Goal: Task Accomplishment & Management: Complete application form

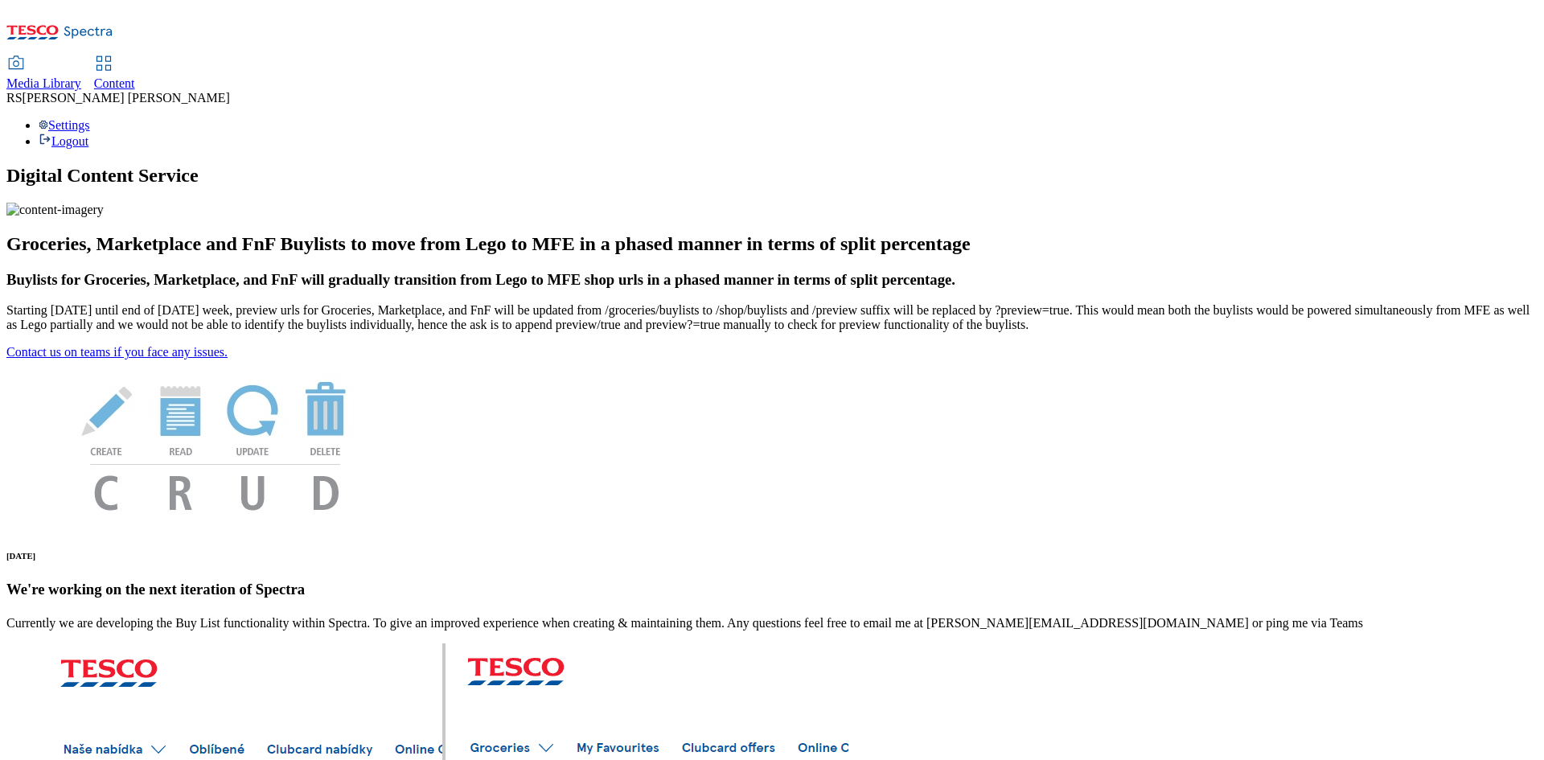
click at [135, 76] on span "Content" at bounding box center [114, 83] width 41 height 14
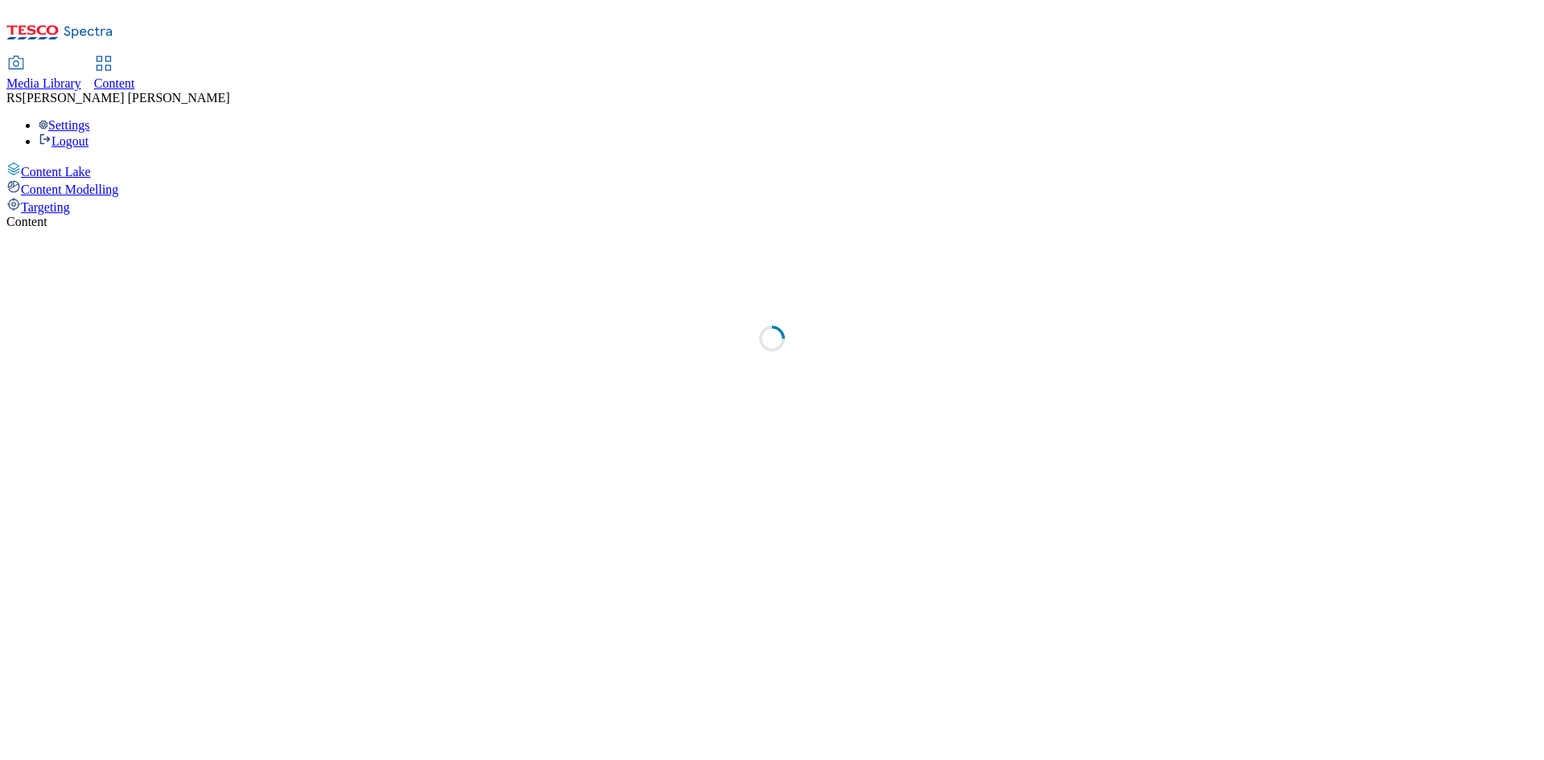
select select "ghs-[GEOGRAPHIC_DATA]"
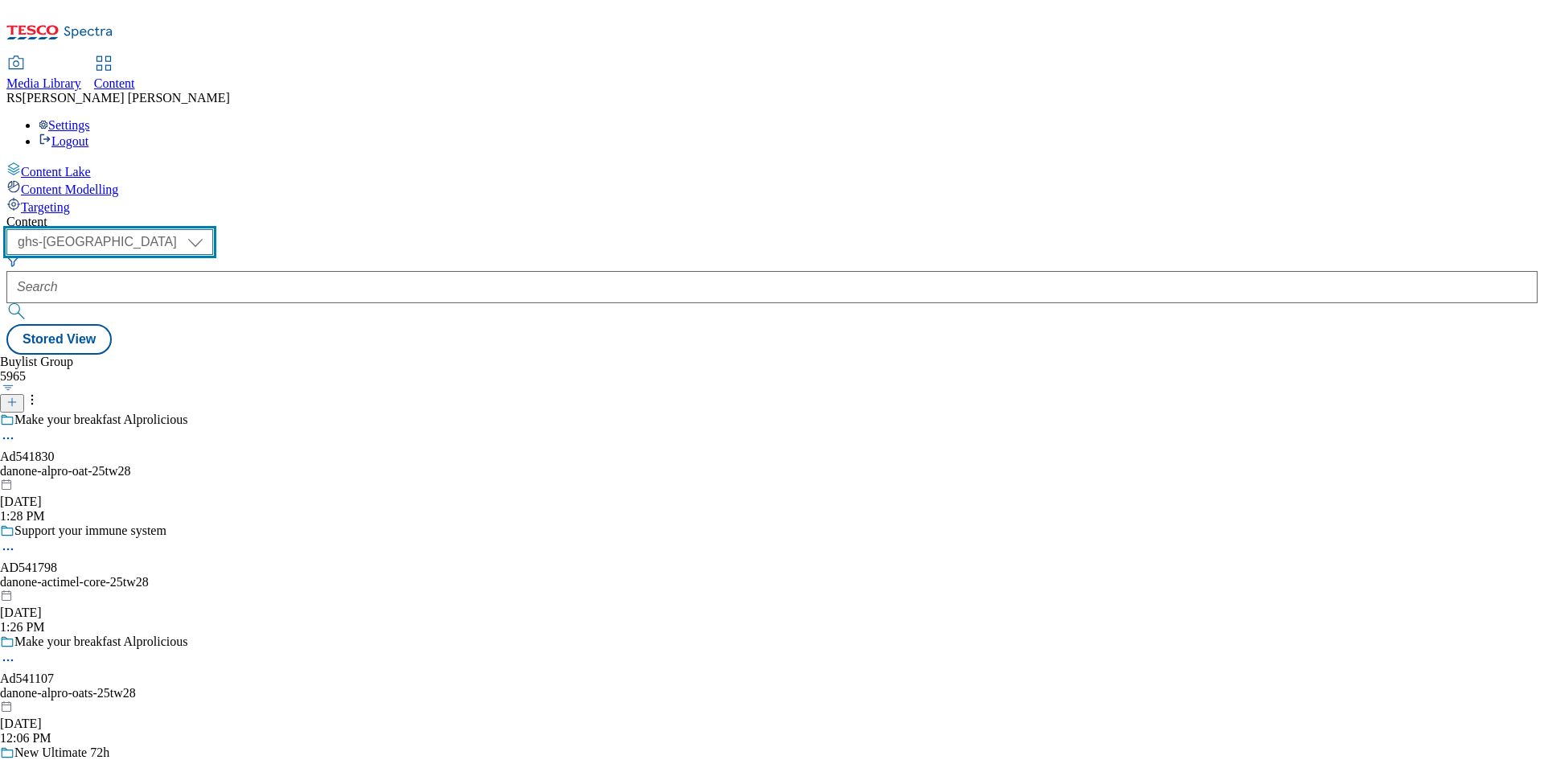
click at [213, 229] on select "ghs-roi ghs-[GEOGRAPHIC_DATA]" at bounding box center [109, 242] width 207 height 26
click at [209, 229] on select "ghs-roi ghs-[GEOGRAPHIC_DATA]" at bounding box center [109, 242] width 207 height 26
drag, startPoint x: 669, startPoint y: 313, endPoint x: 449, endPoint y: 228, distance: 236.0
click at [670, 355] on div "Buylist Group 5965 Make your breakfast Alprolicious Ad541830 danone-alpro-oat-2…" at bounding box center [771, 355] width 1531 height 0
click at [18, 396] on icon at bounding box center [11, 401] width 11 height 11
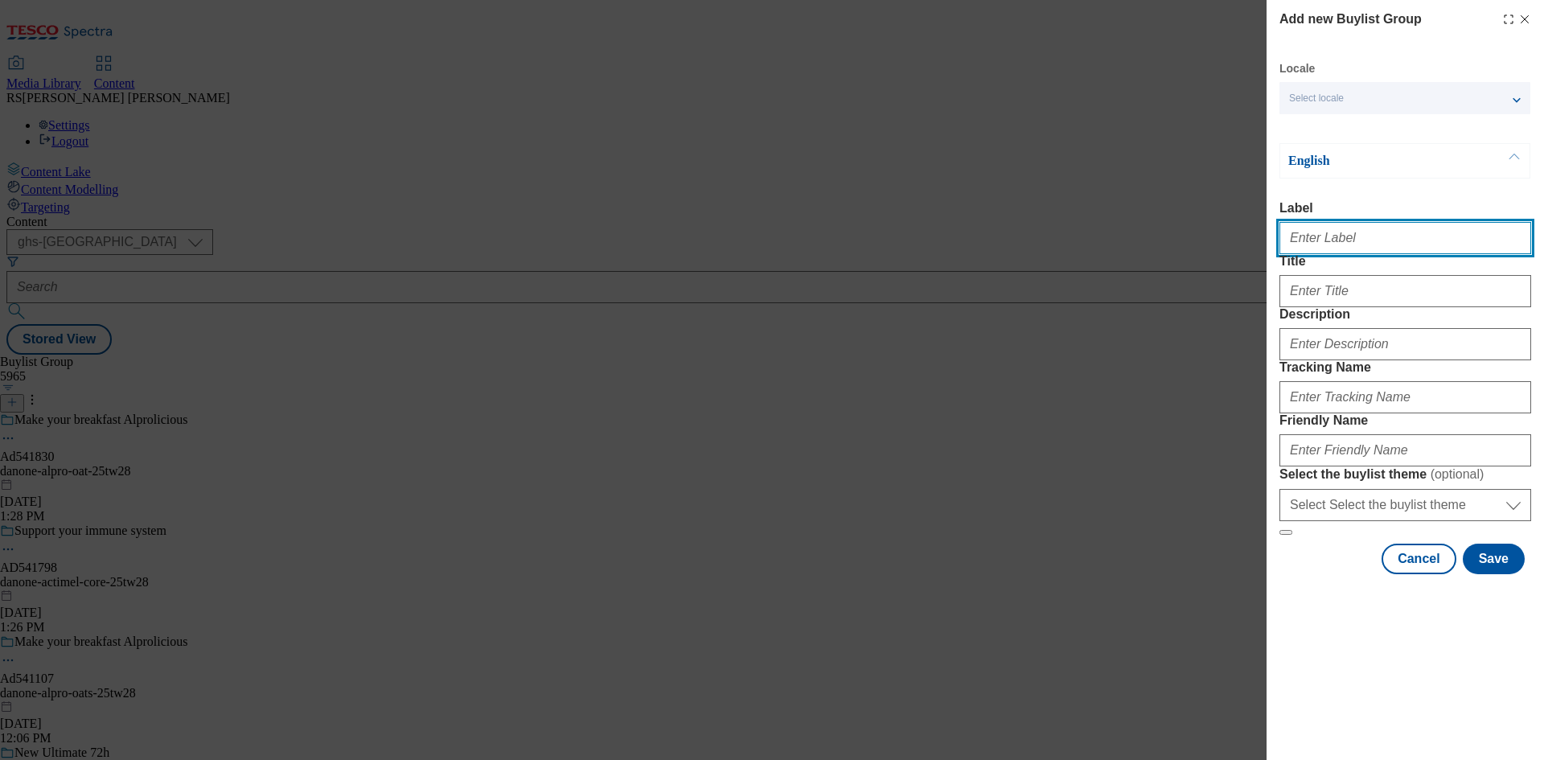
click at [1353, 230] on input "Label" at bounding box center [1406, 238] width 252 height 32
paste input "Ad541814_[MEDICAL_DATA]"
drag, startPoint x: 1367, startPoint y: 249, endPoint x: 1328, endPoint y: 249, distance: 39.4
click at [1328, 249] on input "Ad541814_[MEDICAL_DATA]" at bounding box center [1406, 238] width 252 height 32
type input "Ad541814"
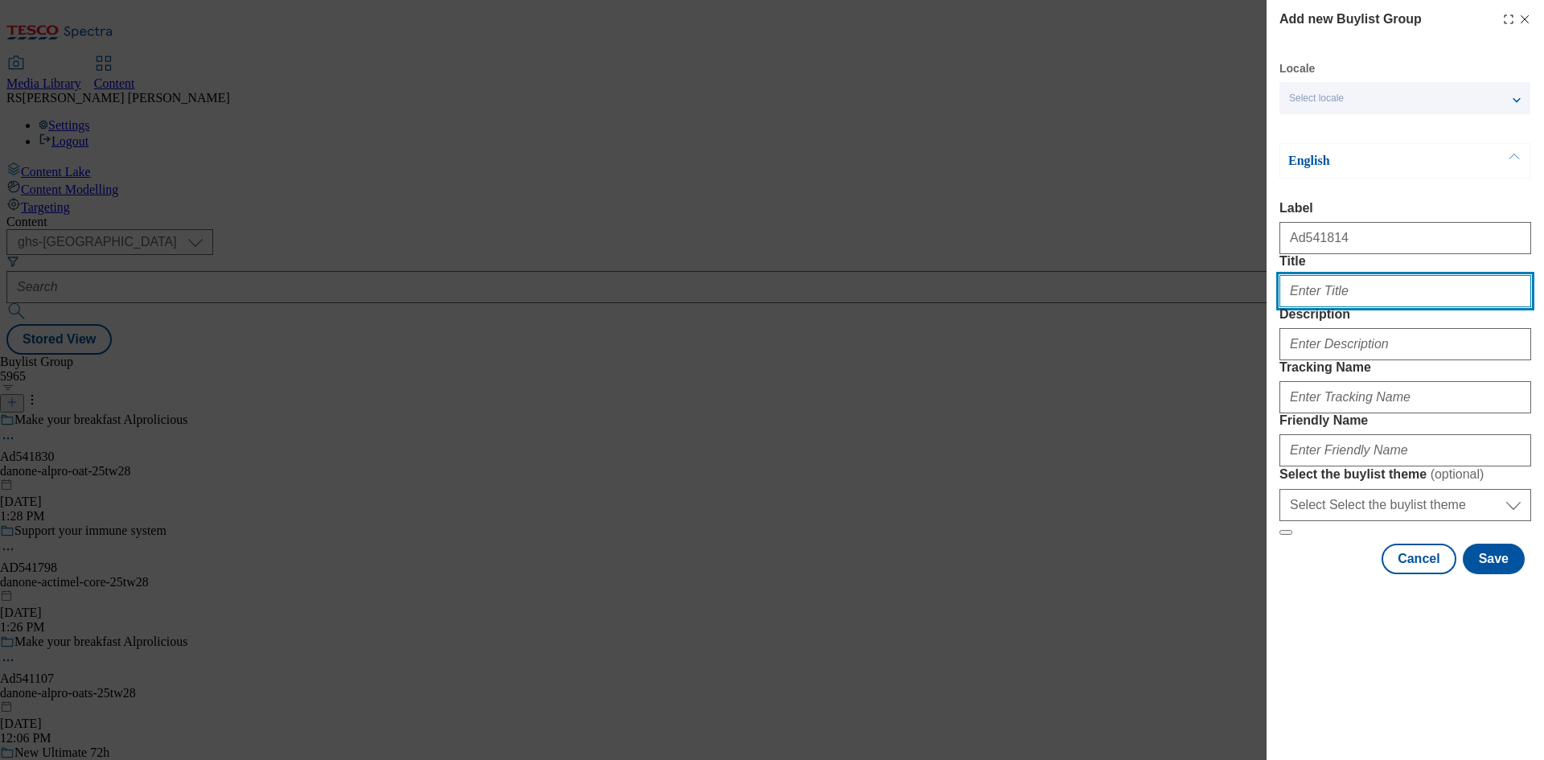
click at [1354, 307] on input "Title" at bounding box center [1406, 291] width 252 height 32
click at [1313, 307] on input "Title" at bounding box center [1406, 291] width 252 height 32
click at [1325, 307] on input "Title" at bounding box center [1406, 291] width 252 height 32
paste input "100% NATURAL purrfection"
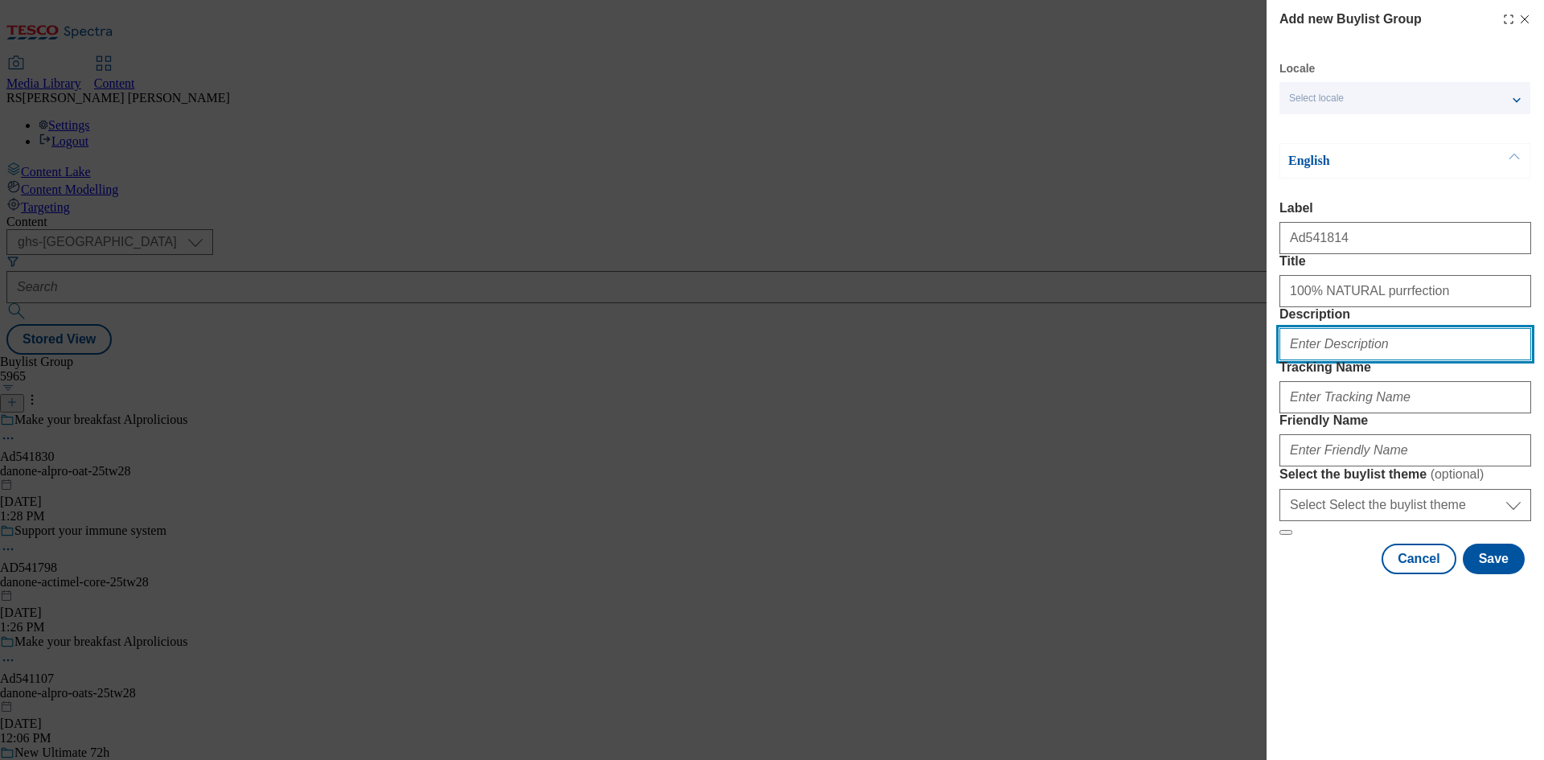
click at [1368, 360] on input "Description" at bounding box center [1406, 344] width 252 height 32
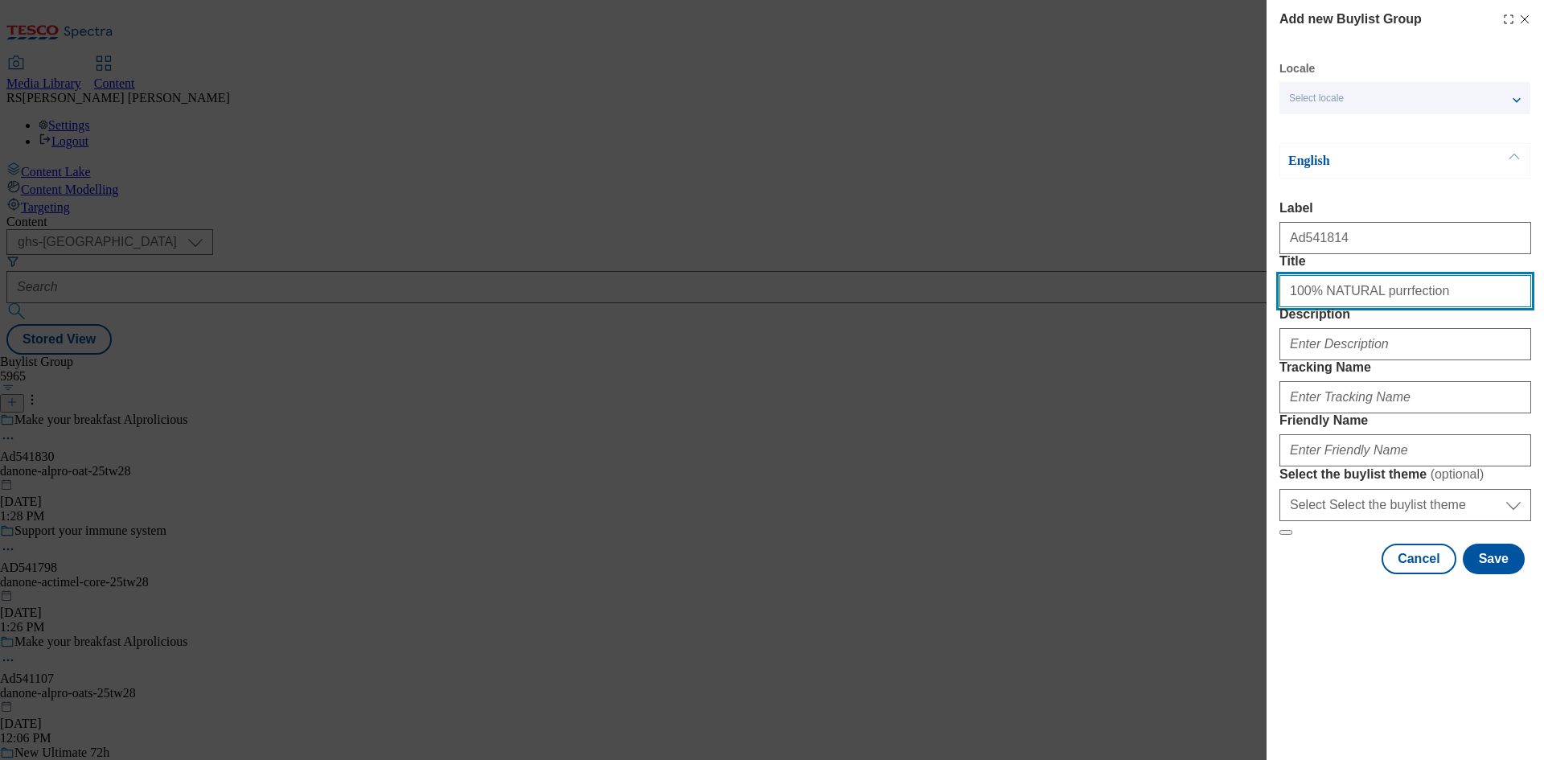
drag, startPoint x: 1358, startPoint y: 323, endPoint x: 1321, endPoint y: 328, distance: 36.6
click at [1321, 307] on input "100% NATURAL purrfection" at bounding box center [1406, 291] width 252 height 32
click at [1493, 307] on input "100% Natural purrfection" at bounding box center [1406, 291] width 252 height 32
type input "100% Natural purrfection"
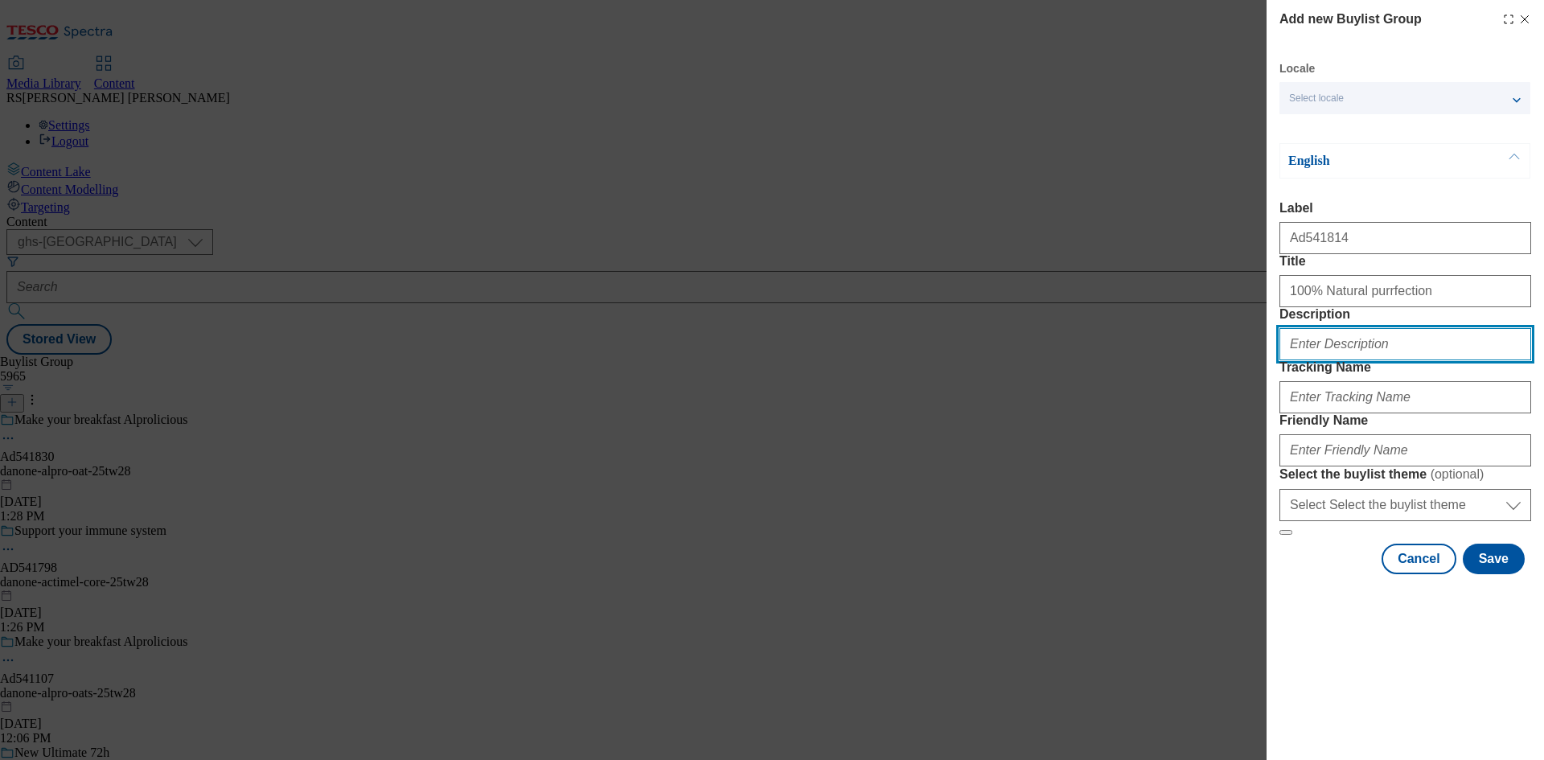
click at [1399, 360] on input "Description" at bounding box center [1406, 344] width 252 height 32
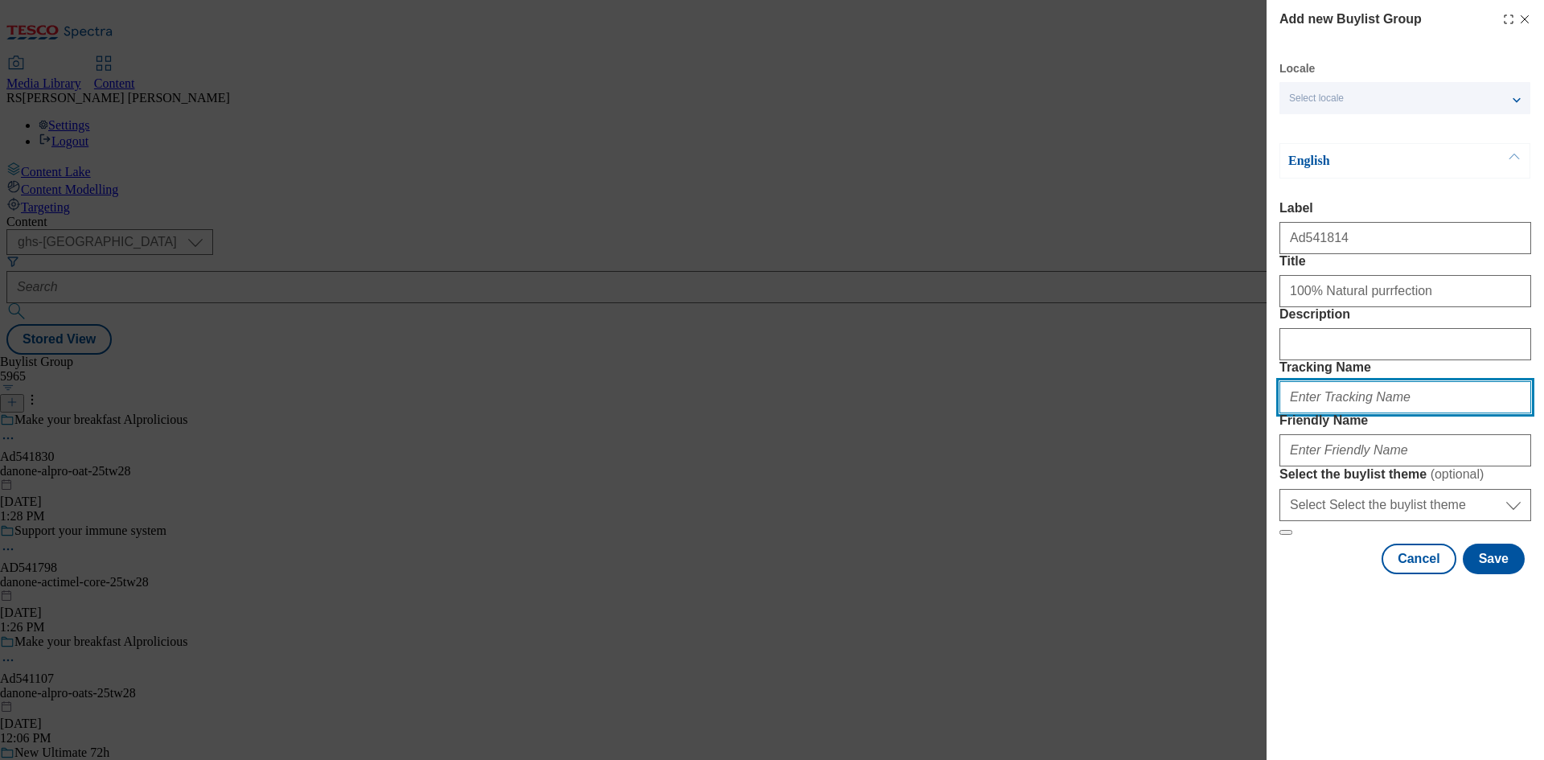
click at [1350, 413] on input "Tracking Name" at bounding box center [1406, 397] width 252 height 32
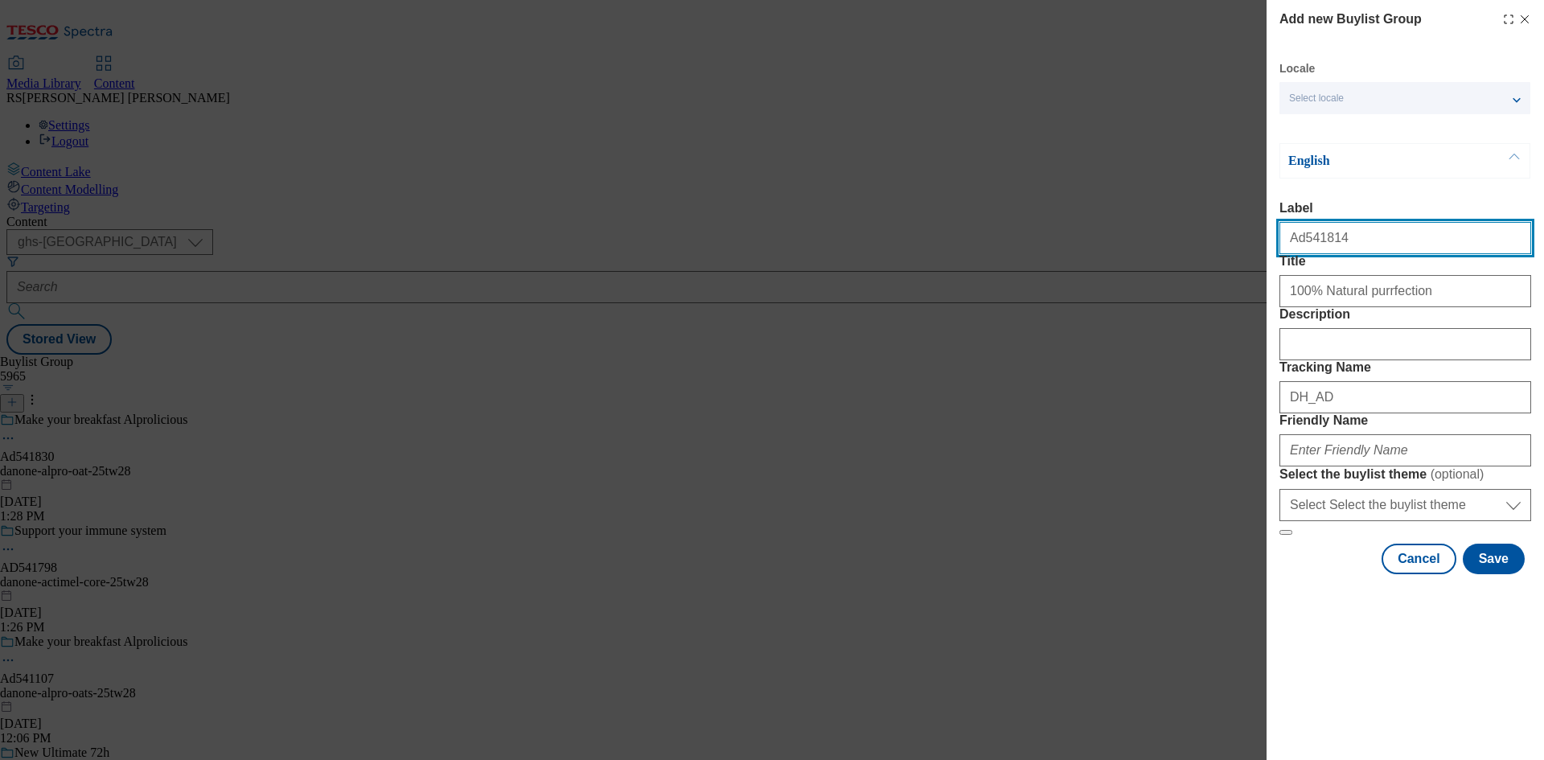
drag, startPoint x: 1339, startPoint y: 249, endPoint x: 1299, endPoint y: 258, distance: 41.2
click at [1299, 254] on input "Ad541814" at bounding box center [1406, 238] width 252 height 32
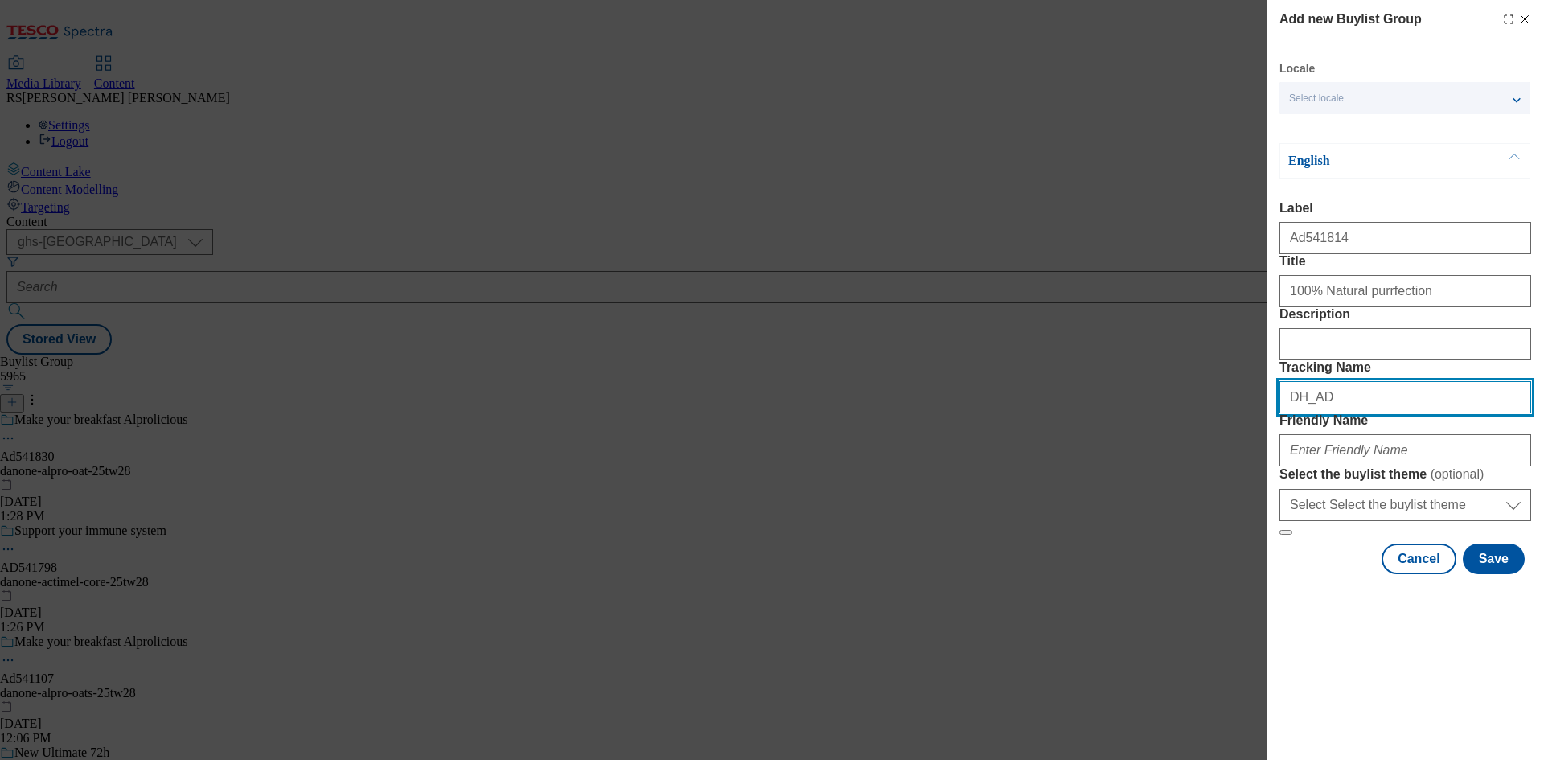
click at [1382, 413] on input "DH_AD" at bounding box center [1406, 397] width 252 height 32
paste input "541814"
type input "DH_AD541814"
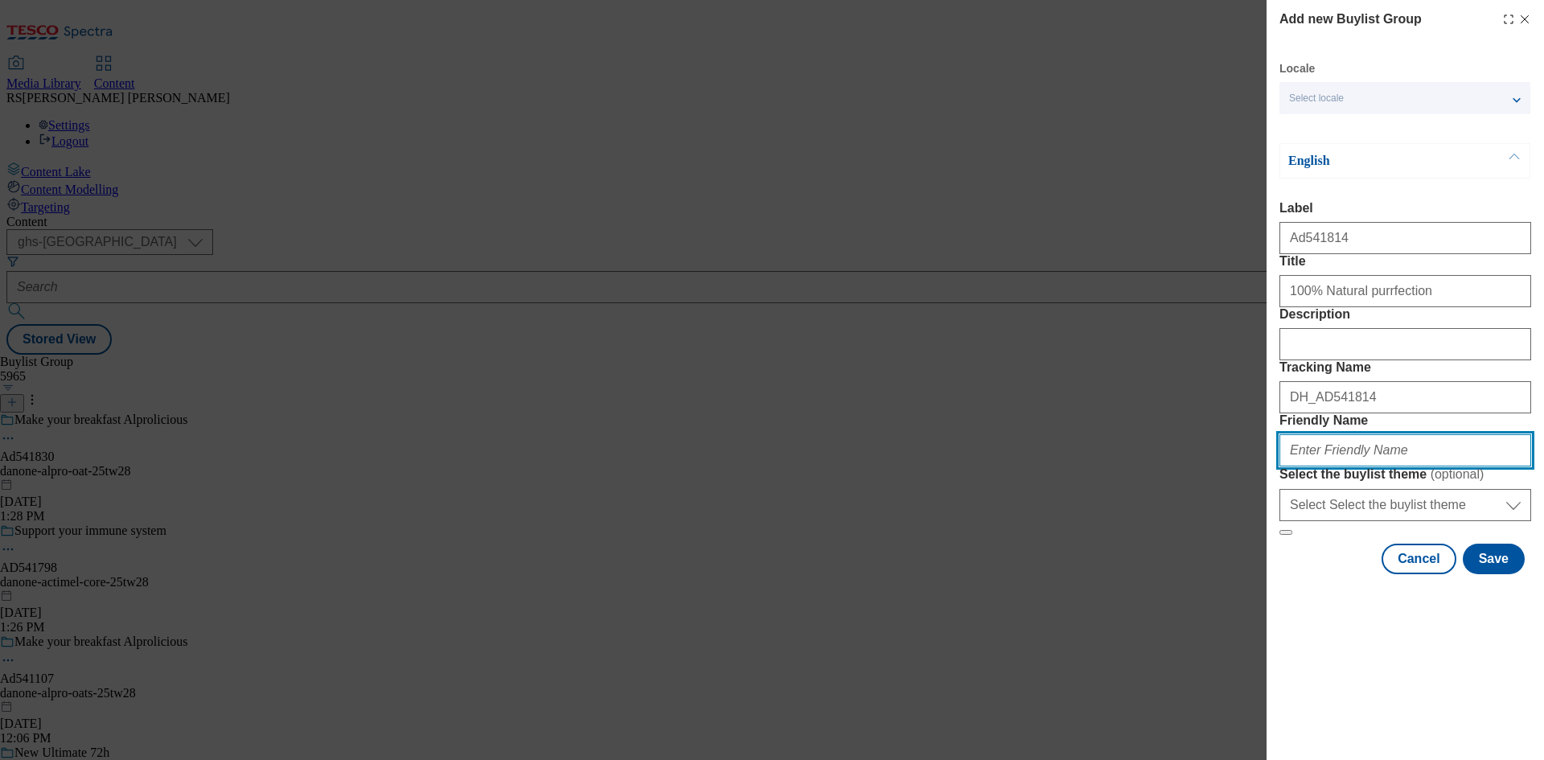
click at [1370, 466] on input "Friendly Name" at bounding box center [1406, 450] width 252 height 32
paste input "mars-encore-25tw28"
type input "mars-encore-25tw28"
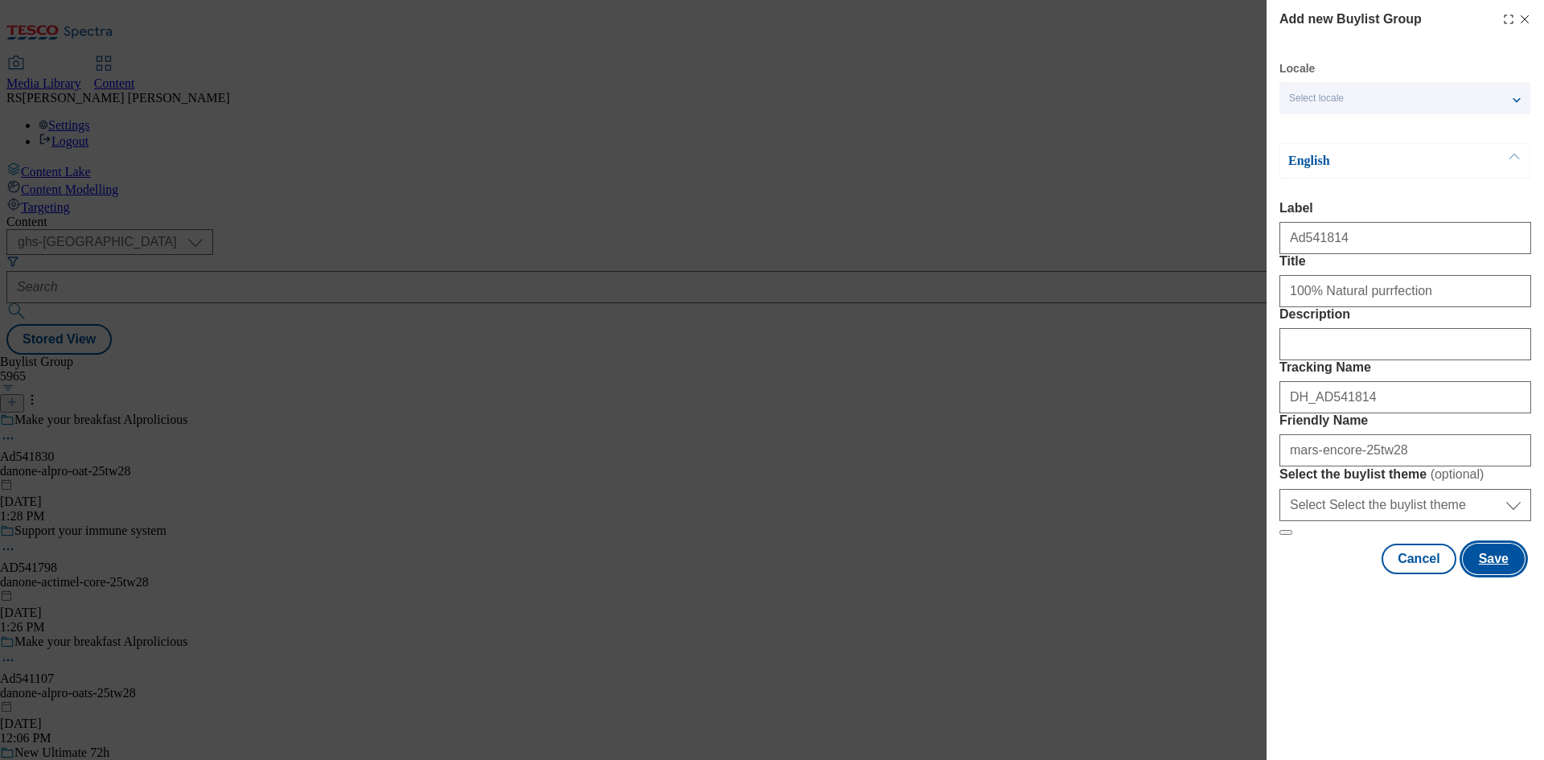
drag, startPoint x: 1498, startPoint y: 714, endPoint x: 1506, endPoint y: 712, distance: 9.2
click at [1498, 574] on button "Save" at bounding box center [1494, 559] width 62 height 31
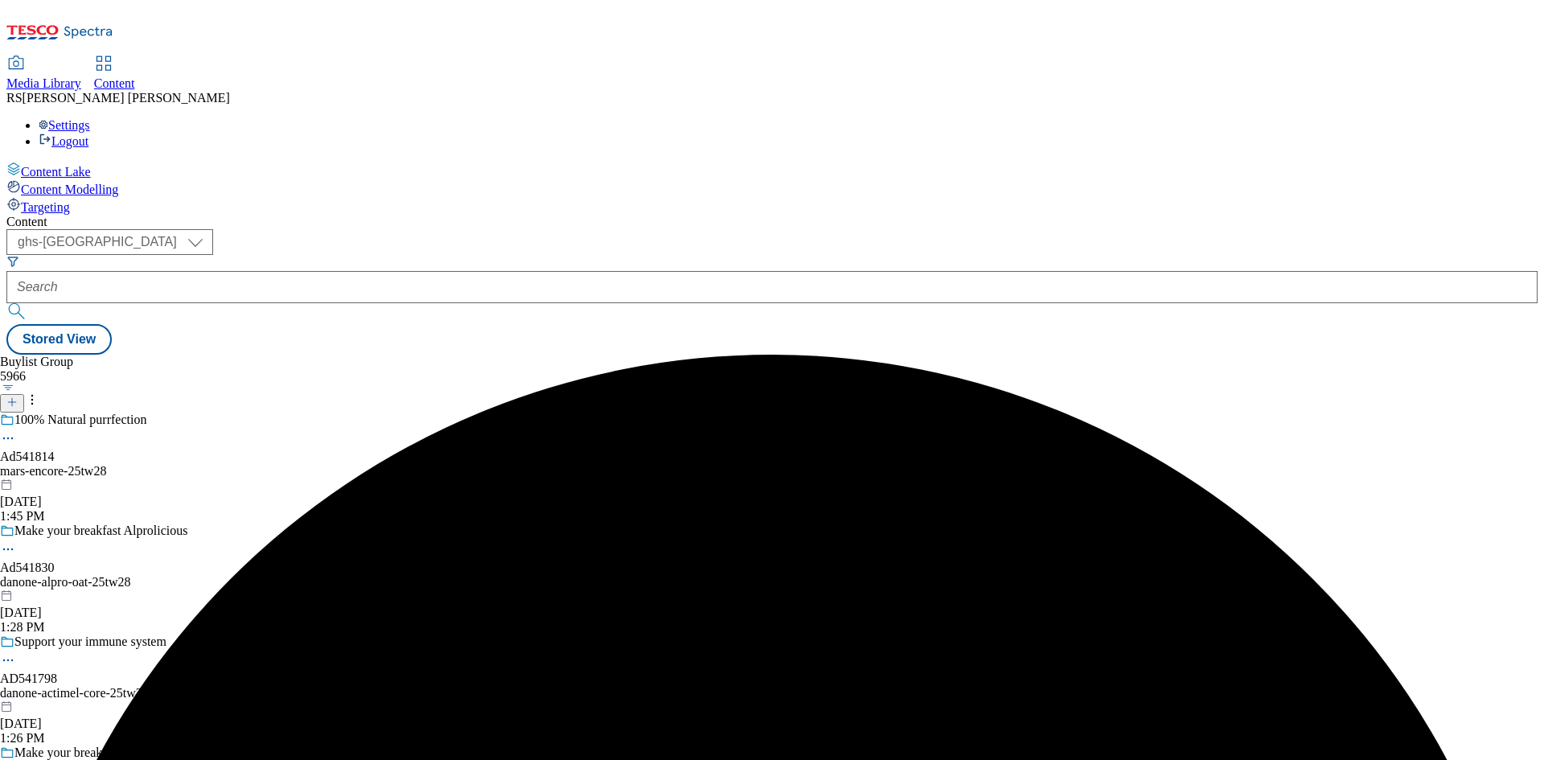
click at [250, 413] on div "100% Natural purrfection Ad541814 mars-[MEDICAL_DATA]-25tw28 [DATE] 1:45 PM" at bounding box center [125, 468] width 250 height 111
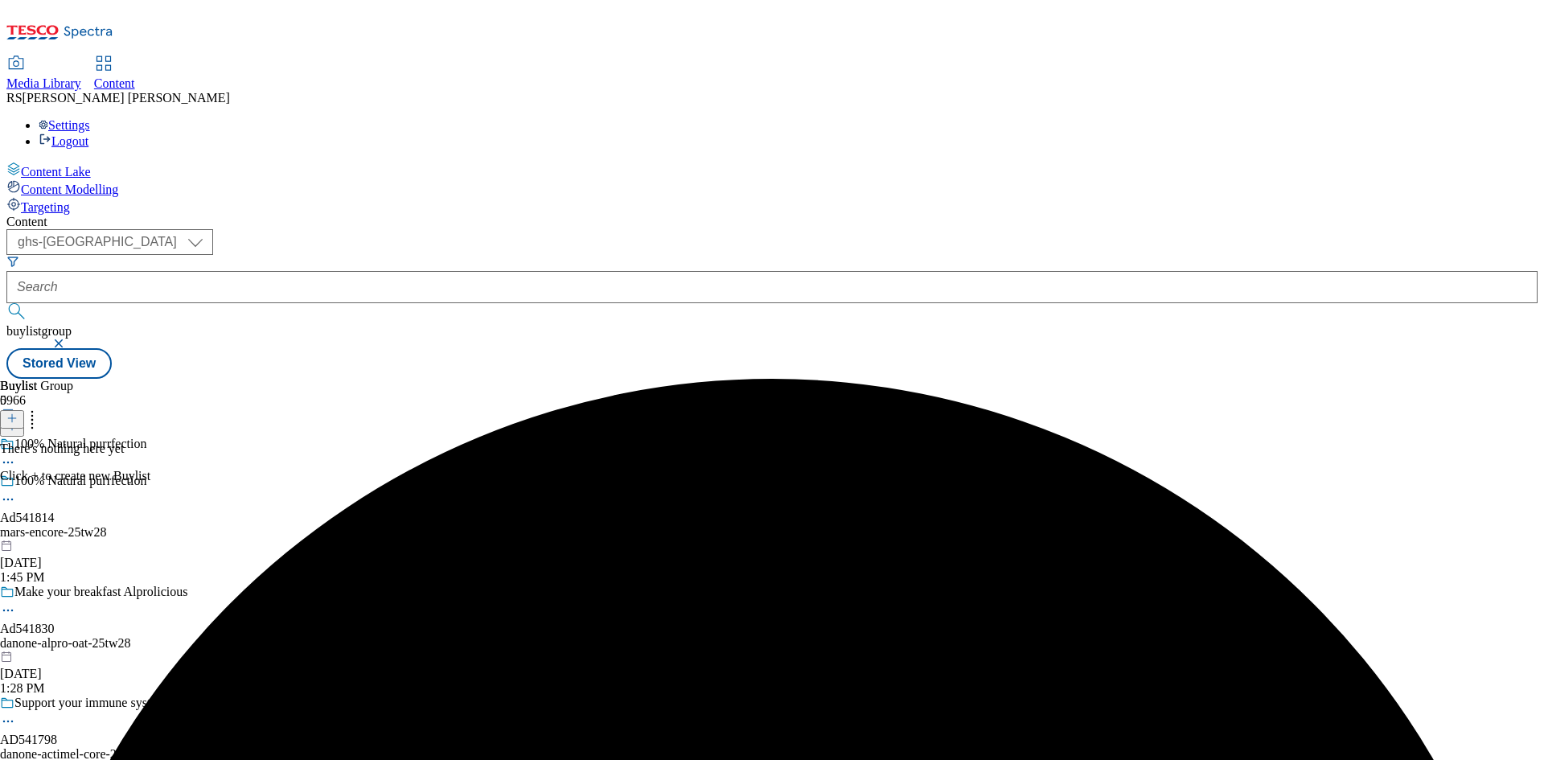
click at [18, 413] on icon at bounding box center [11, 418] width 11 height 11
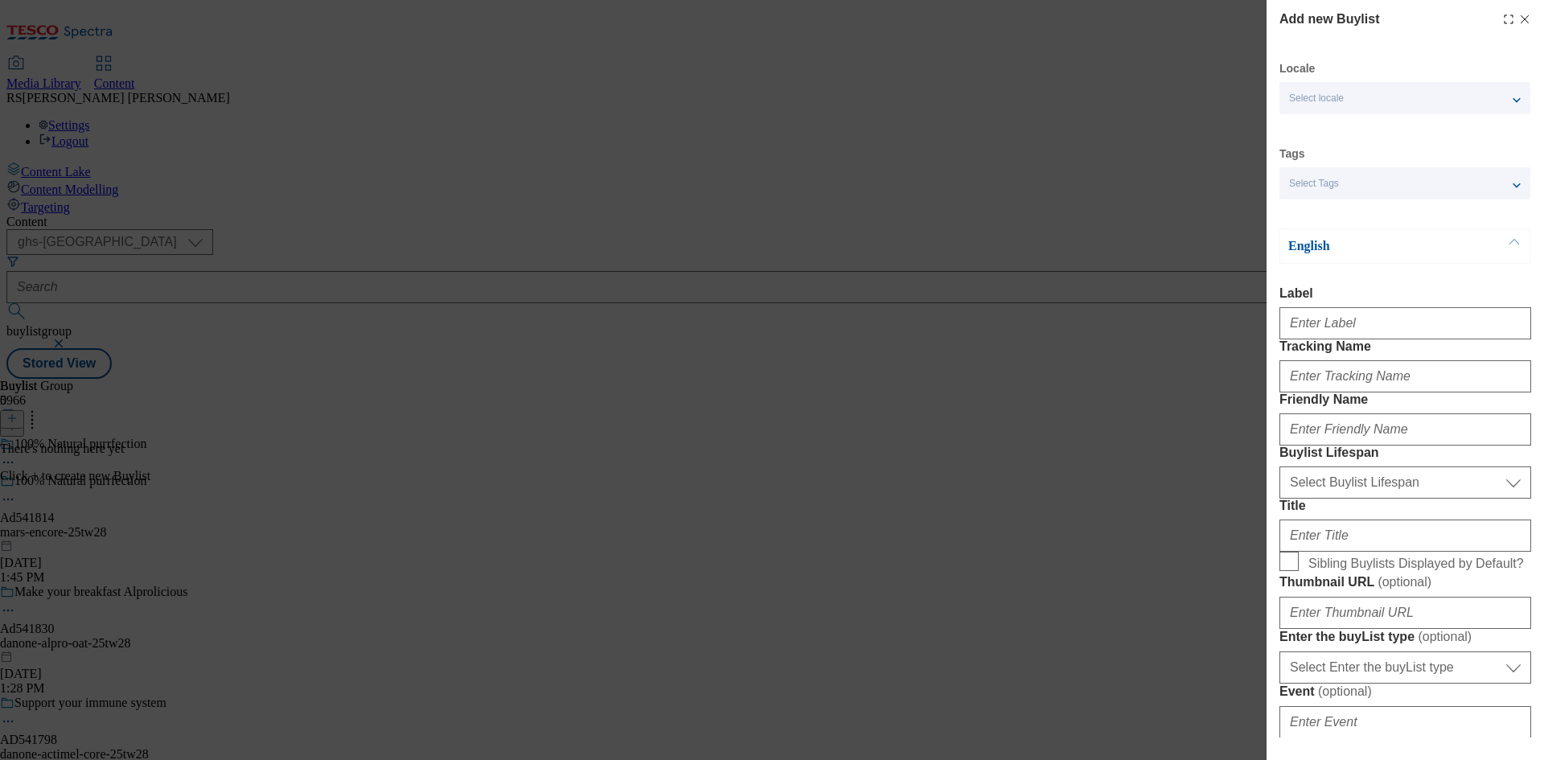
click at [1353, 309] on div "Modal" at bounding box center [1406, 320] width 252 height 39
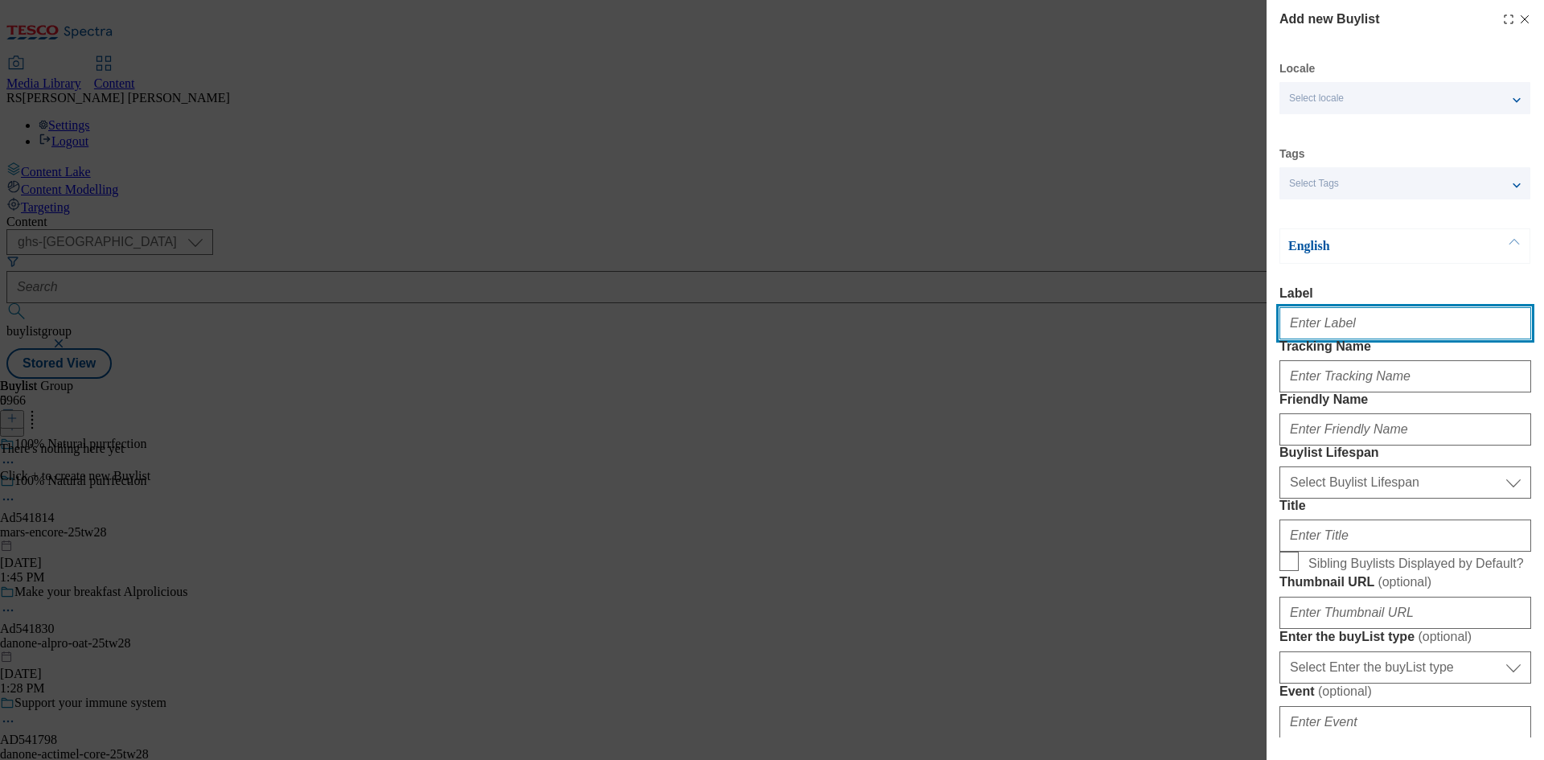
click at [1354, 336] on input "Label" at bounding box center [1406, 323] width 252 height 32
paste input "Ad541814_"
type input "Ad541814_"
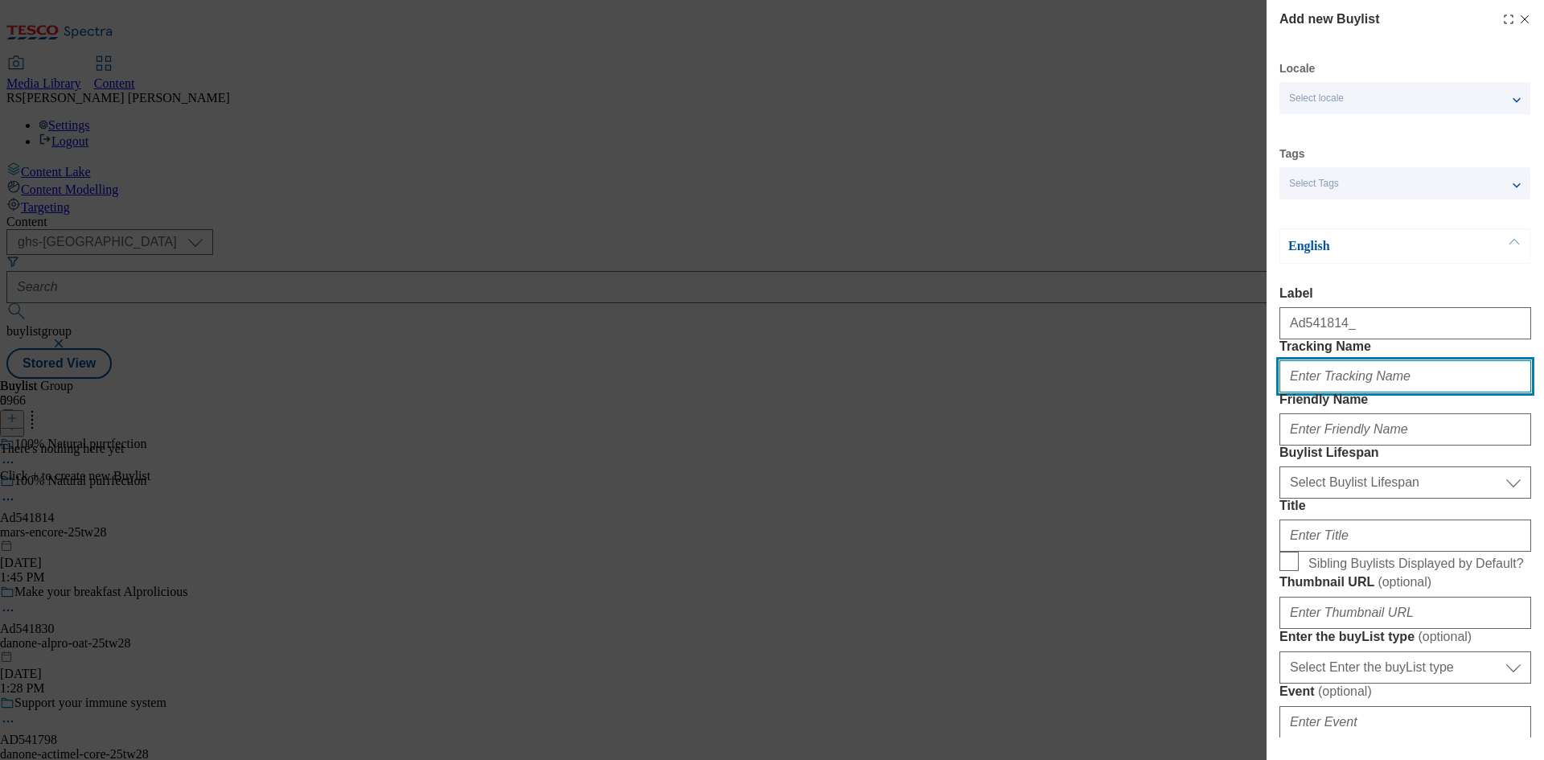
click at [1339, 392] on input "Tracking Name" at bounding box center [1406, 376] width 252 height 32
paste input "Ad541814_"
click at [1395, 392] on input "DH_ADAd541814_" at bounding box center [1406, 376] width 252 height 32
type input "DH_ADA"
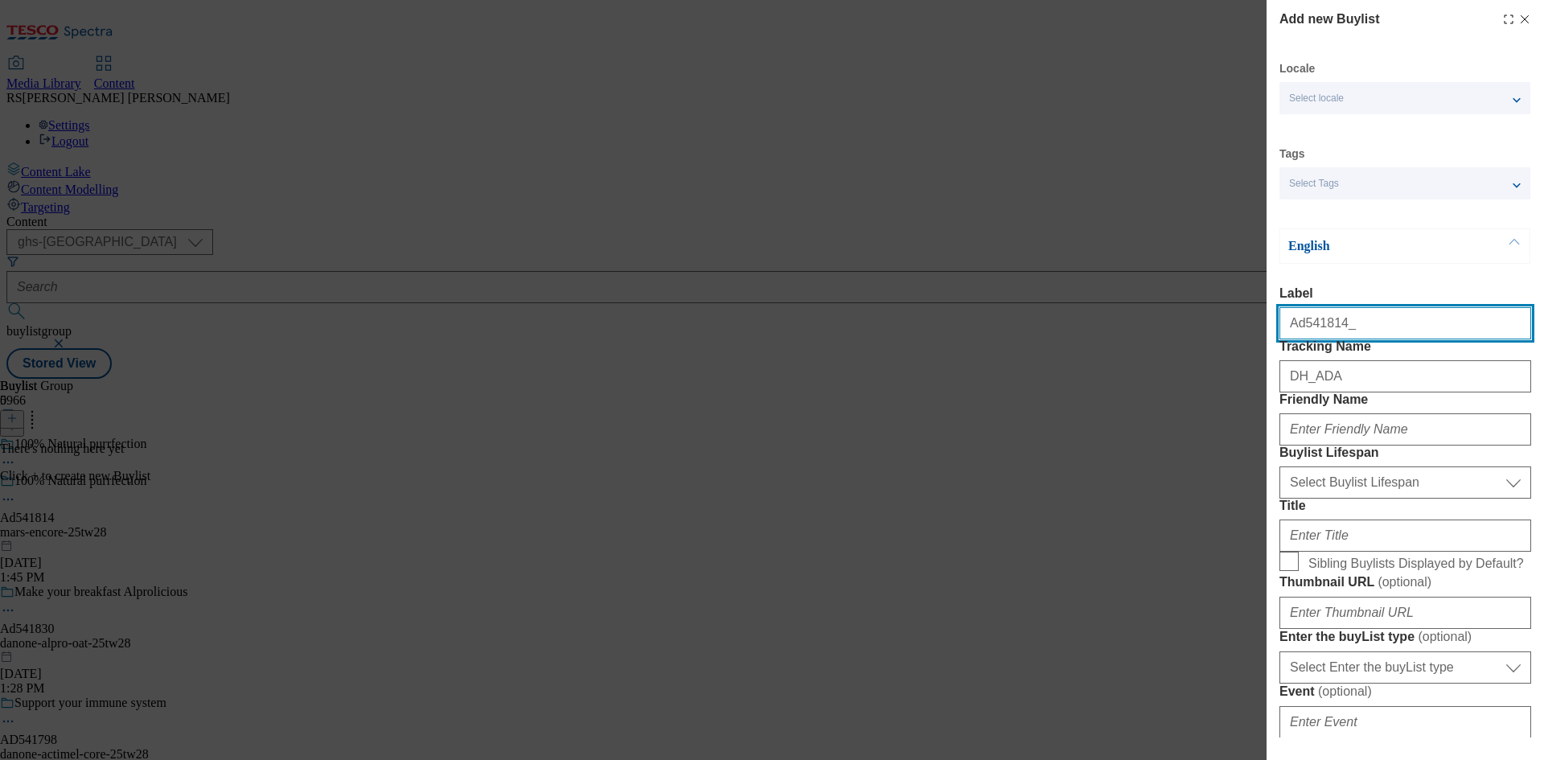
click at [1354, 331] on input "Ad541814_" at bounding box center [1406, 323] width 252 height 32
drag, startPoint x: 1325, startPoint y: 328, endPoint x: 1300, endPoint y: 343, distance: 28.8
click at [1300, 339] on input "Ad541814" at bounding box center [1406, 323] width 252 height 32
type input "Ad541814"
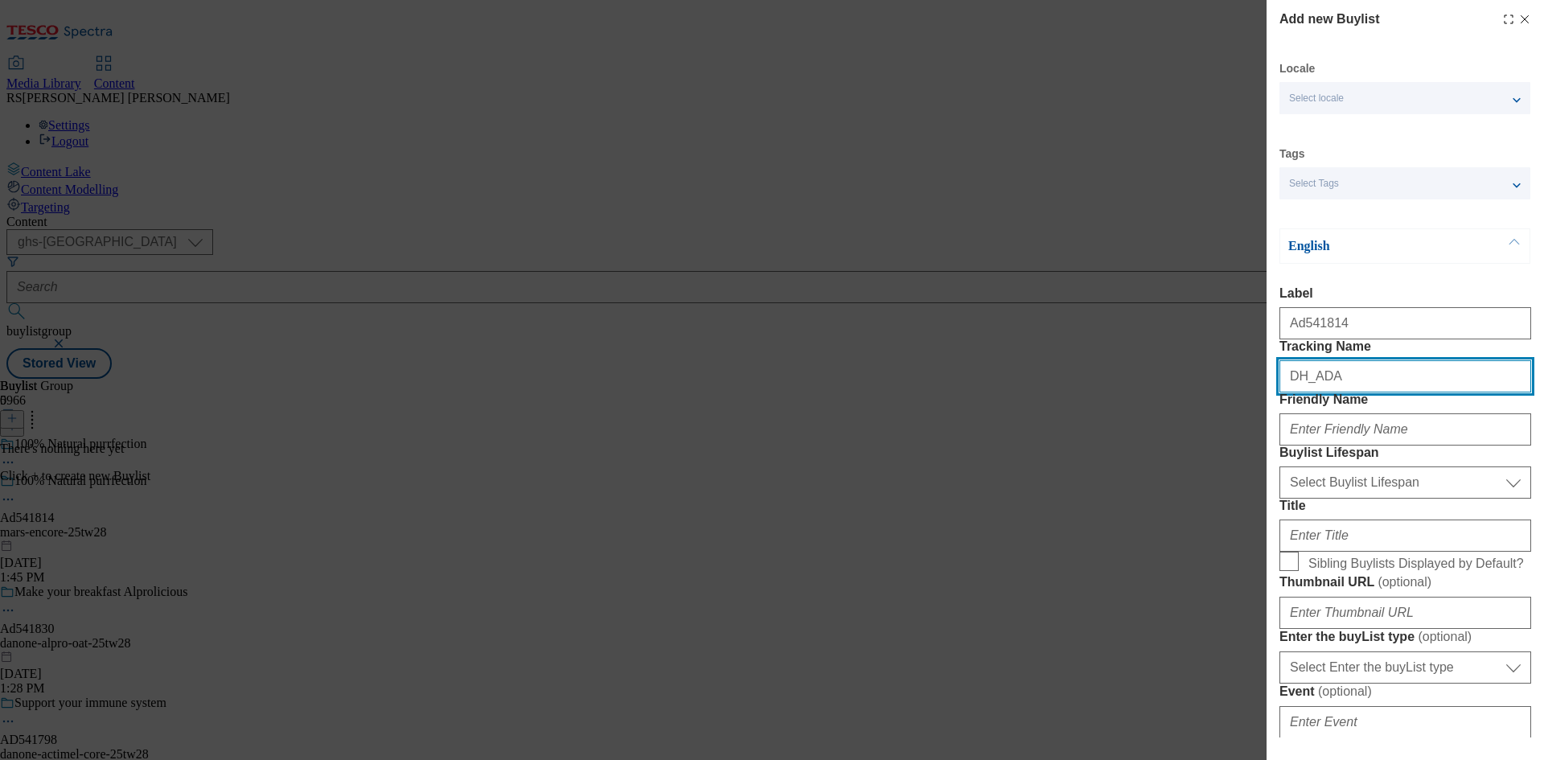
click at [1341, 392] on input "DH_ADA" at bounding box center [1406, 376] width 252 height 32
paste input "541814"
click at [1323, 392] on input "DH_ADA541814" at bounding box center [1406, 376] width 252 height 32
click at [1423, 392] on input "DH_AD541814" at bounding box center [1406, 376] width 252 height 32
type input "DH_AD541814"
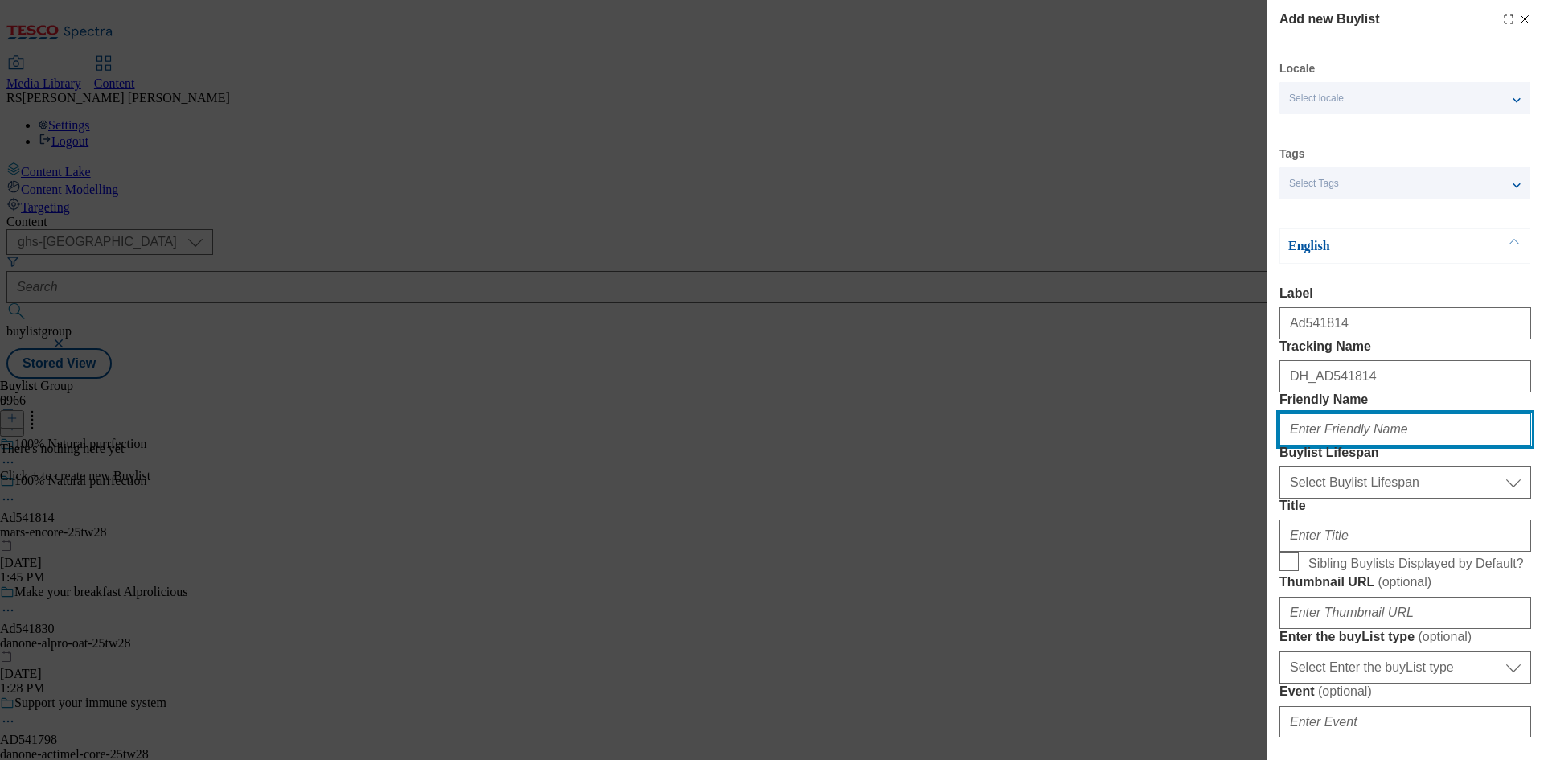
click at [1383, 446] on input "Friendly Name" at bounding box center [1406, 429] width 252 height 32
drag, startPoint x: 1352, startPoint y: 491, endPoint x: 1353, endPoint y: 500, distance: 9.7
click at [1352, 446] on input "Friendly Name" at bounding box center [1406, 429] width 252 height 32
paste input "mars"
type input "mars"
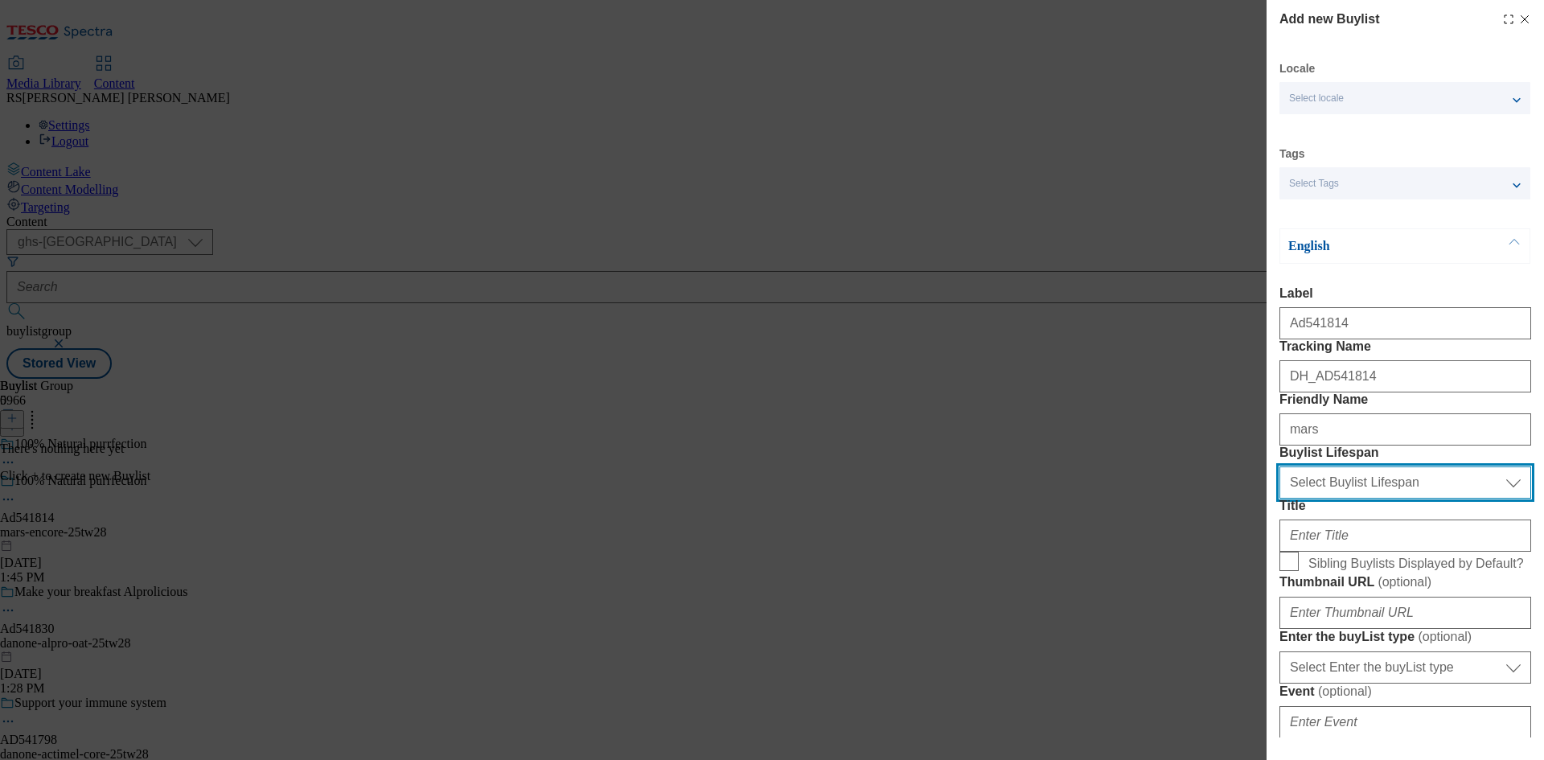
click at [1345, 499] on select "Select Buylist Lifespan evergreen seasonal tactical" at bounding box center [1406, 482] width 252 height 32
select select "tactical"
click at [1280, 499] on select "Select Buylist Lifespan evergreen seasonal tactical" at bounding box center [1406, 482] width 252 height 32
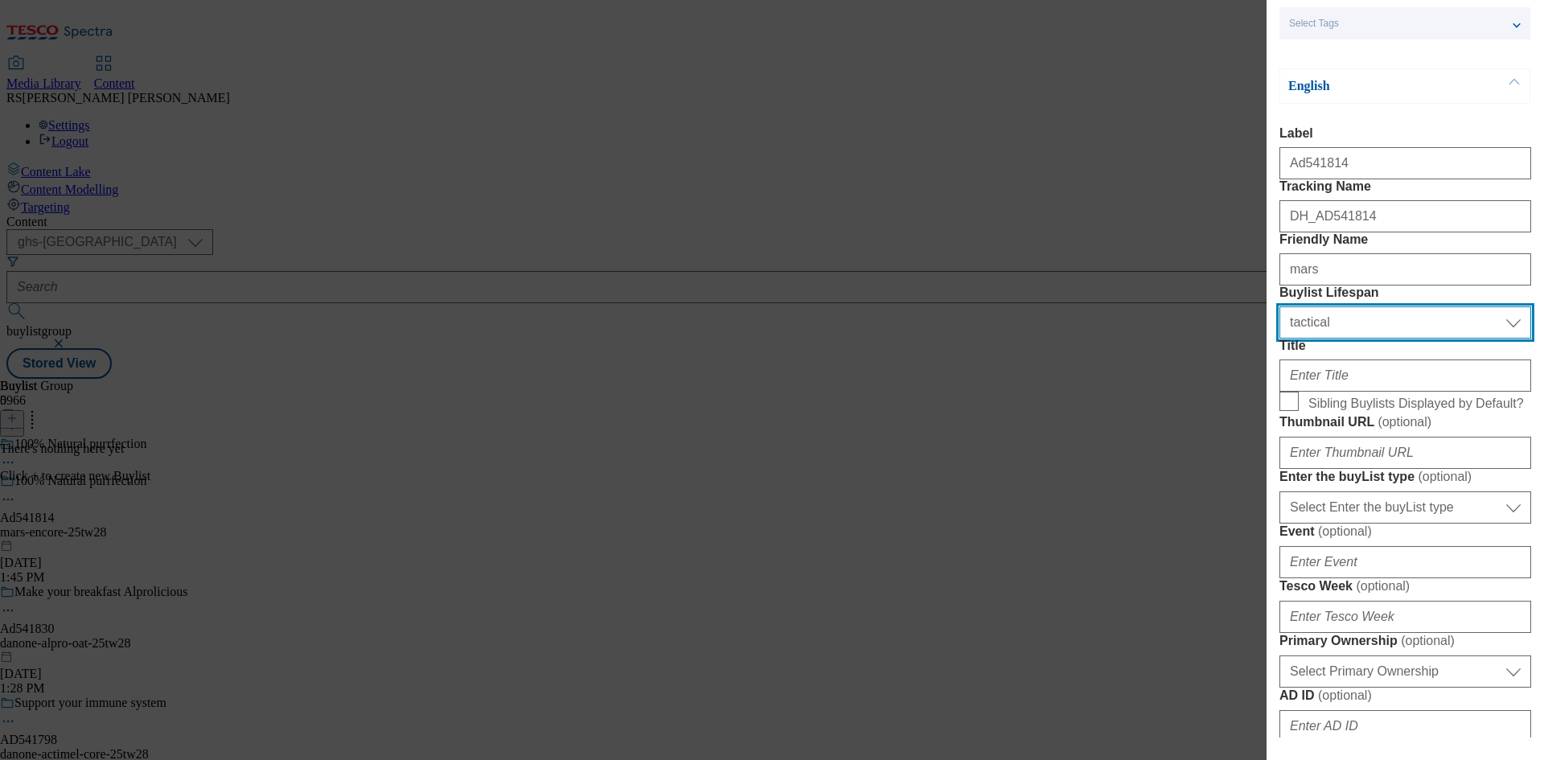
scroll to position [161, 0]
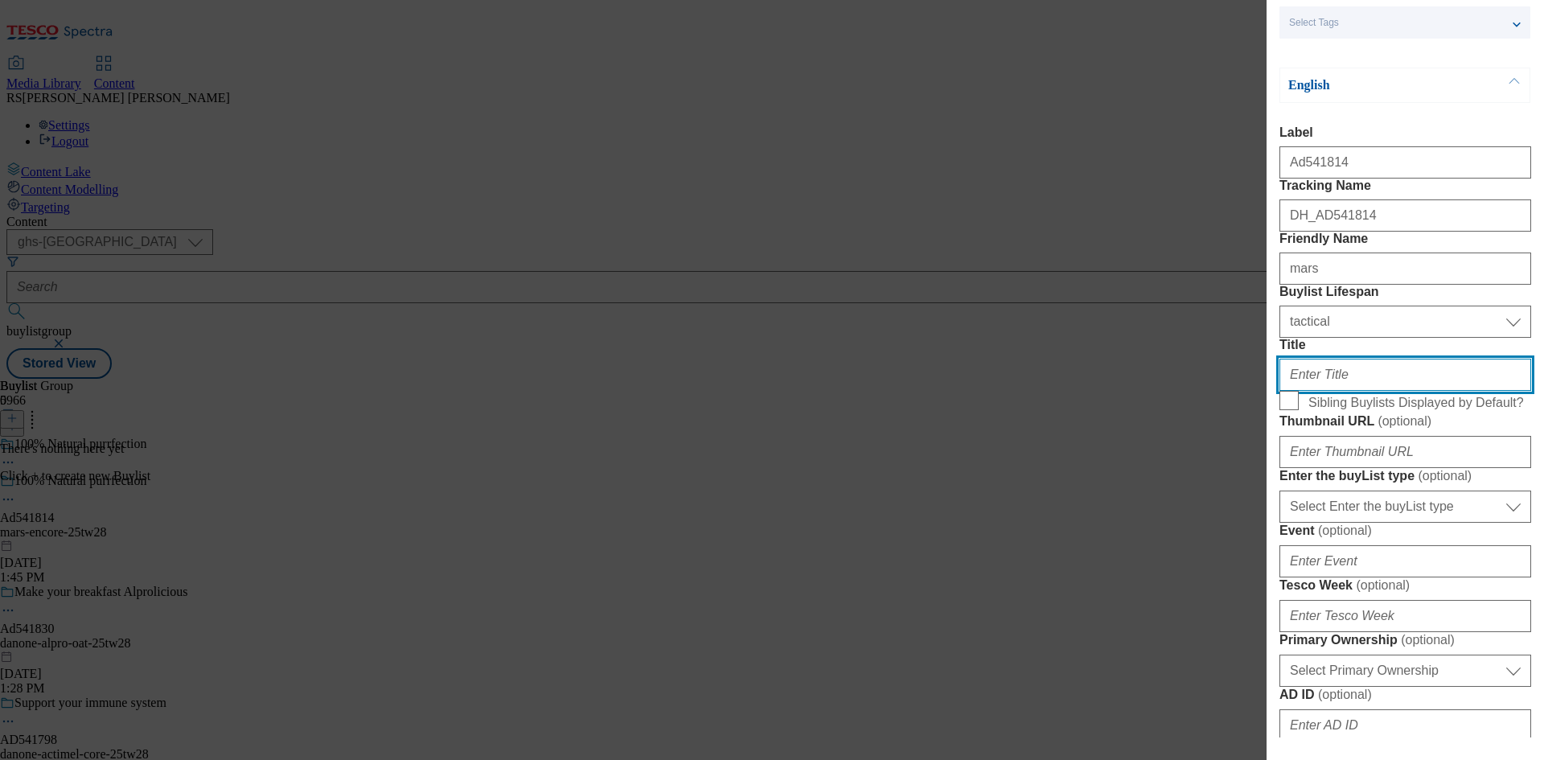
click at [1329, 391] on input "Title" at bounding box center [1406, 375] width 252 height 32
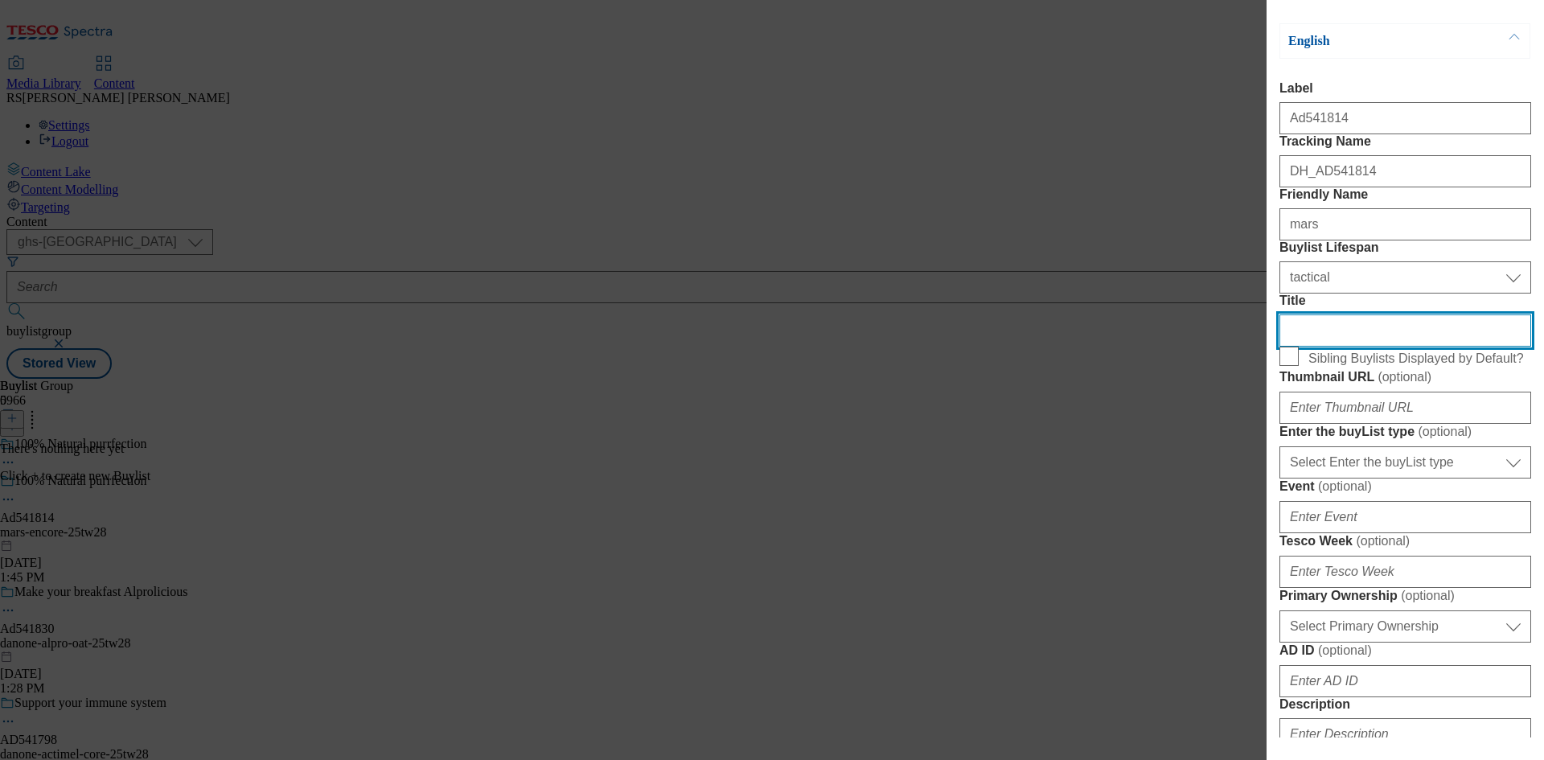
scroll to position [241, 0]
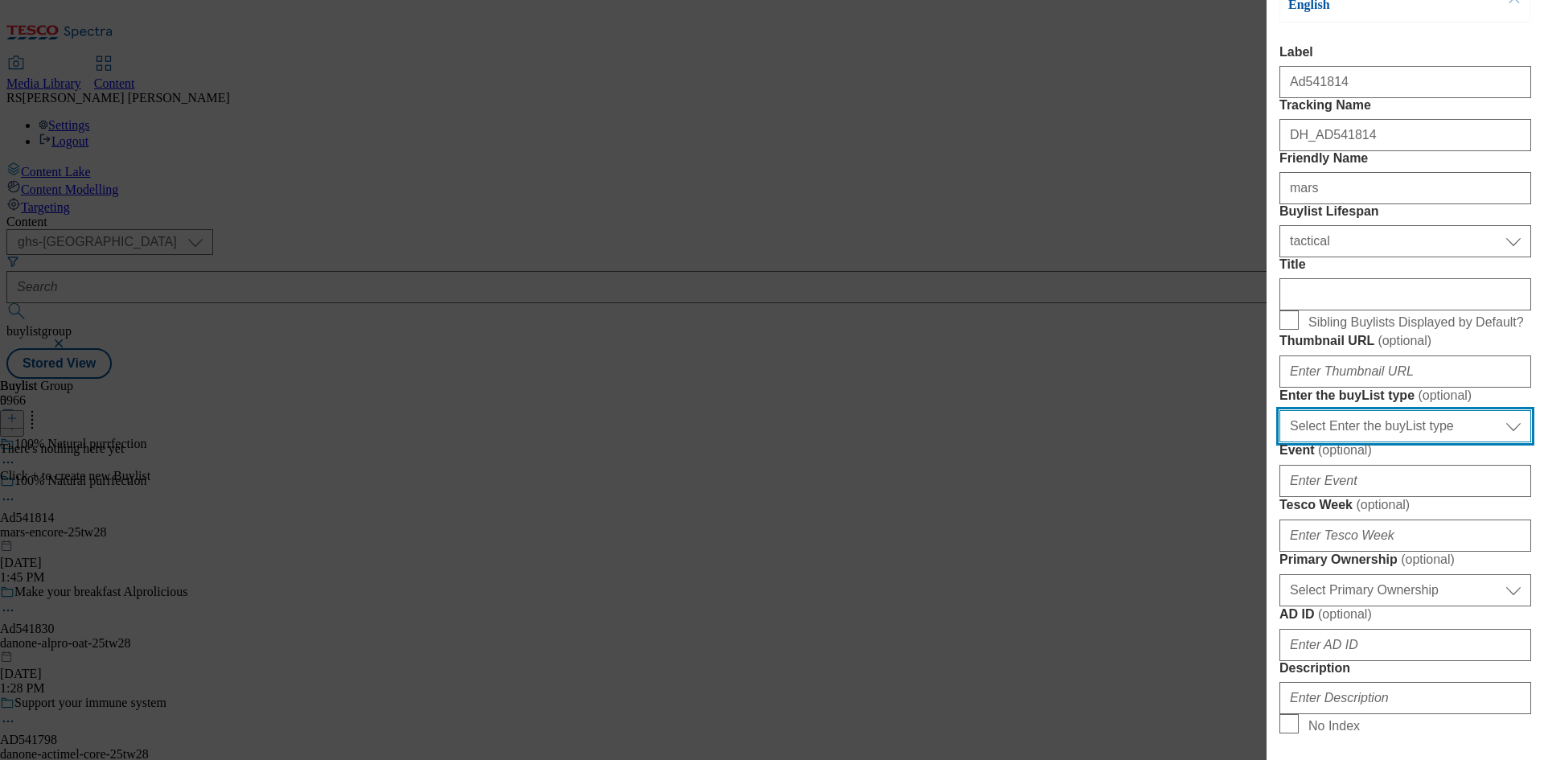
click at [1391, 442] on select "Select Enter the buyList type event supplier funded long term >4 weeks supplier…" at bounding box center [1406, 426] width 252 height 32
select select "supplier funded short term 1-3 weeks"
click at [1280, 442] on select "Select Enter the buyList type event supplier funded long term >4 weeks supplier…" at bounding box center [1406, 426] width 252 height 32
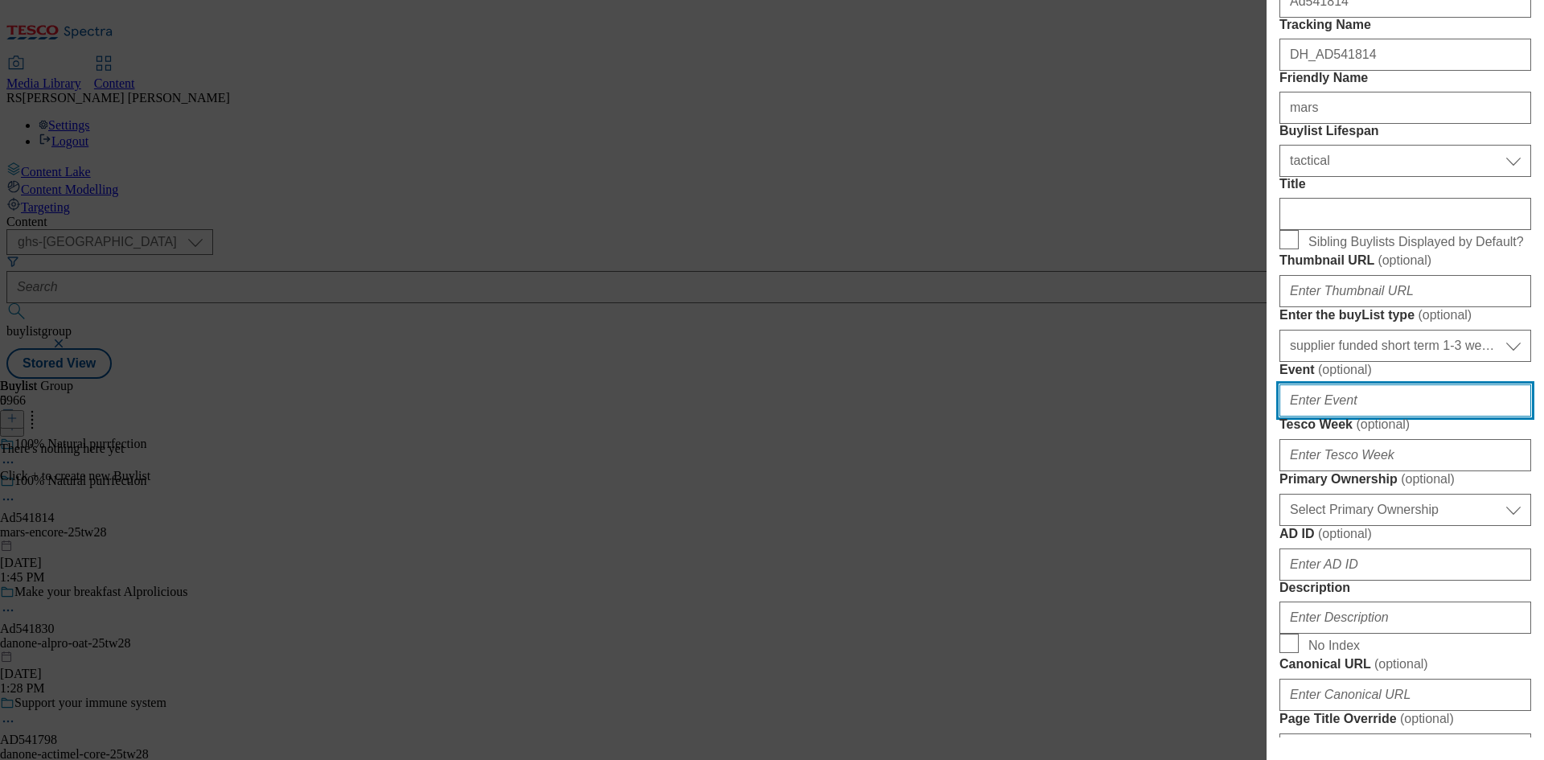
click at [1337, 417] on input "Event ( optional )" at bounding box center [1406, 400] width 252 height 32
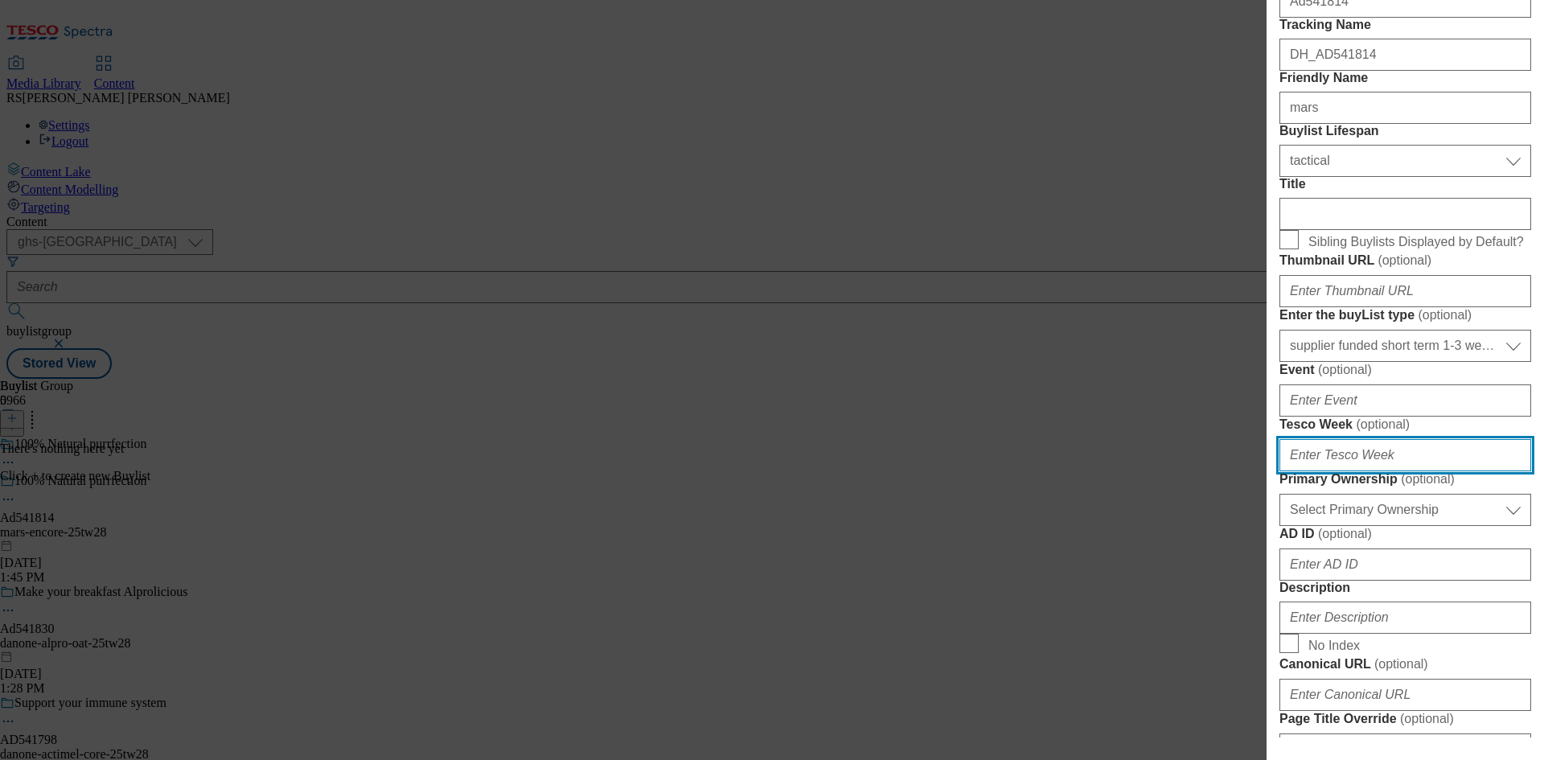
click at [1376, 471] on input "Tesco Week ( optional )" at bounding box center [1406, 455] width 252 height 32
type input "28"
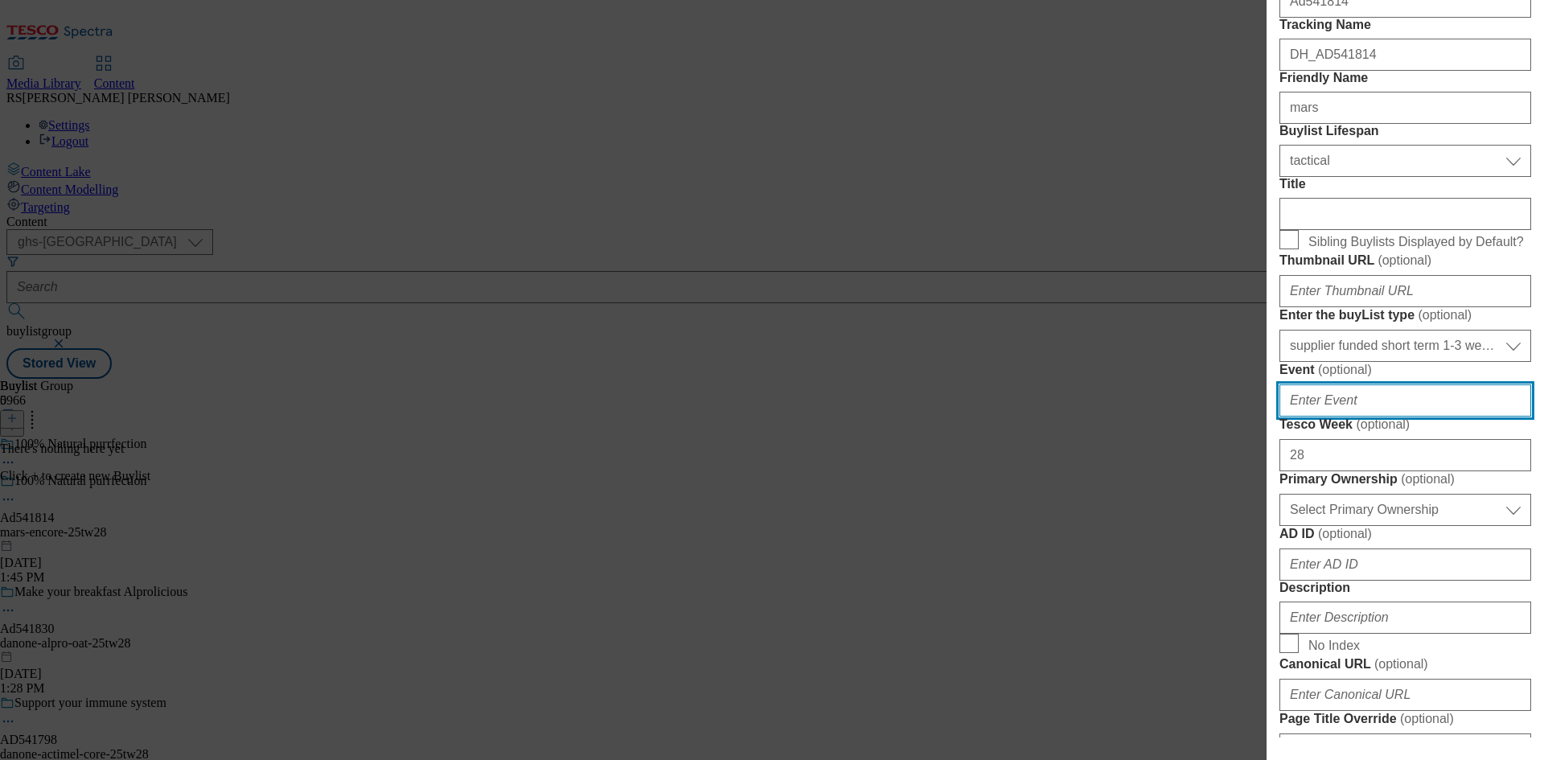
click at [1376, 417] on input "Event ( optional )" at bounding box center [1406, 400] width 252 height 32
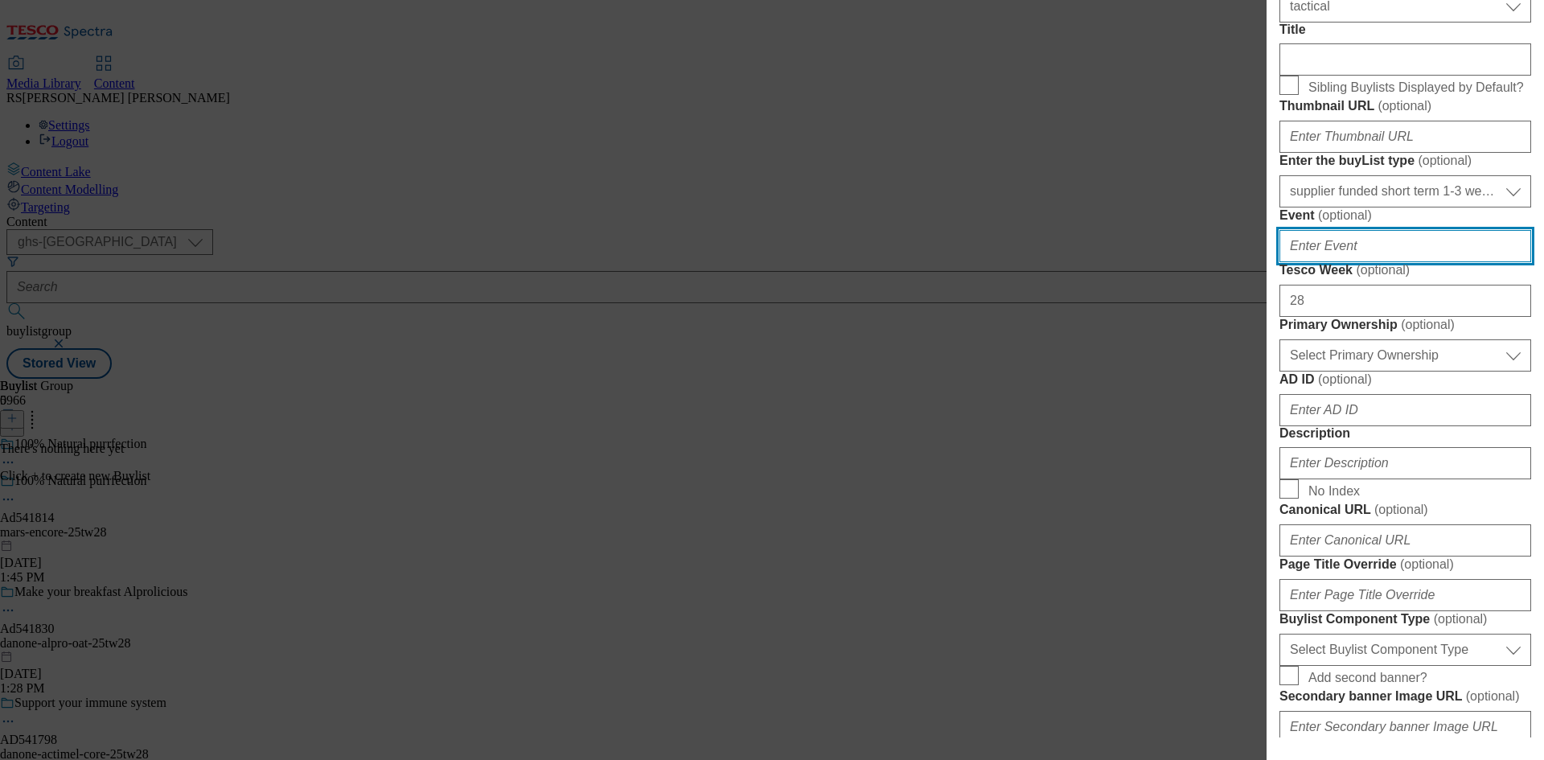
scroll to position [483, 0]
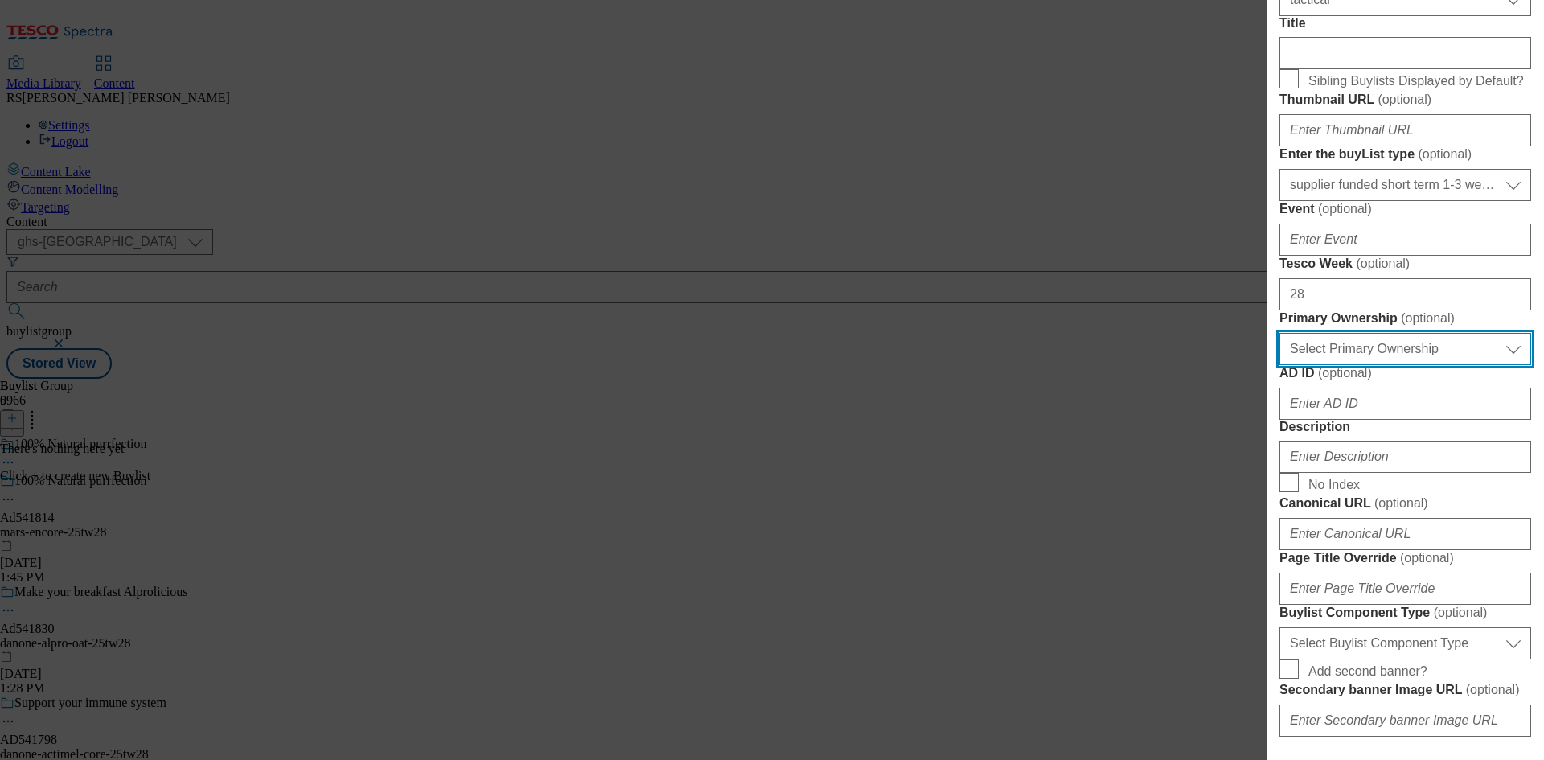
click at [1375, 365] on select "Select Primary Ownership [PERSON_NAME]" at bounding box center [1406, 349] width 252 height 32
select select "dunnhumby"
click at [1280, 365] on select "Select Primary Ownership [PERSON_NAME]" at bounding box center [1406, 349] width 252 height 32
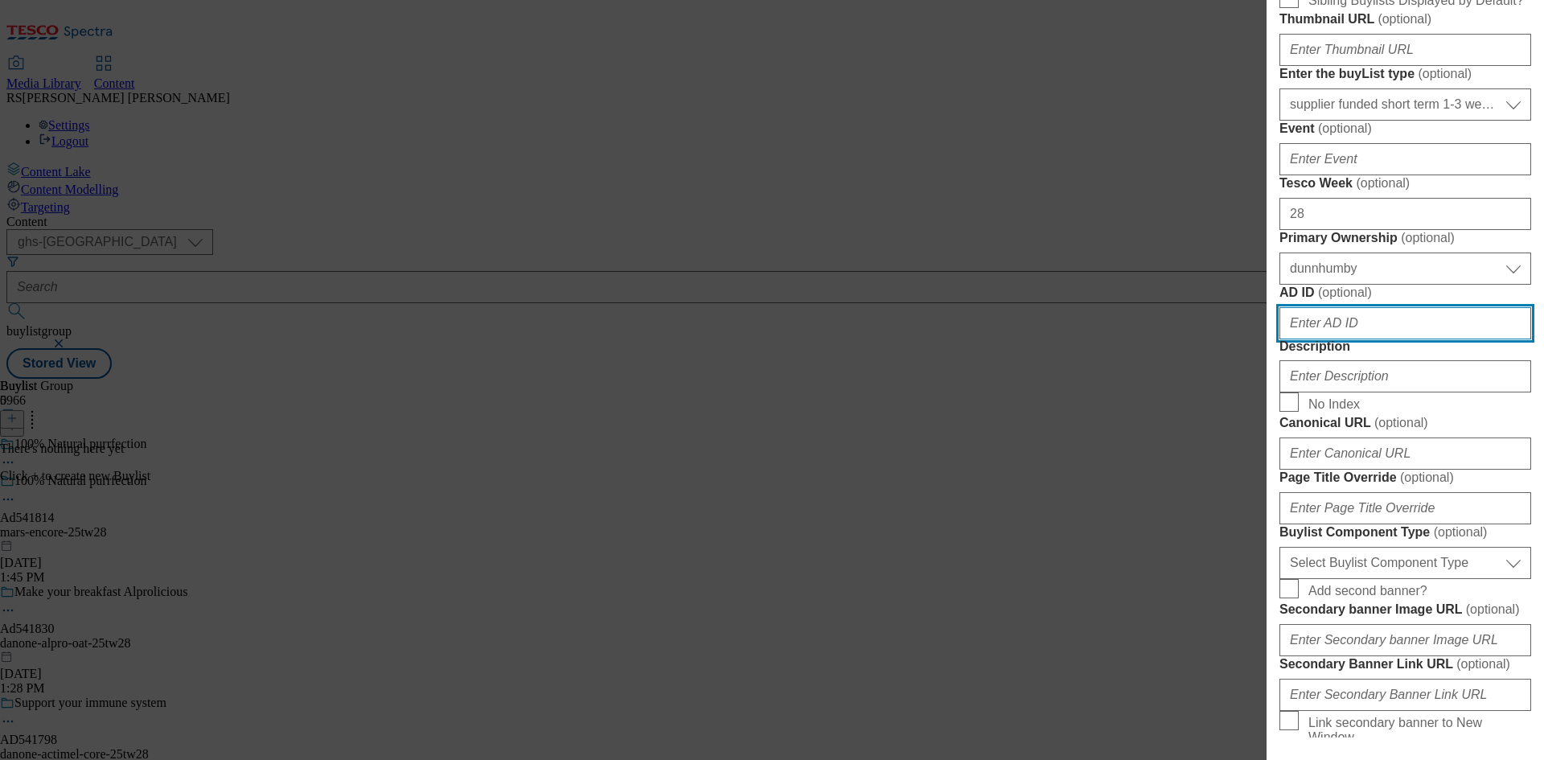
click at [1337, 339] on input "AD ID ( optional )" at bounding box center [1406, 323] width 252 height 32
paste input "mars"
drag, startPoint x: 1348, startPoint y: 602, endPoint x: 1263, endPoint y: 607, distance: 84.6
click at [1263, 607] on div "Add new Buylist Locale Select locale English Welsh Tags Select Tags fnf marketp…" at bounding box center [772, 380] width 1544 height 760
paste input "541814"
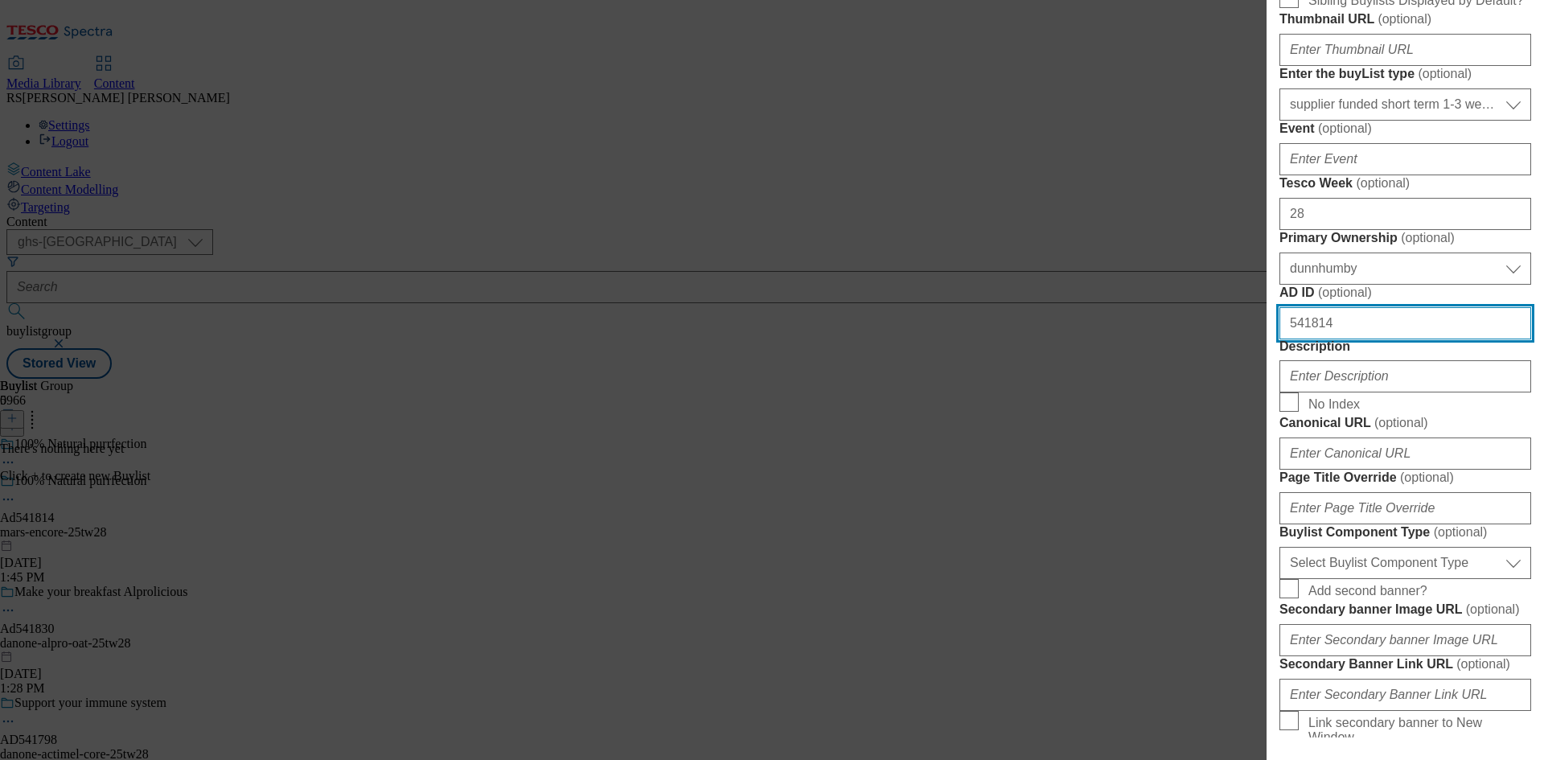
type input "541814"
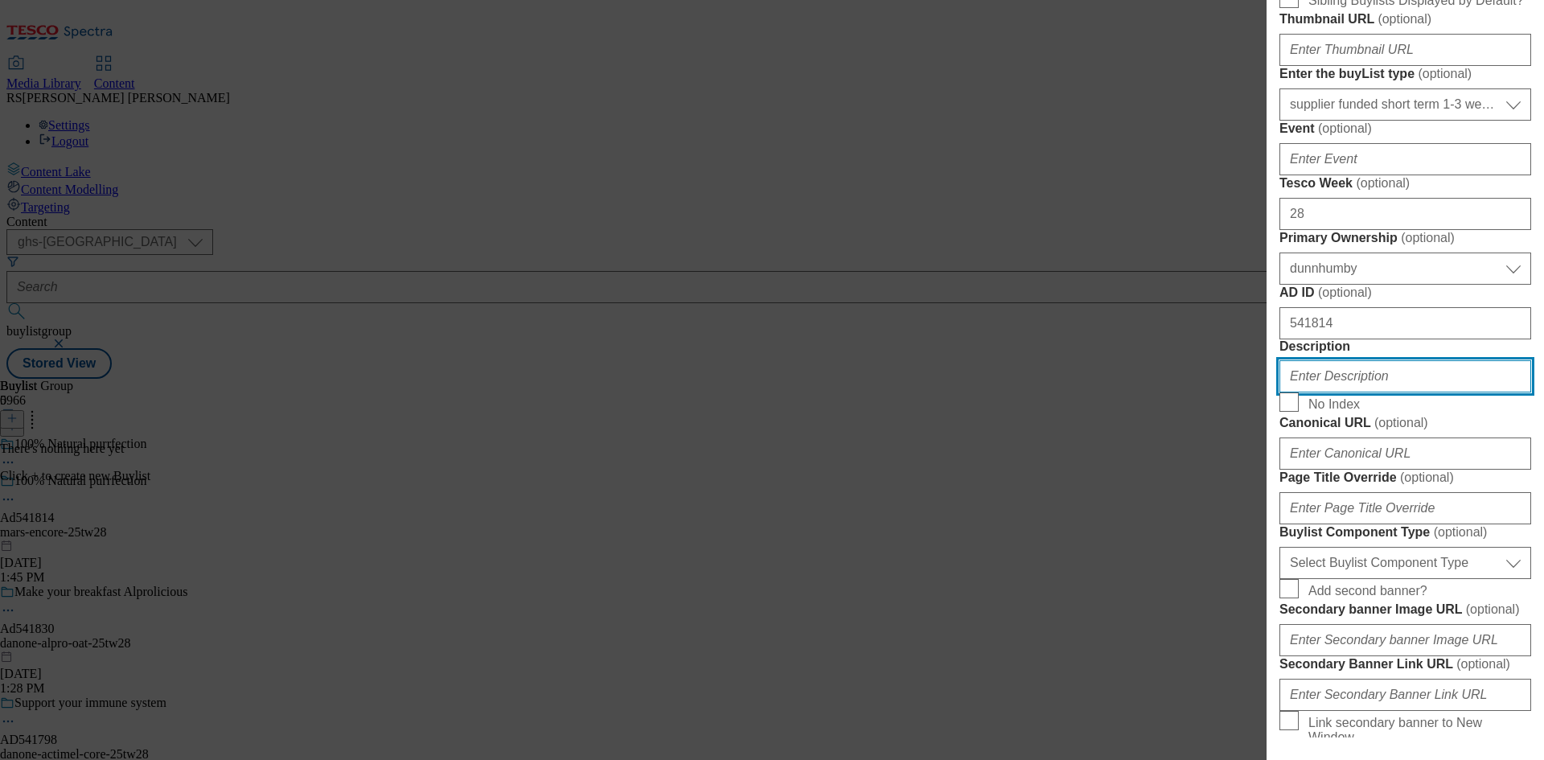
click at [1351, 392] on input "Description" at bounding box center [1406, 376] width 252 height 32
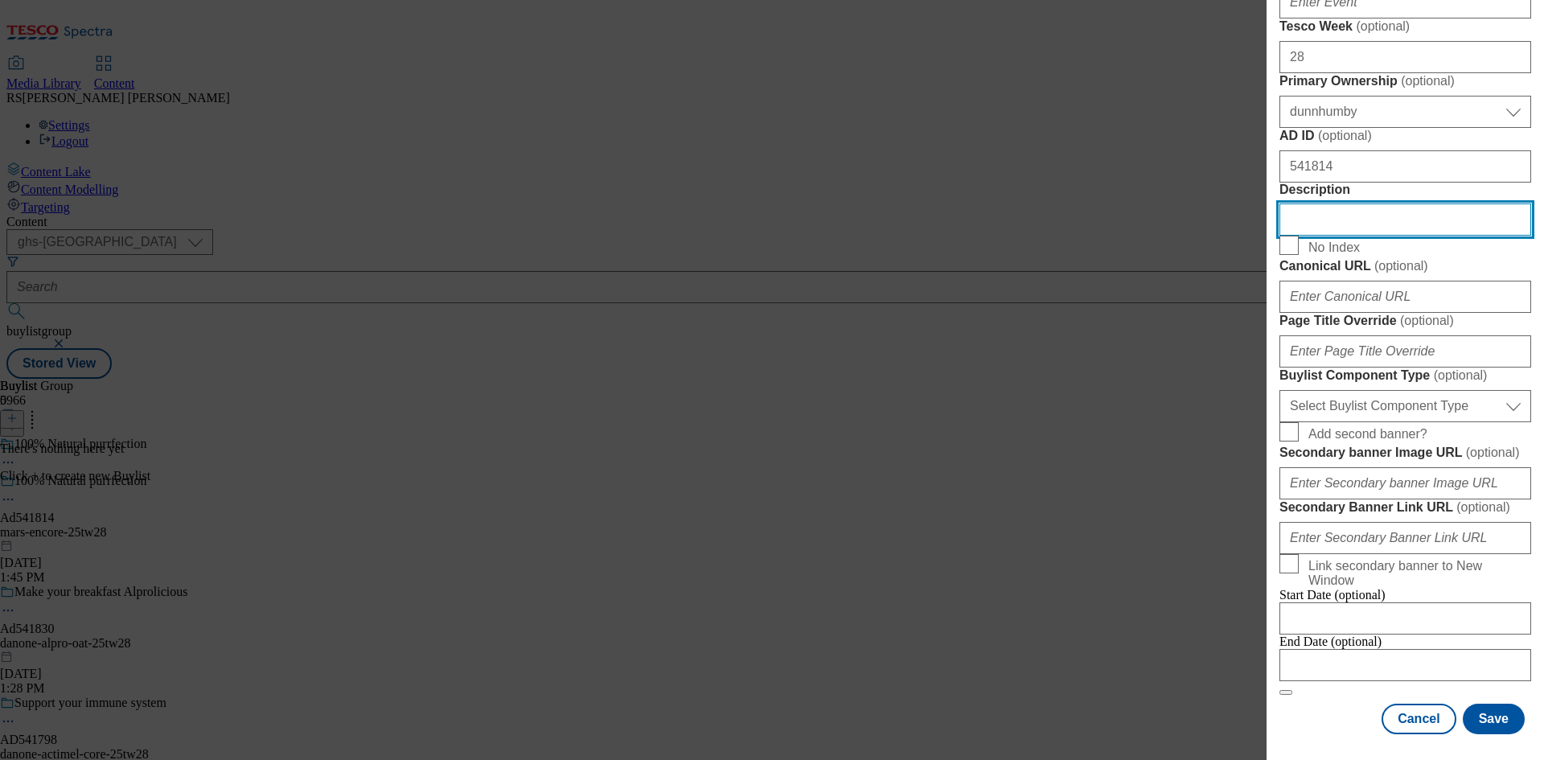
scroll to position [965, 0]
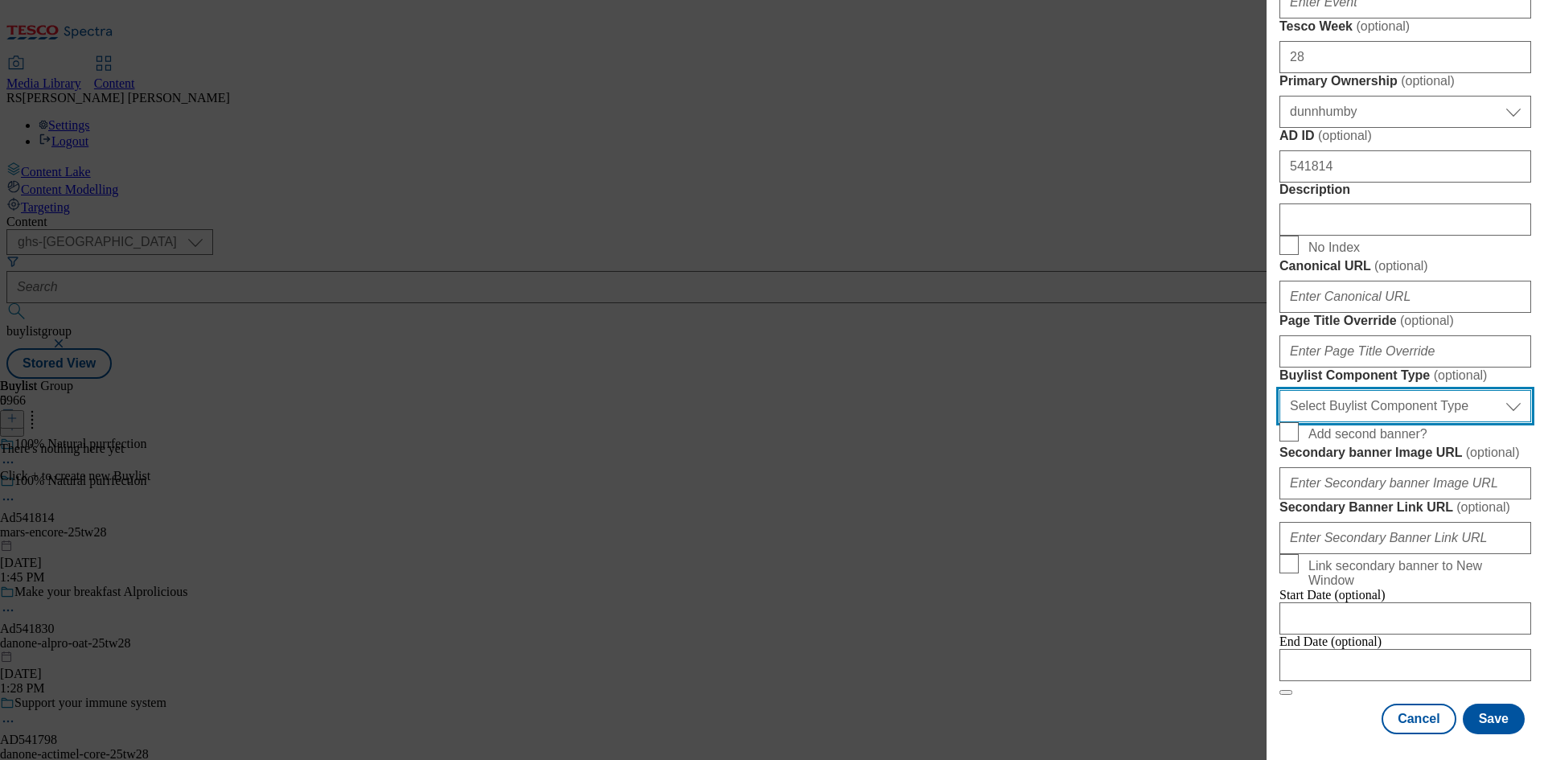
click at [1443, 422] on select "Select Buylist Component Type Banner Competition Header Meal" at bounding box center [1406, 406] width 252 height 32
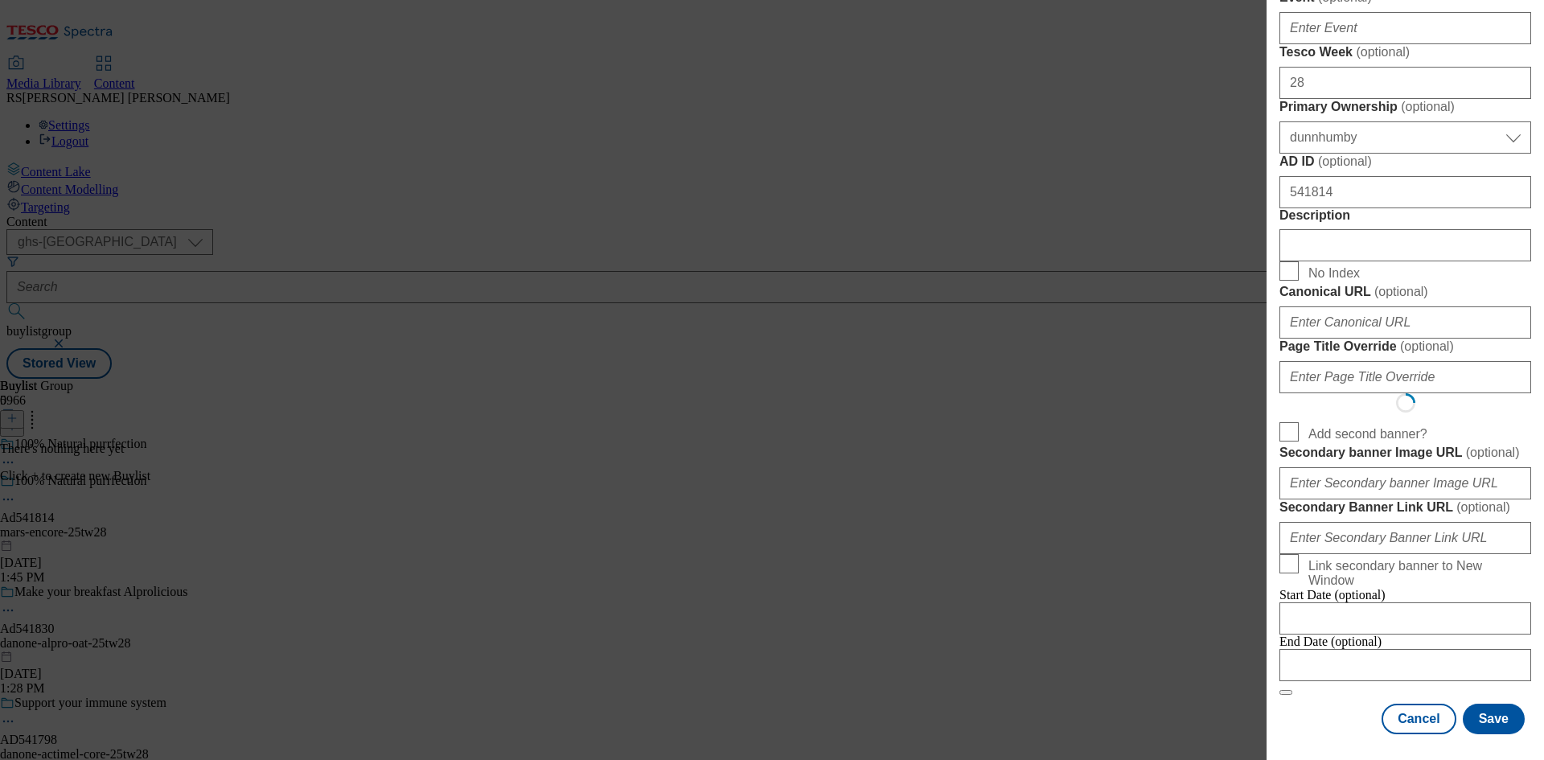
scroll to position [0, 0]
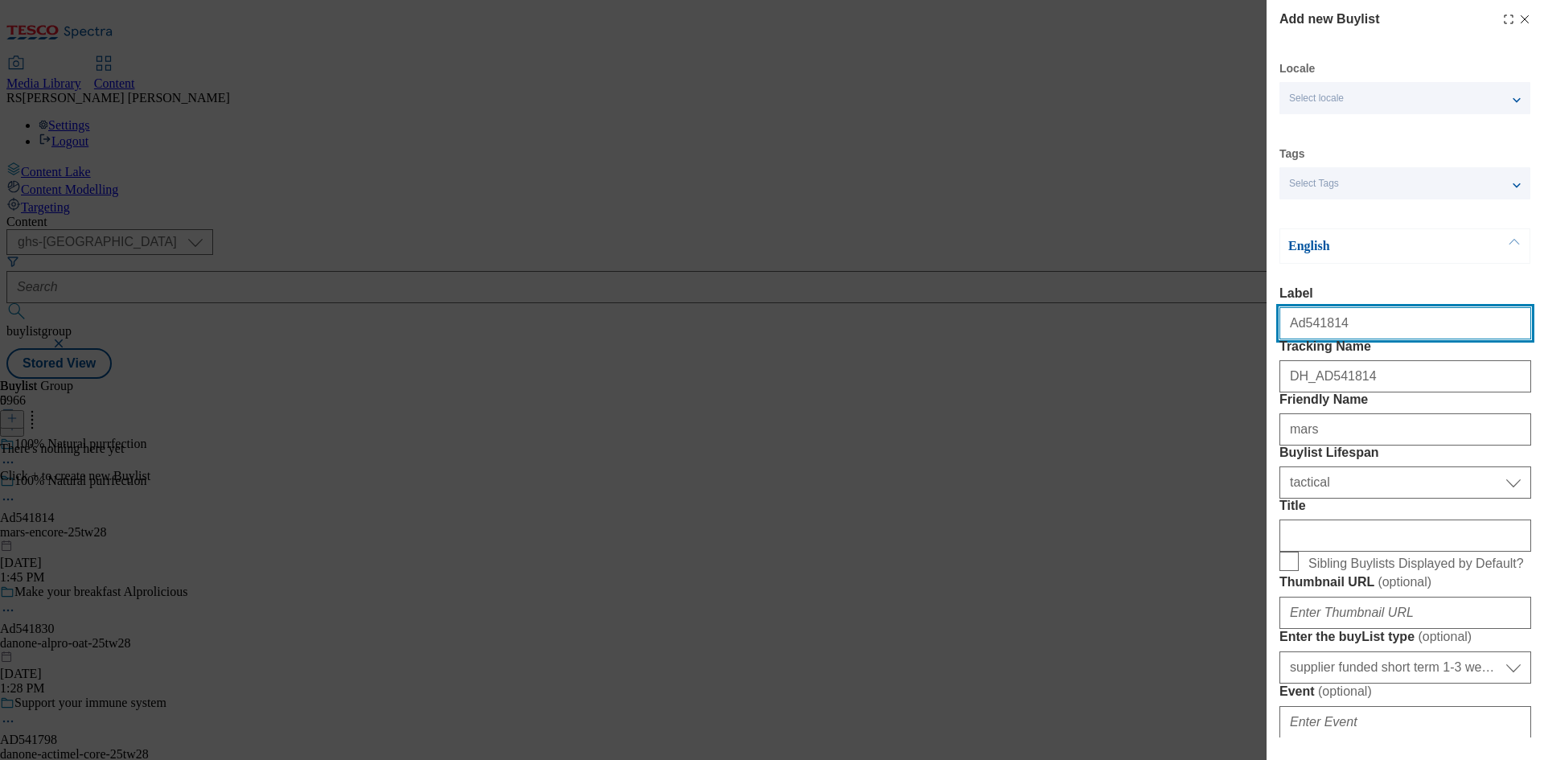
select select "Banner"
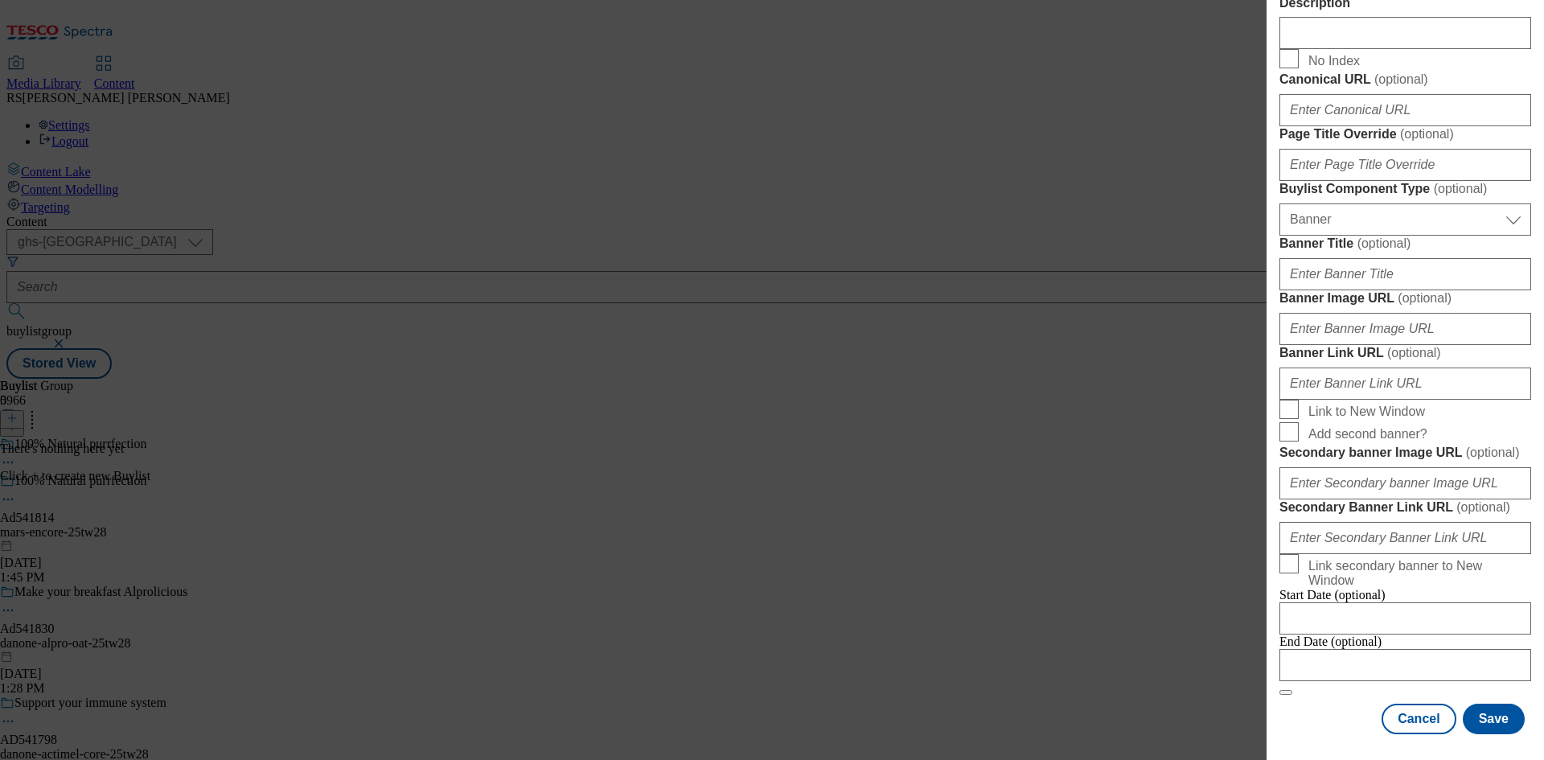
scroll to position [1287, 0]
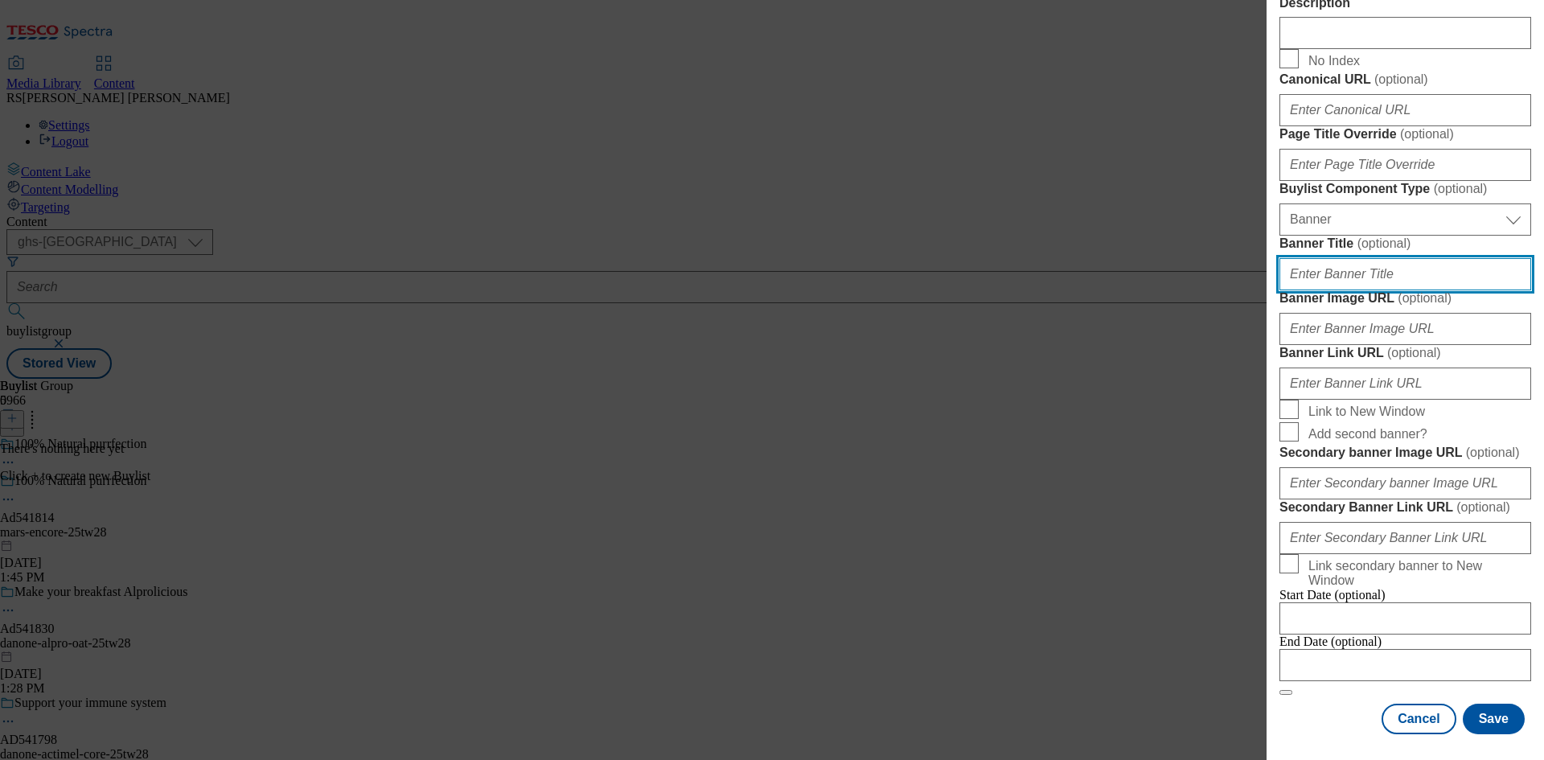
click at [1369, 290] on input "Banner Title ( optional )" at bounding box center [1406, 274] width 252 height 32
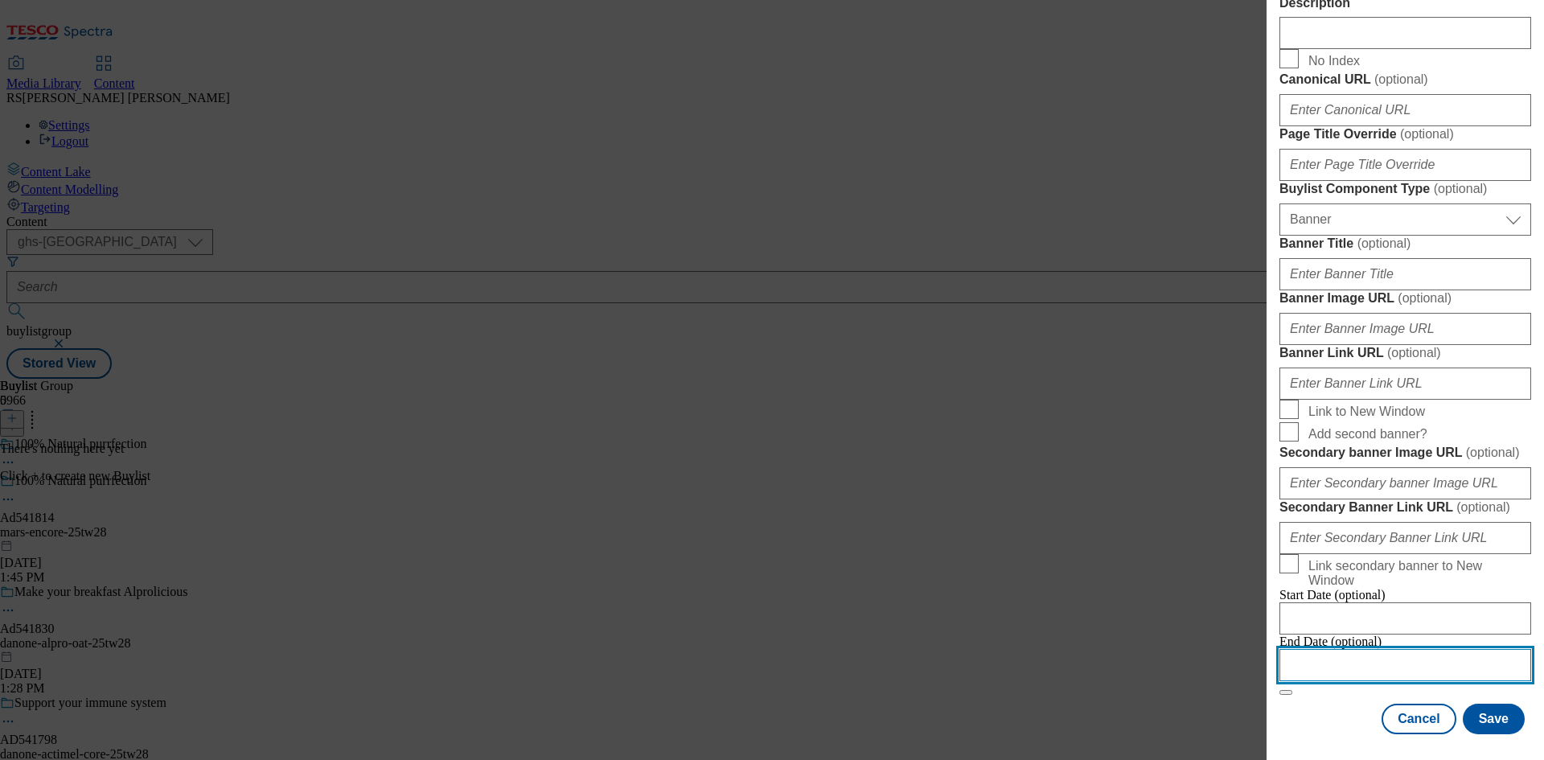
click at [1396, 664] on input "Modal" at bounding box center [1406, 665] width 252 height 32
select select "2025"
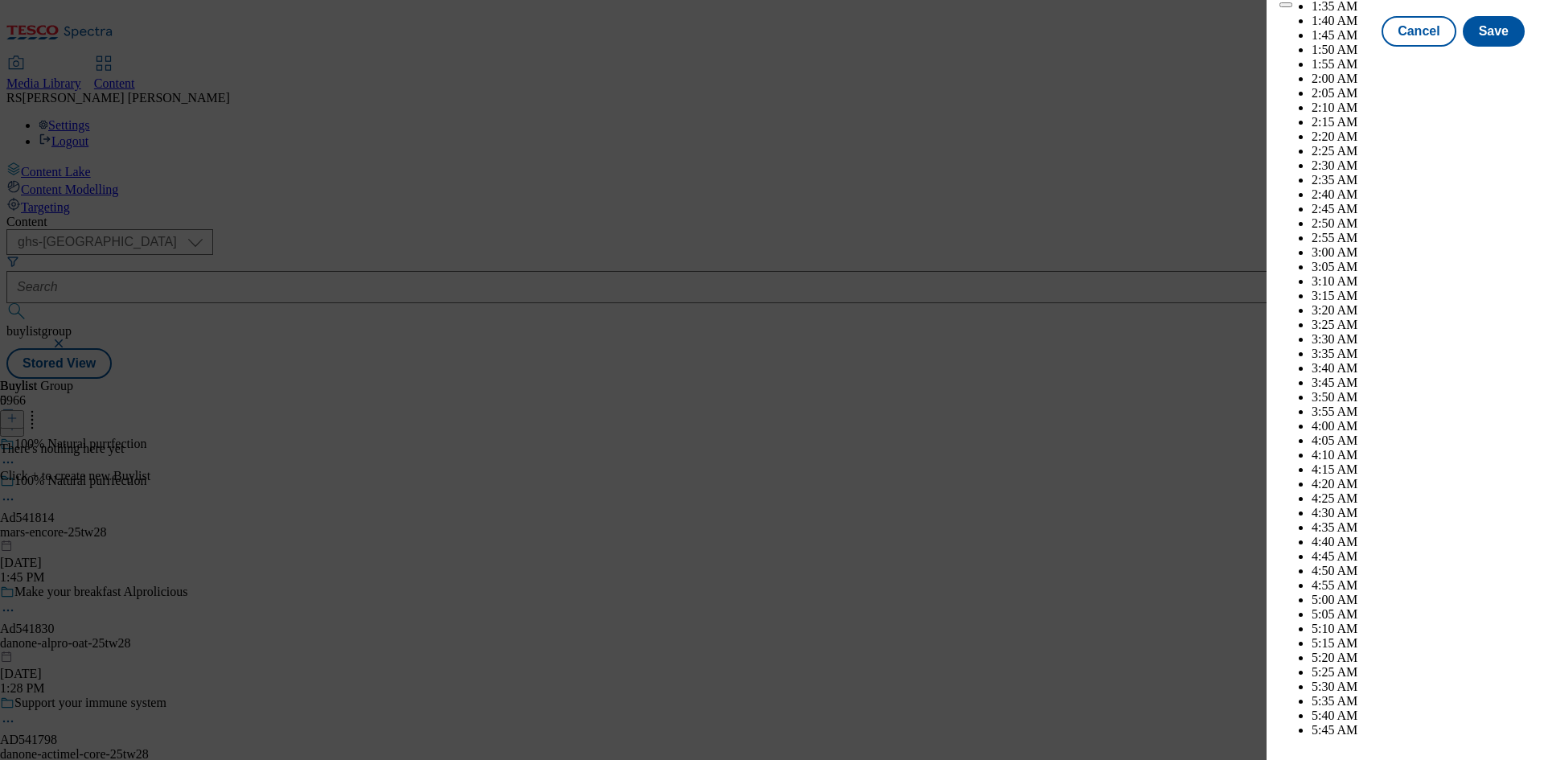
scroll to position [4896, 0]
select select "November"
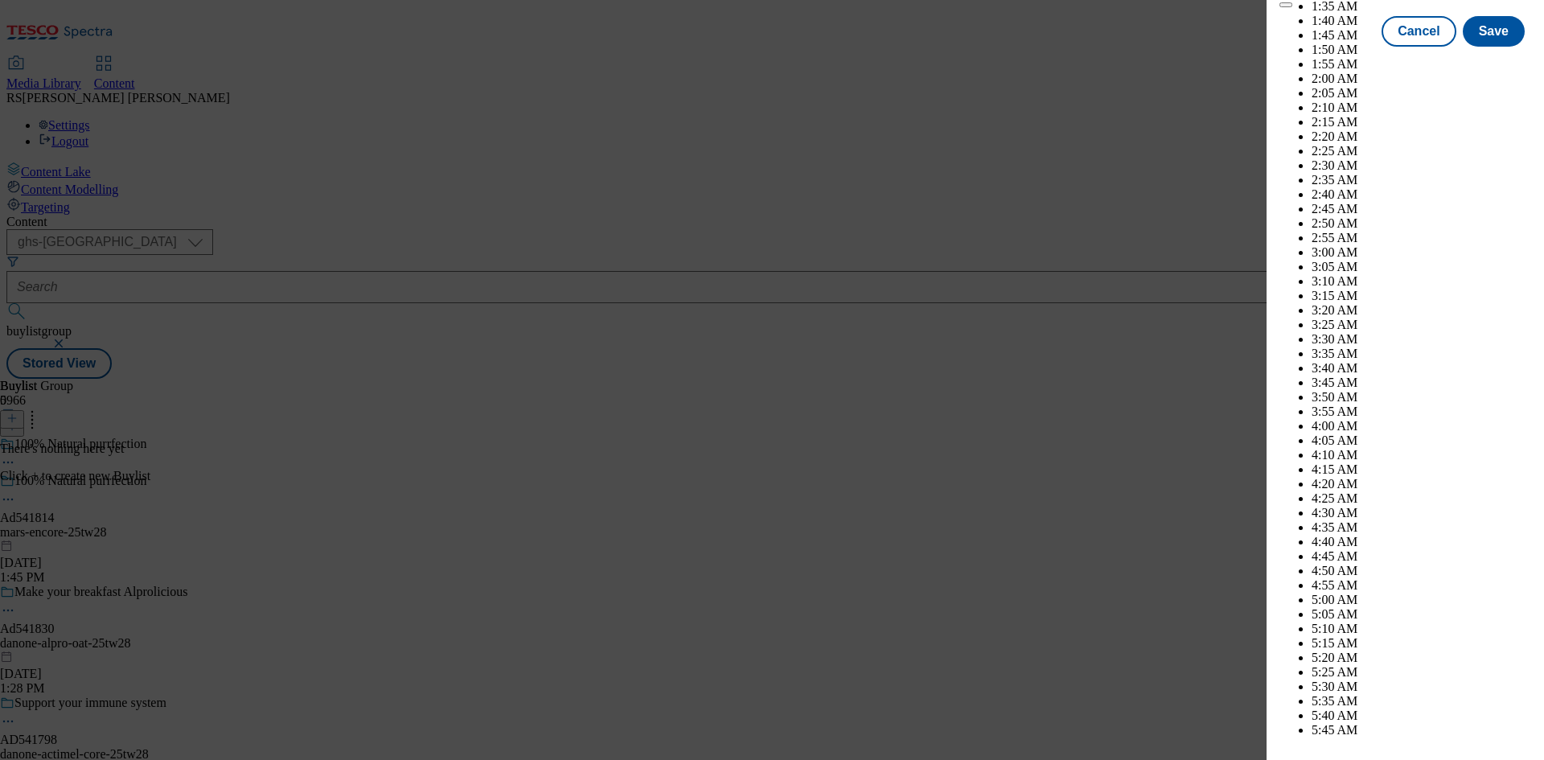
click at [1497, 61] on button "Save" at bounding box center [1494, 46] width 62 height 31
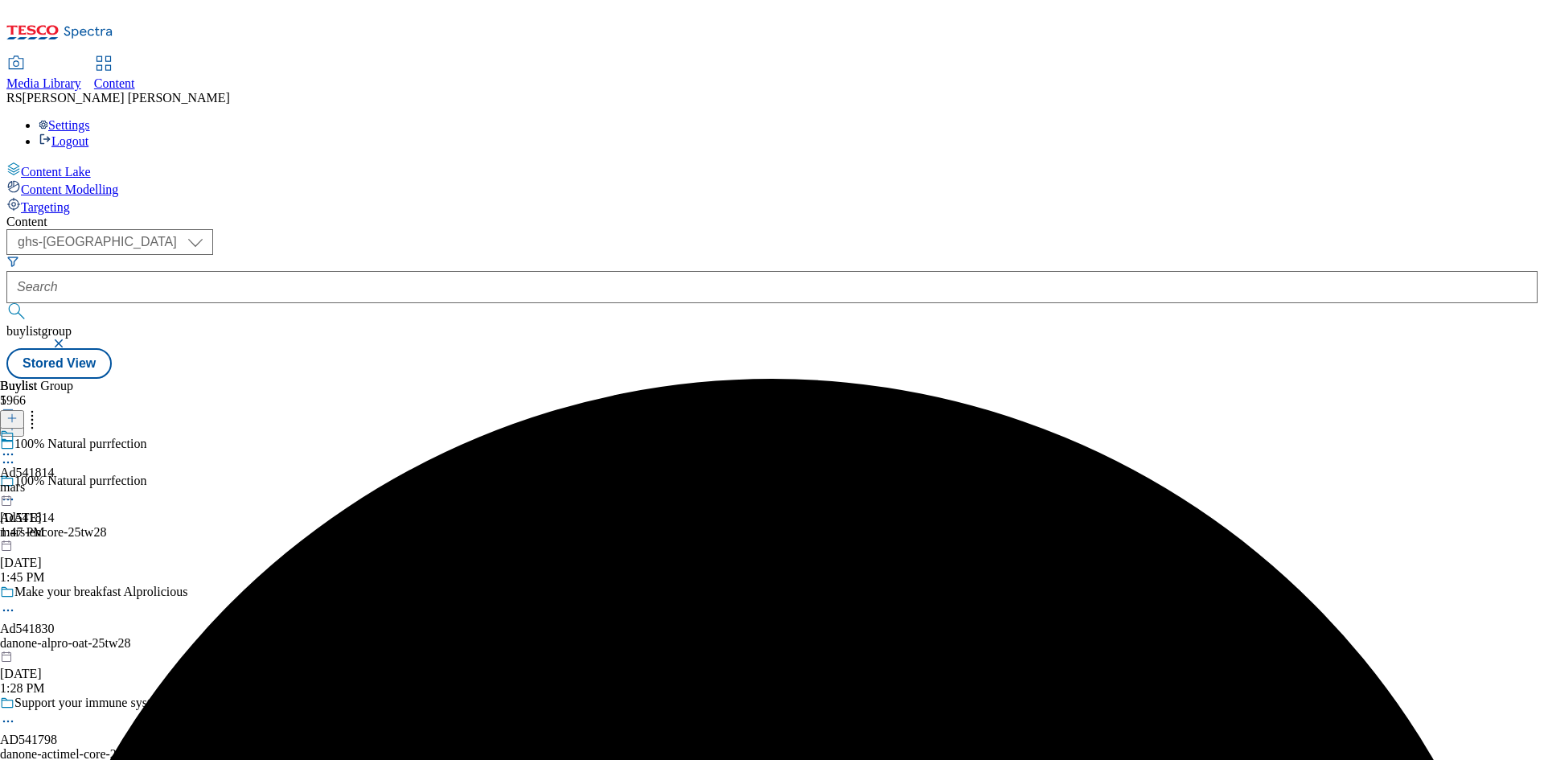
click at [55, 480] on div "mars" at bounding box center [27, 487] width 55 height 14
click at [18, 413] on icon at bounding box center [11, 418] width 11 height 11
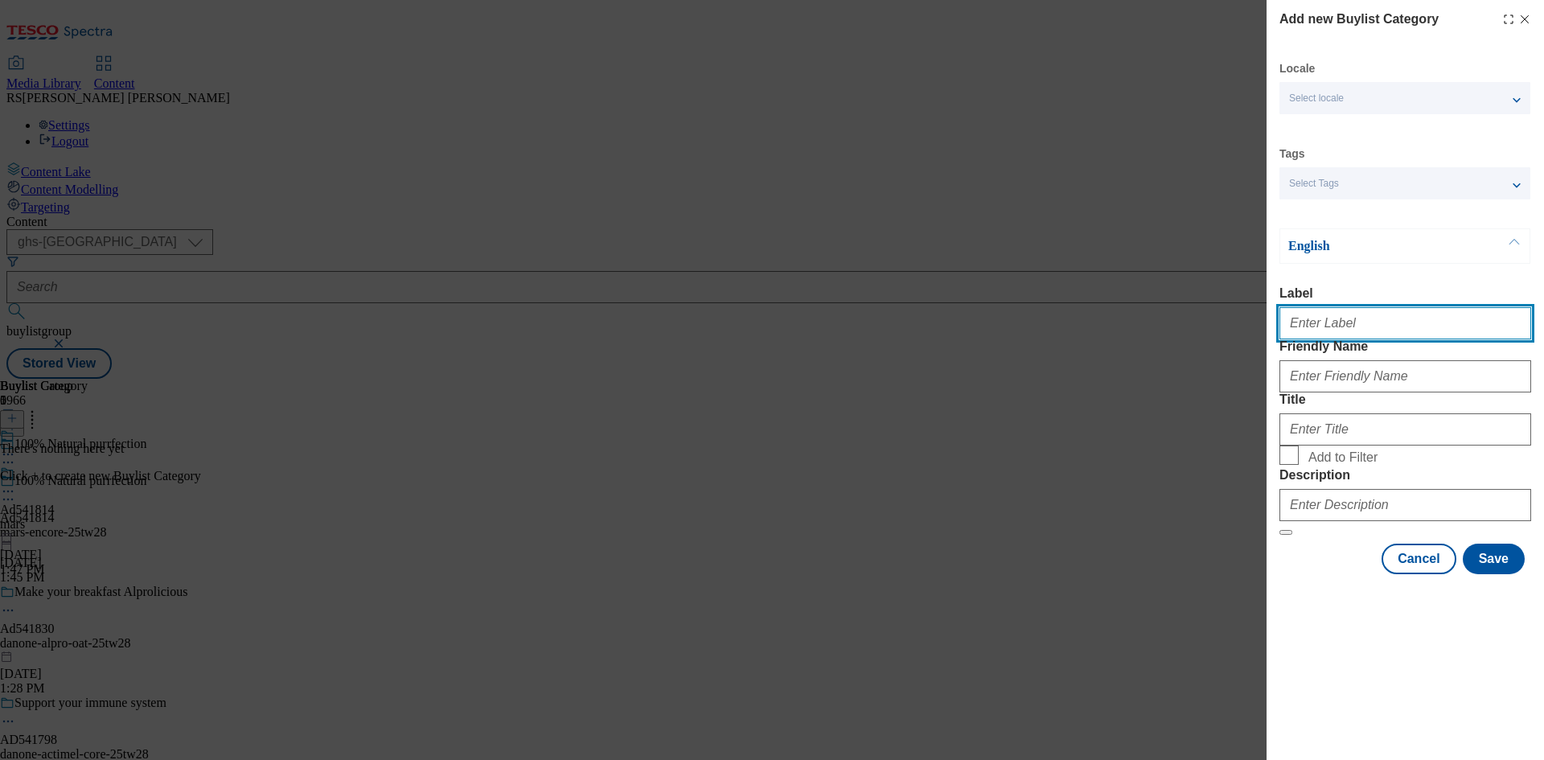
click at [1382, 328] on input "Label" at bounding box center [1406, 323] width 252 height 32
click at [1358, 333] on input "Label" at bounding box center [1406, 323] width 252 height 32
paste input "541814"
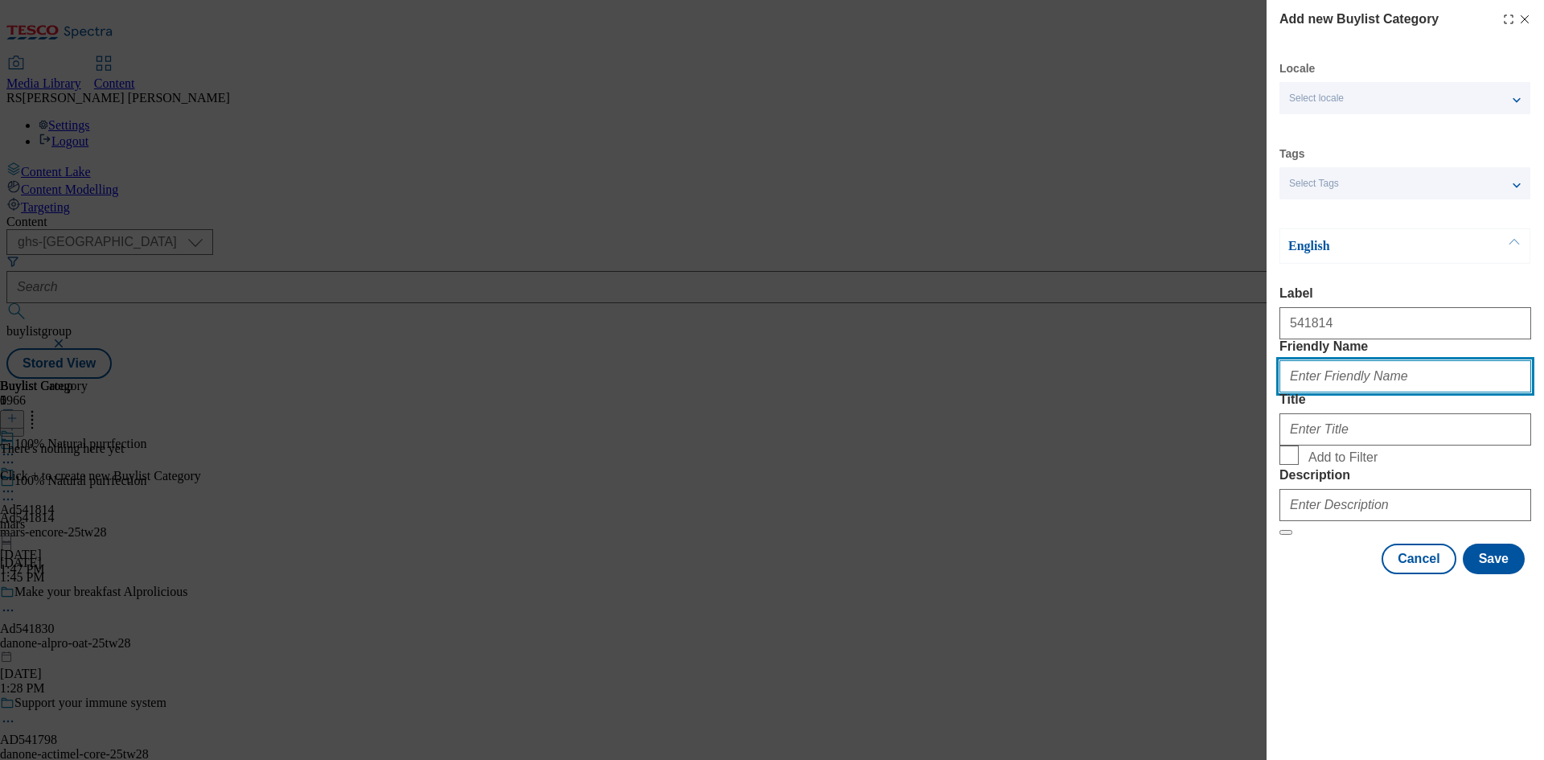
click at [1363, 392] on input "Friendly Name" at bounding box center [1406, 376] width 252 height 32
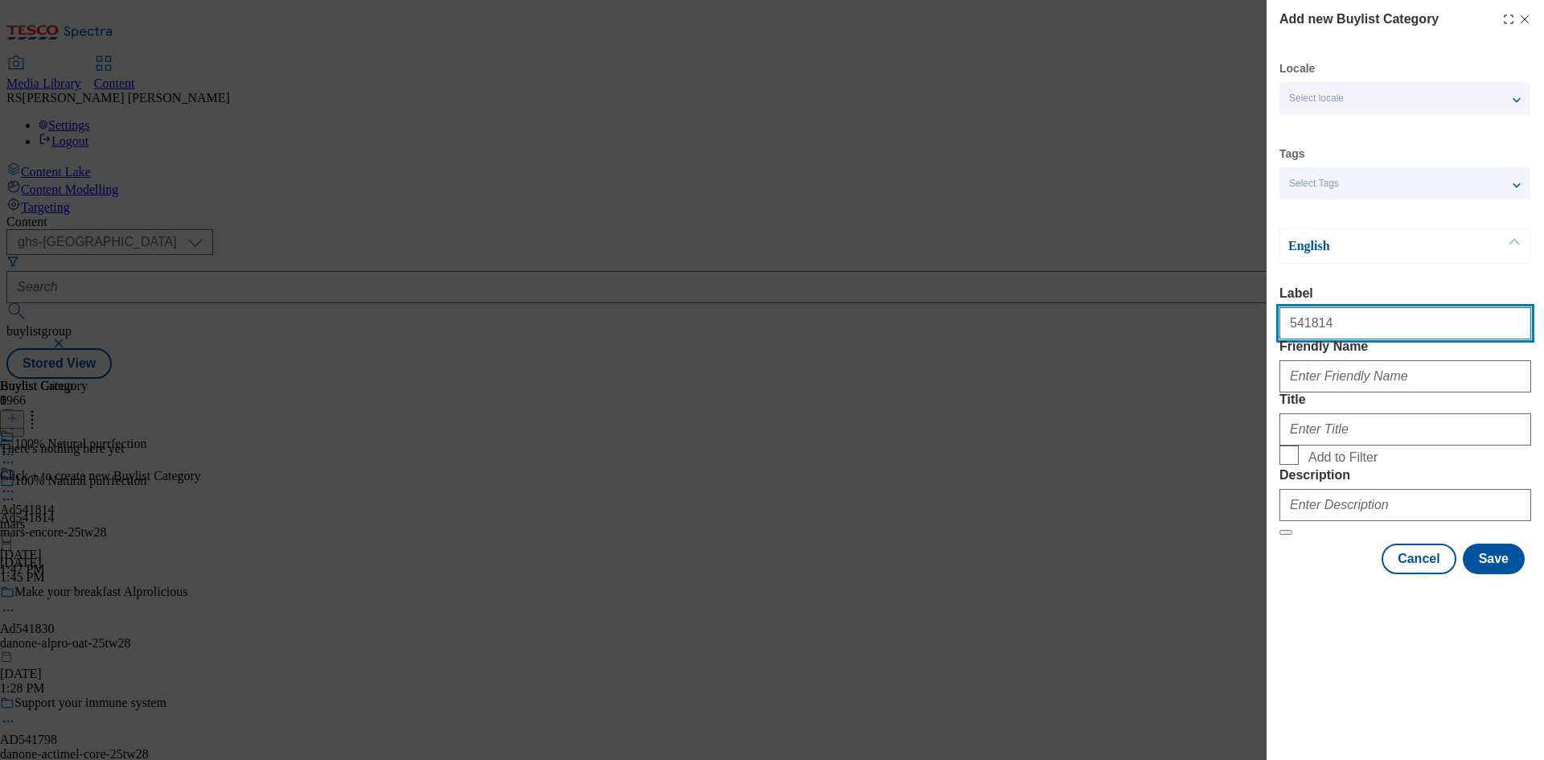
drag, startPoint x: 1263, startPoint y: 317, endPoint x: 1210, endPoint y: 317, distance: 53.1
click at [1210, 317] on div "Add new Buylist Category Locale Select locale English Welsh Tags Select Tags fn…" at bounding box center [772, 380] width 1544 height 760
paste input "Ad"
type input "Ad541814"
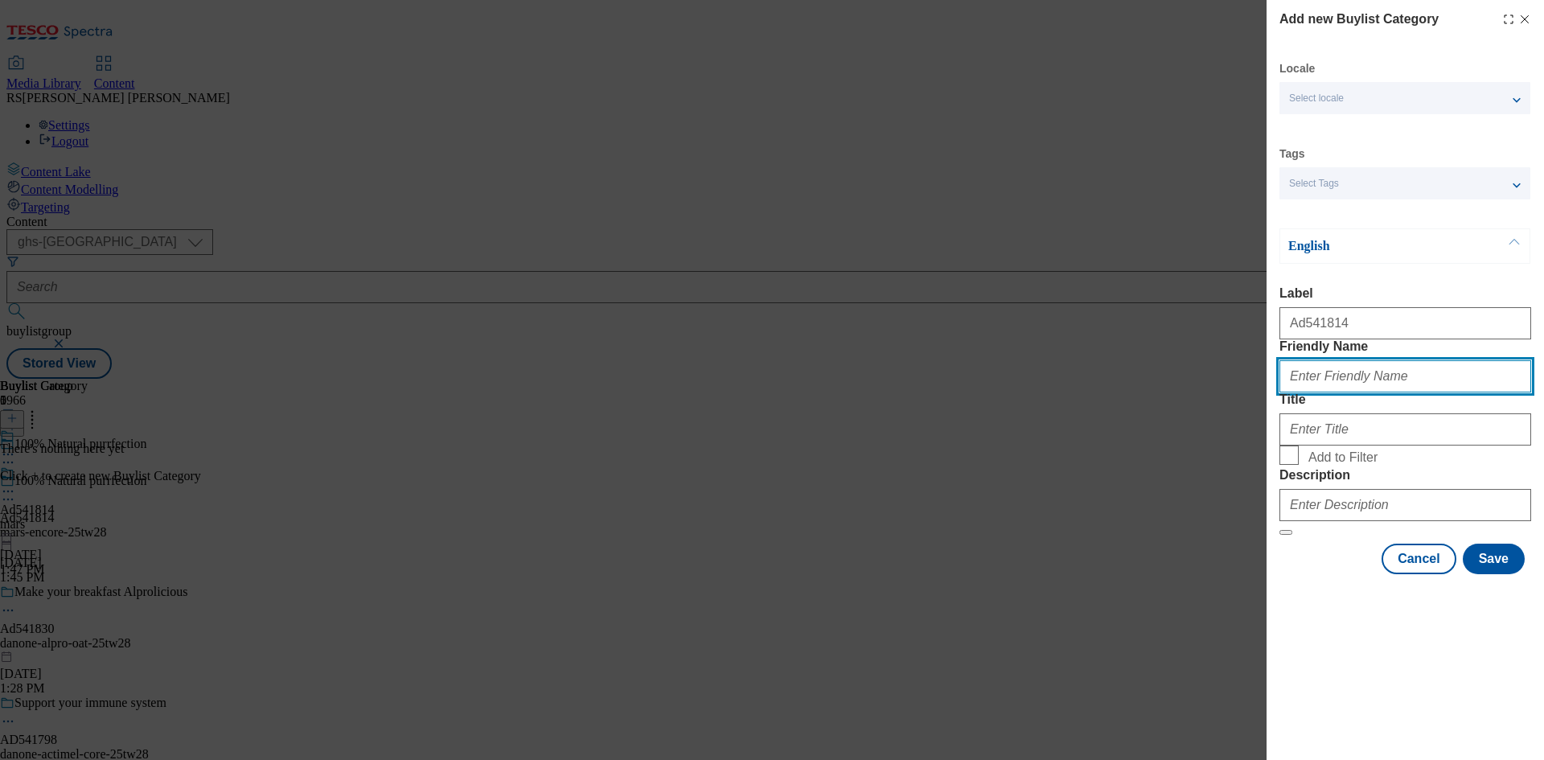
click at [1321, 392] on input "Friendly Name" at bounding box center [1406, 376] width 252 height 32
click at [1352, 392] on input "Friendly Name" at bounding box center [1406, 376] width 252 height 32
paste input "mars-encore-25tw28"
drag, startPoint x: 1409, startPoint y: 413, endPoint x: 1348, endPoint y: 428, distance: 62.8
click at [1348, 392] on div "mars-encore-25tw28" at bounding box center [1406, 373] width 252 height 39
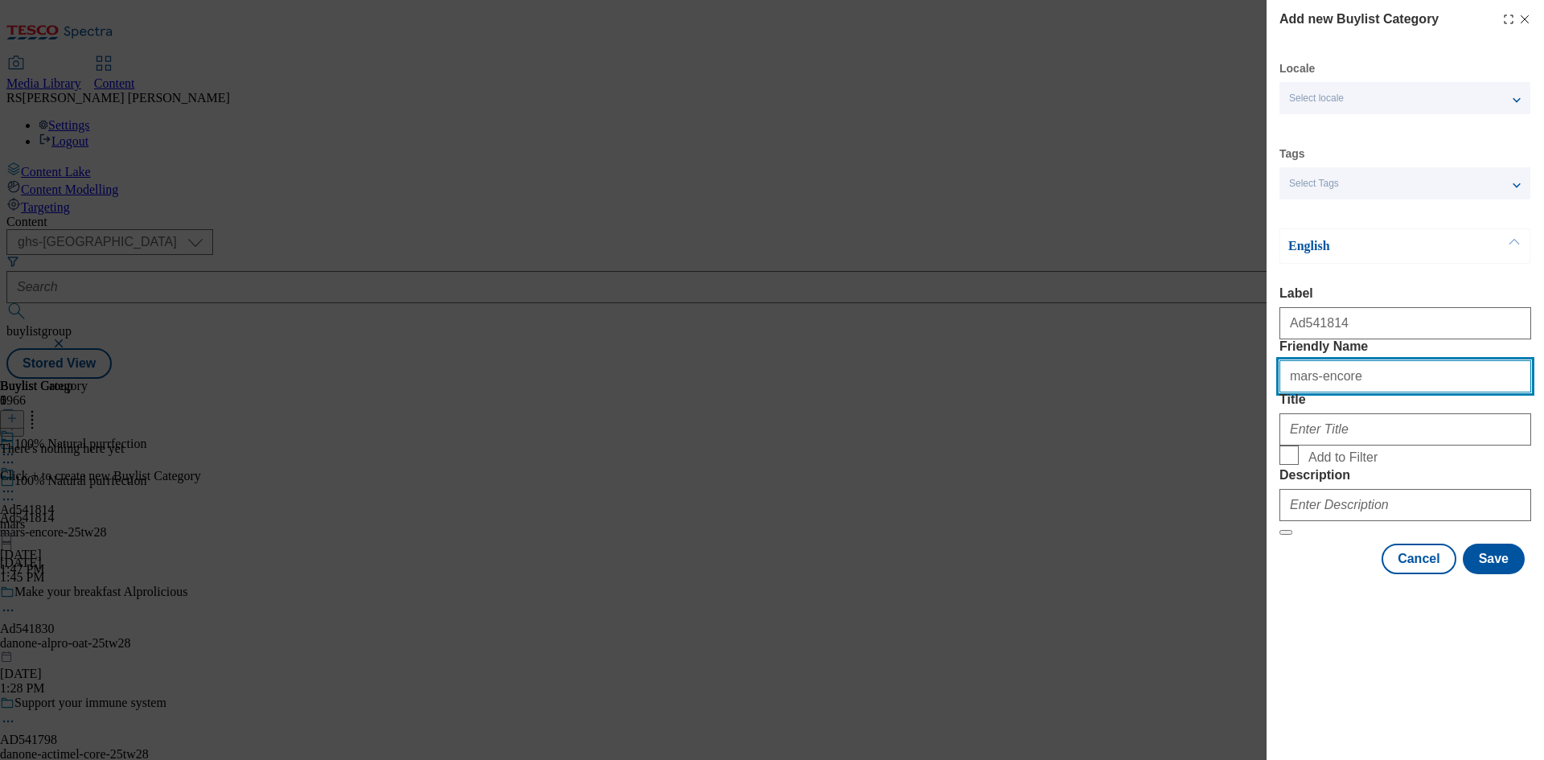
type input "mars-encore"
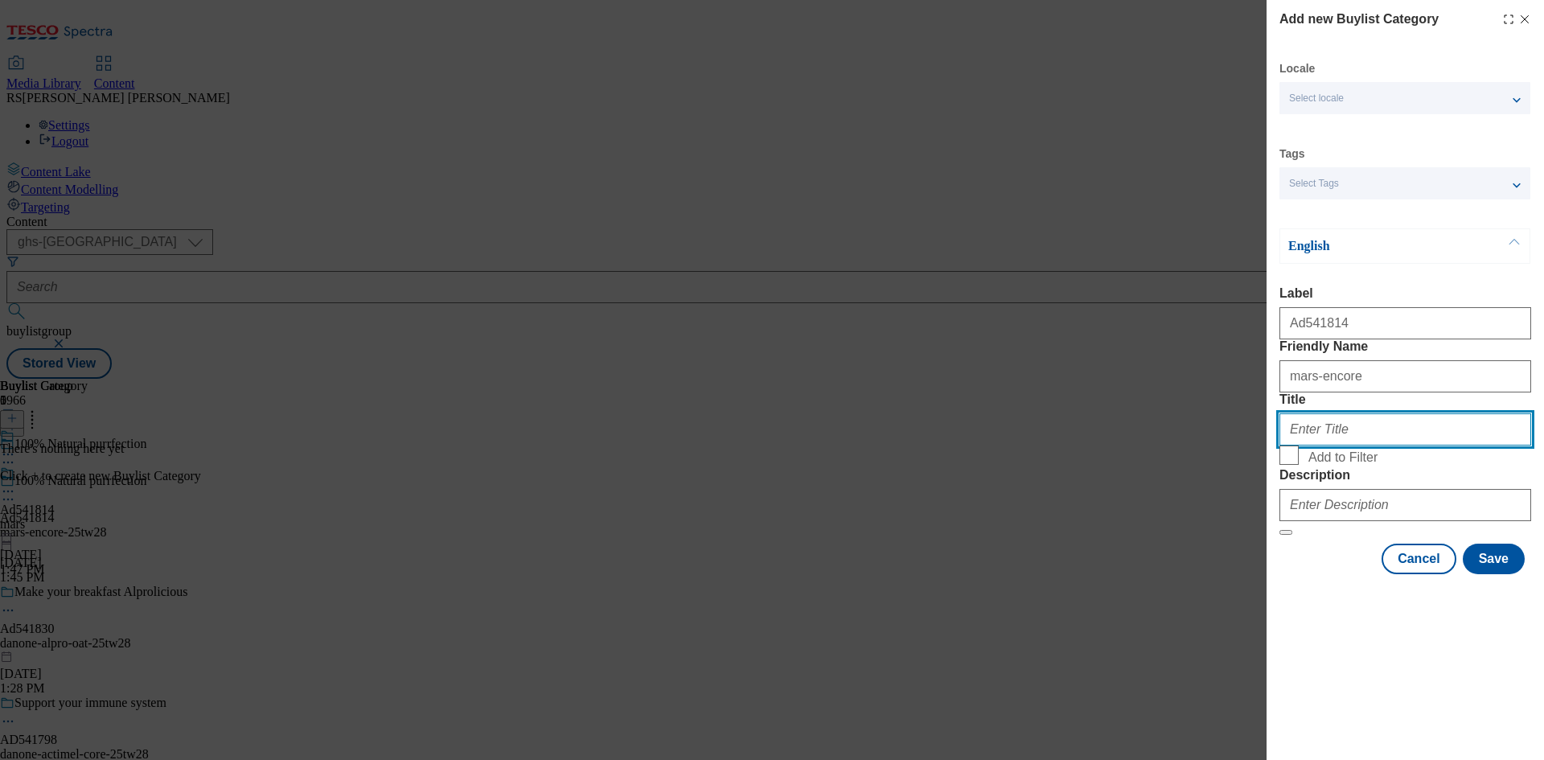
click at [1376, 446] on input "Title" at bounding box center [1406, 429] width 252 height 32
click at [1315, 446] on input "Mars food" at bounding box center [1406, 429] width 252 height 32
type input "Mars Food"
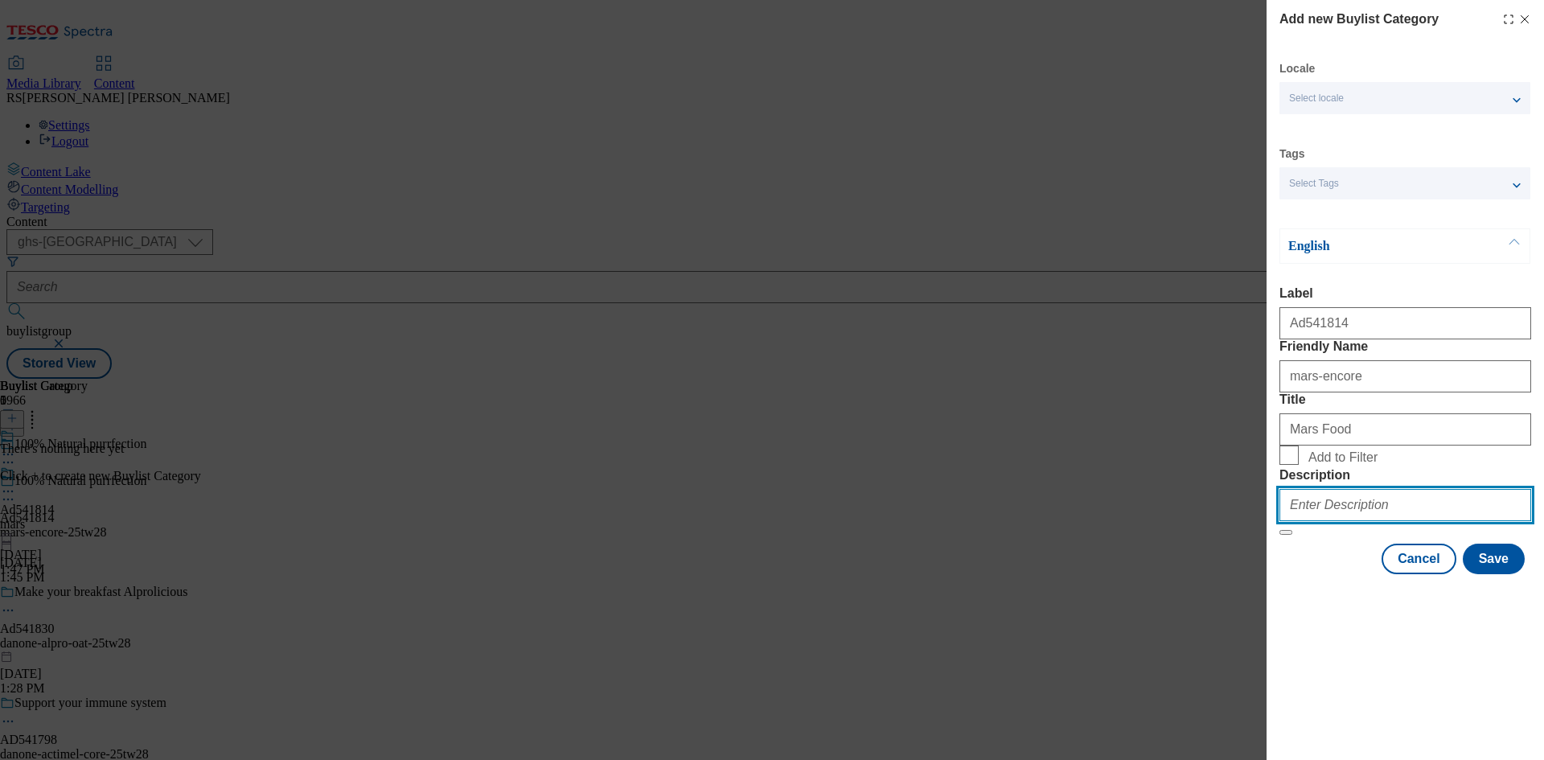
click at [1358, 521] on input "Description" at bounding box center [1406, 505] width 252 height 32
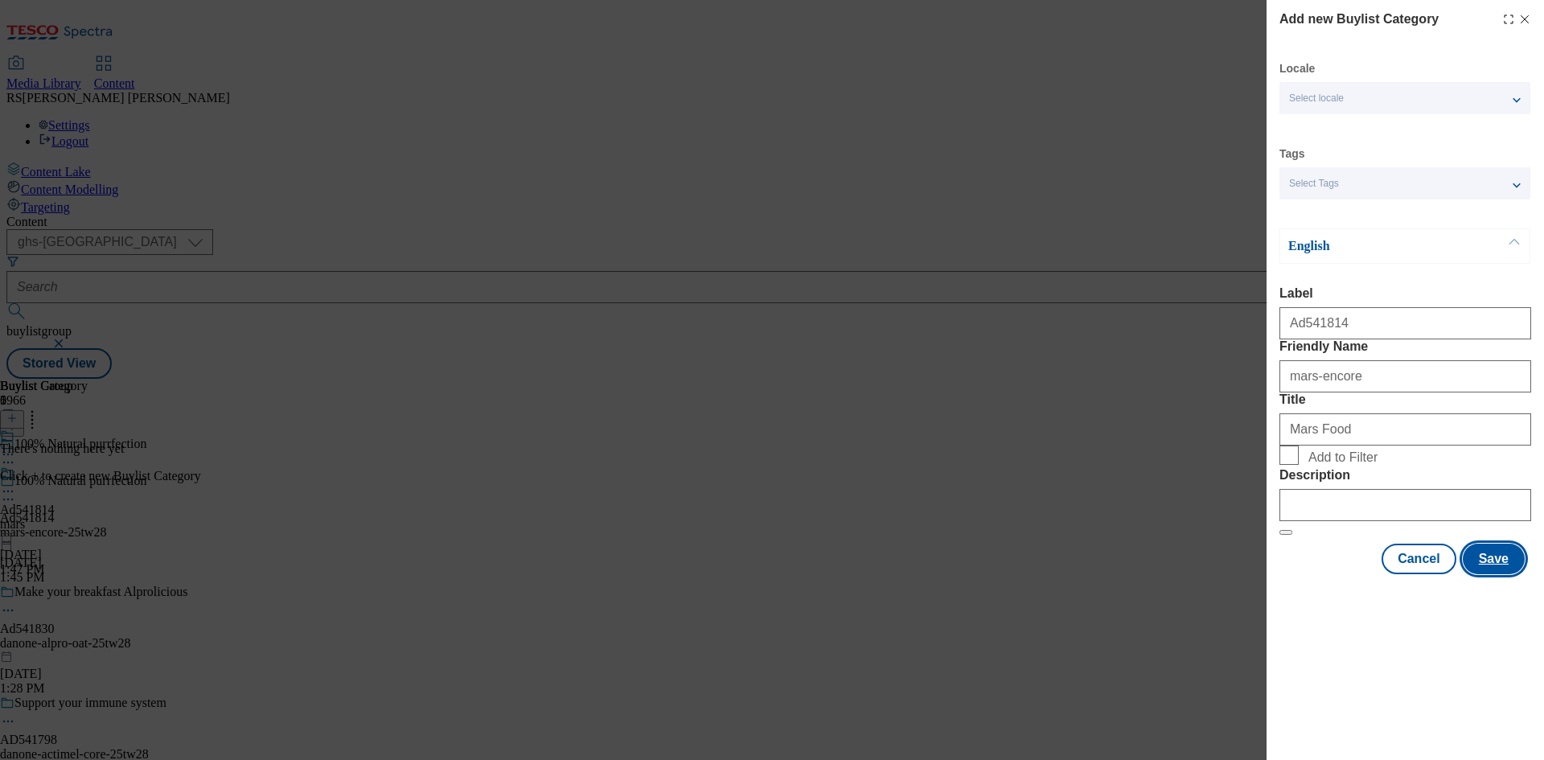
click at [1489, 574] on button "Save" at bounding box center [1494, 559] width 62 height 31
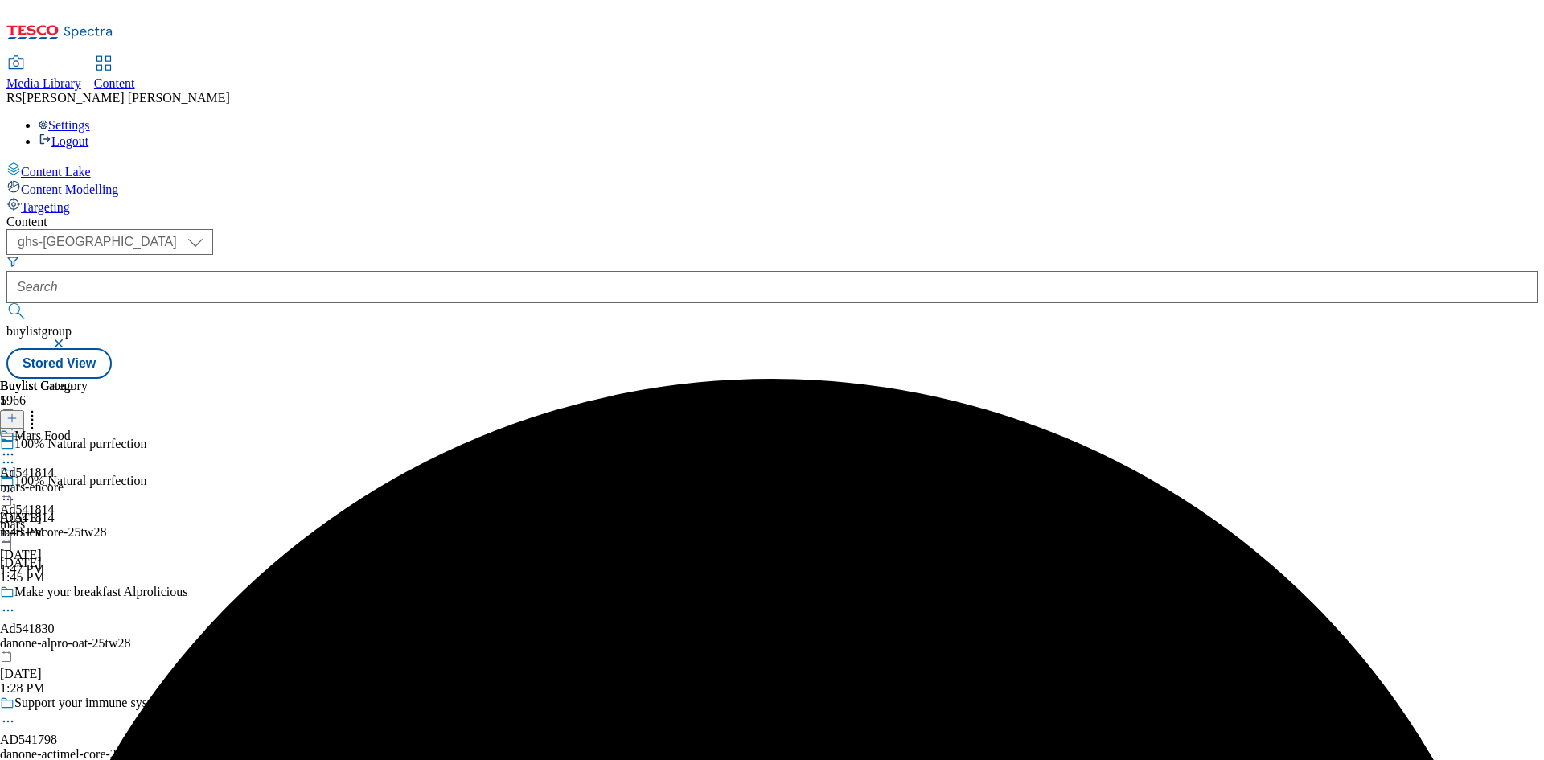
click at [18, 413] on icon at bounding box center [11, 418] width 11 height 11
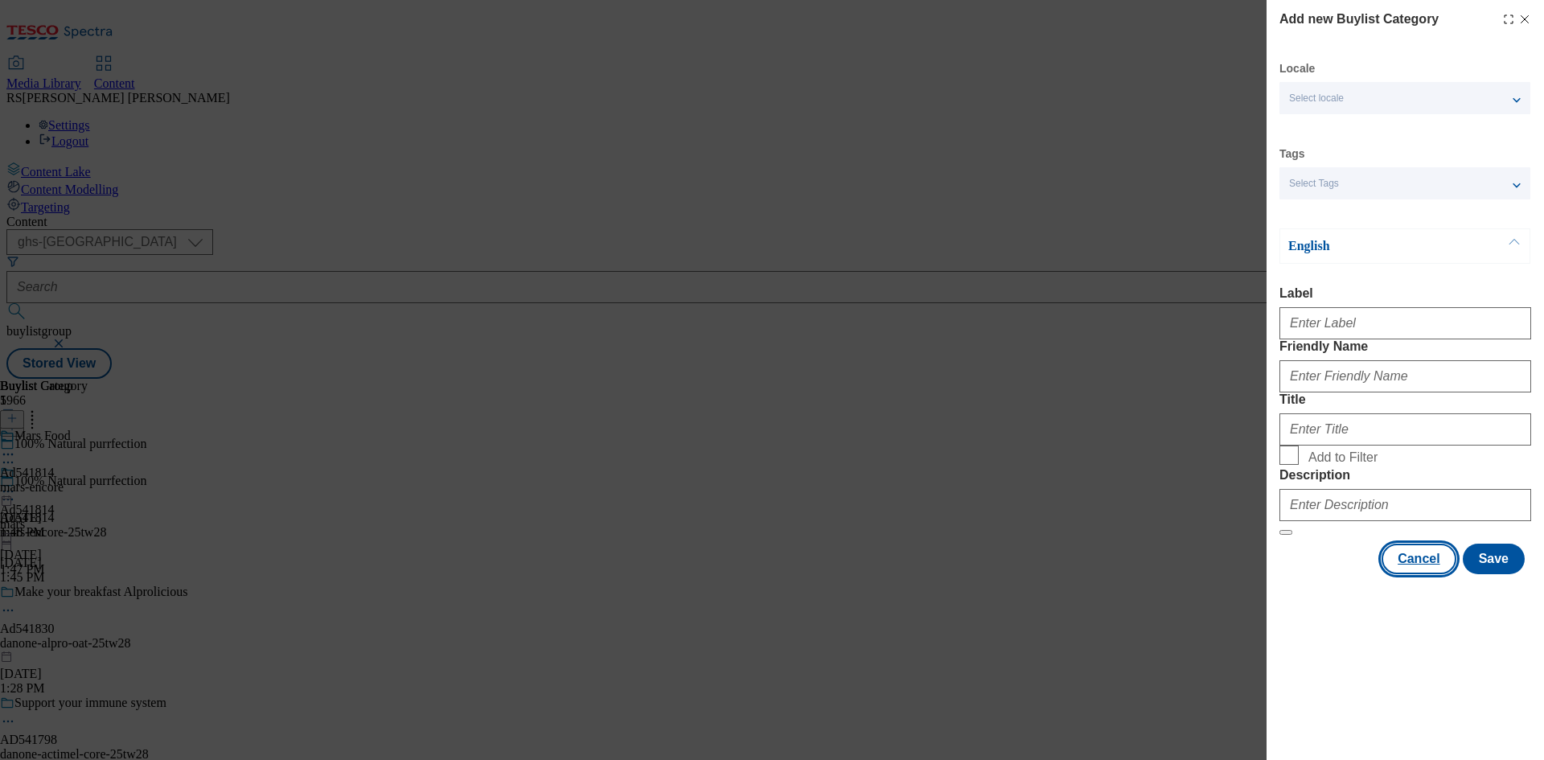
click at [1425, 574] on button "Cancel" at bounding box center [1419, 559] width 74 height 31
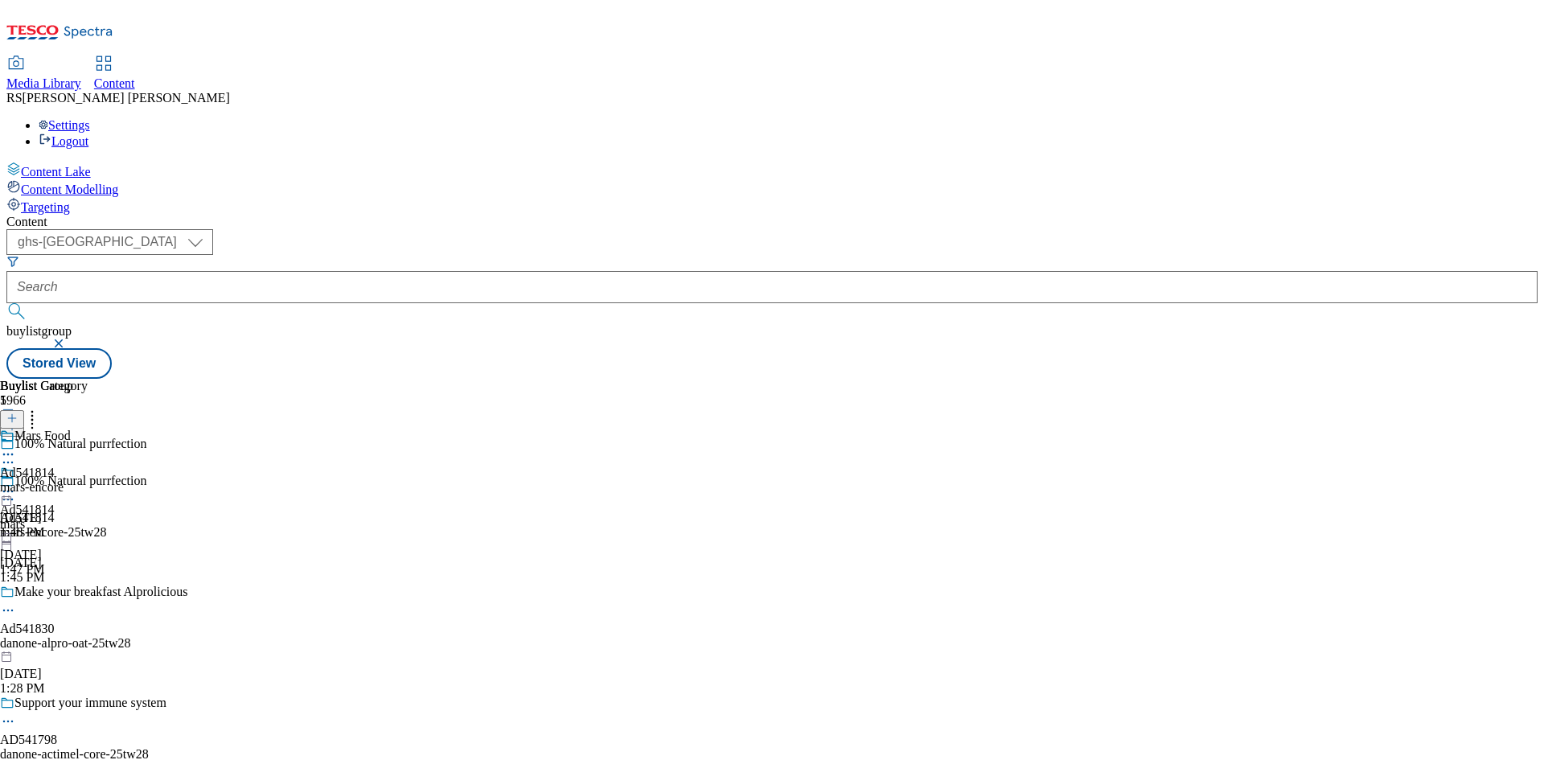
click at [88, 480] on div "mars-encore" at bounding box center [44, 487] width 88 height 14
click at [24, 410] on button at bounding box center [12, 419] width 24 height 18
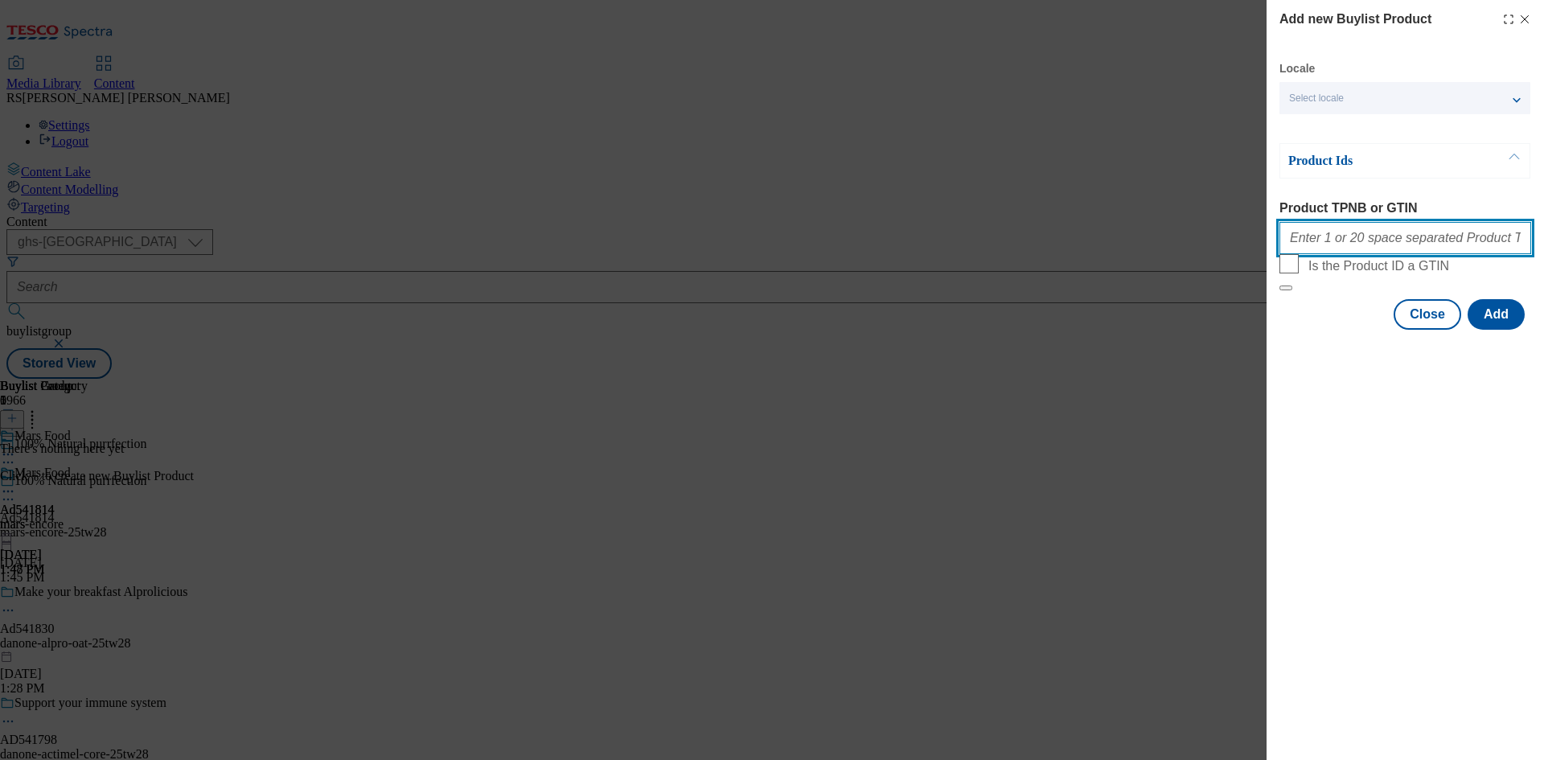
click at [1415, 252] on input "Product TPNB or GTIN" at bounding box center [1406, 238] width 252 height 32
paste input "82668853 80384448 80385211, 82668853 80384448 80385211"
type input "82668853 80384448 80385211, 82668853 80384448 80385211"
click at [1484, 330] on button "Add" at bounding box center [1496, 314] width 57 height 31
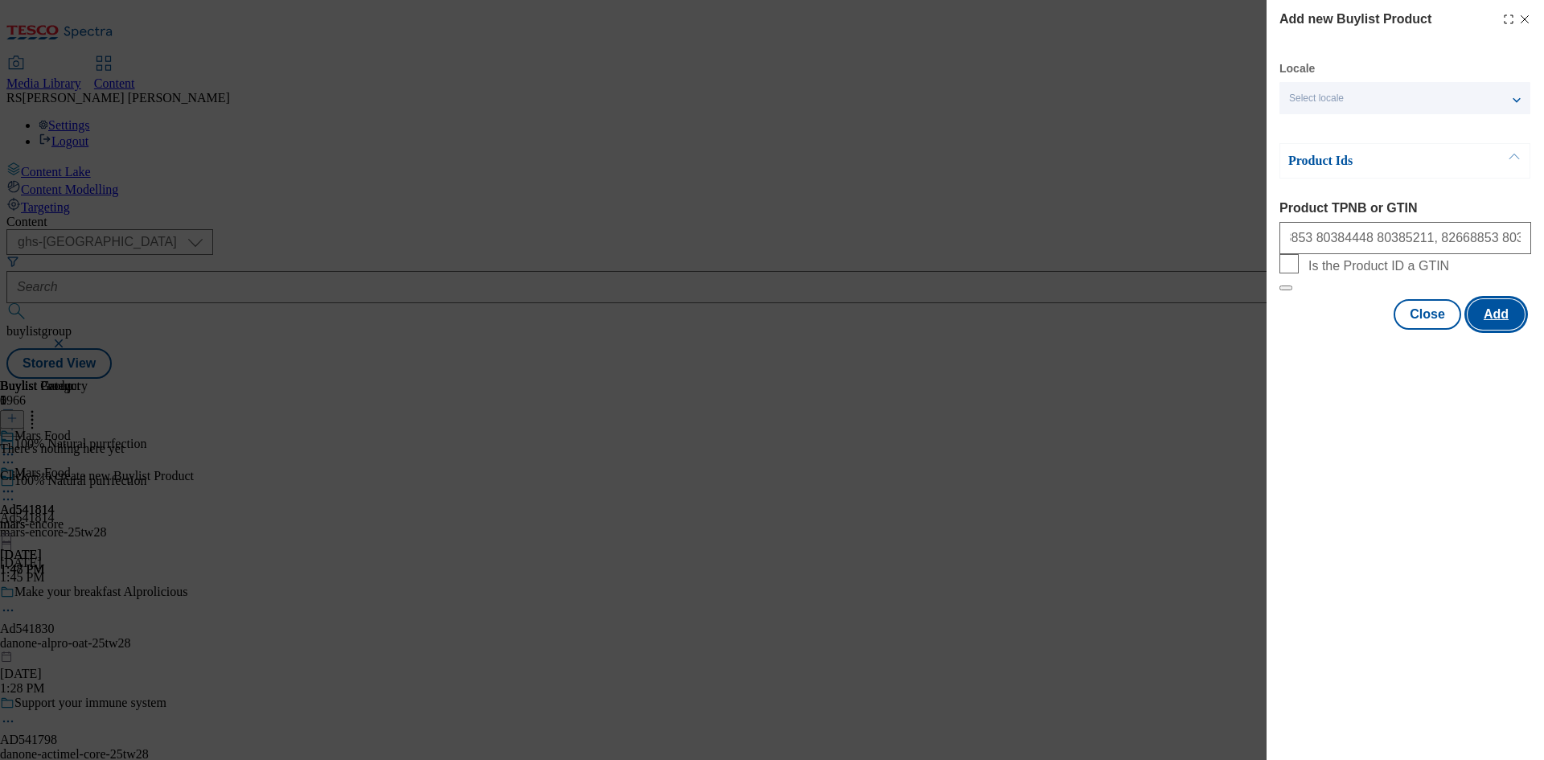
scroll to position [0, 0]
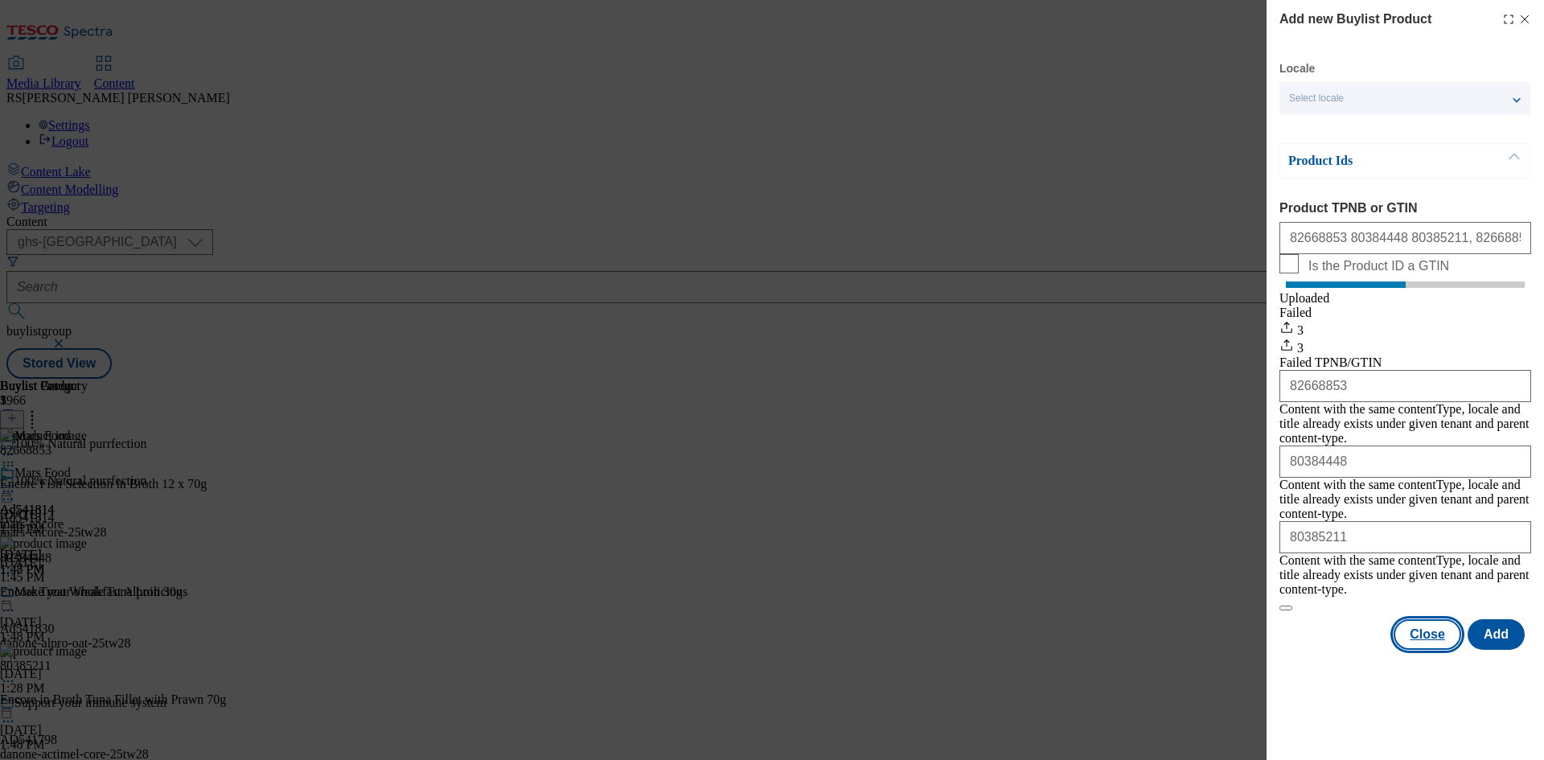
click at [1436, 619] on button "Close" at bounding box center [1428, 634] width 68 height 31
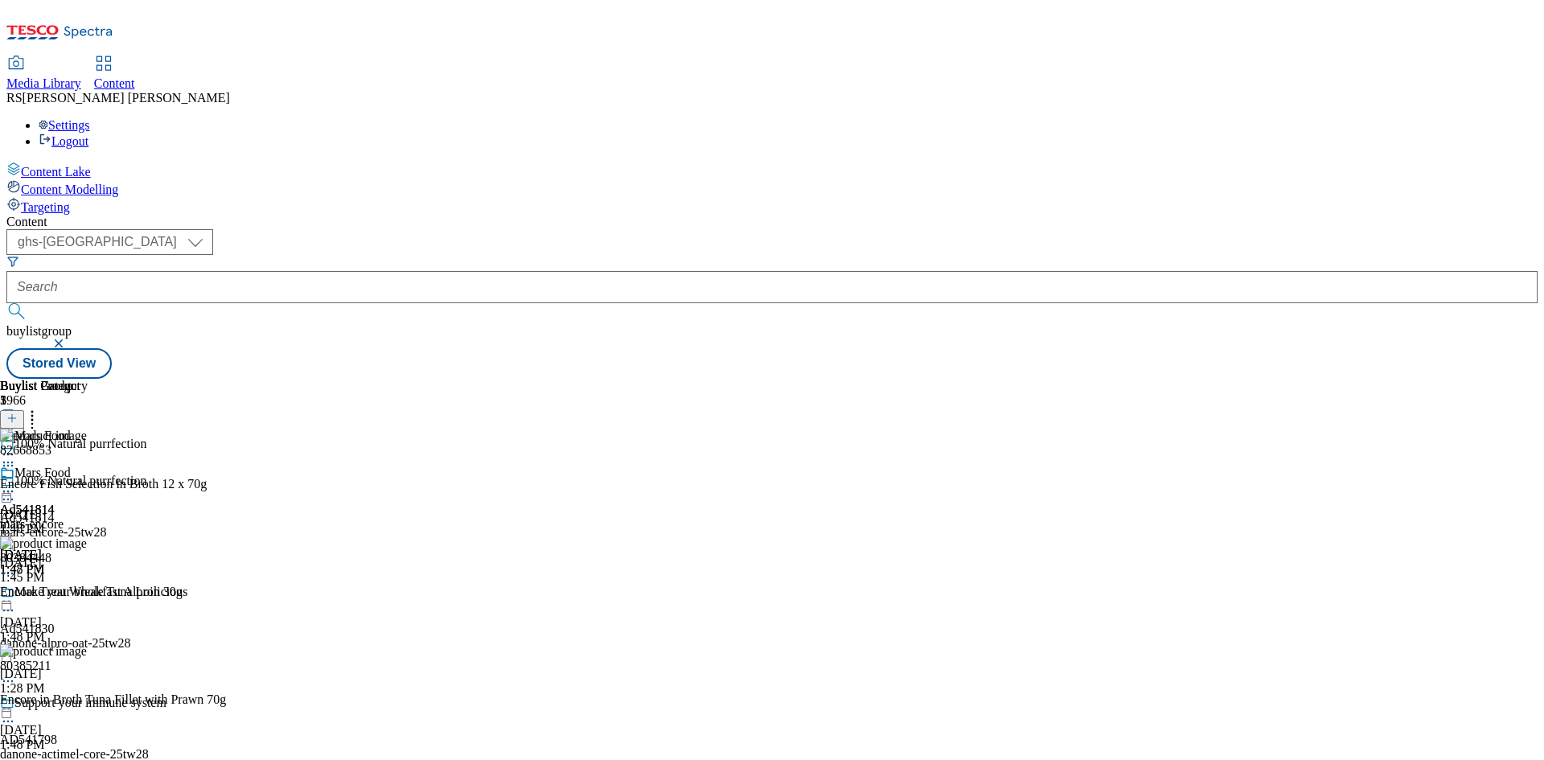
click at [88, 483] on div at bounding box center [44, 492] width 88 height 19
click at [88, 594] on span "Preview" at bounding box center [69, 600] width 38 height 12
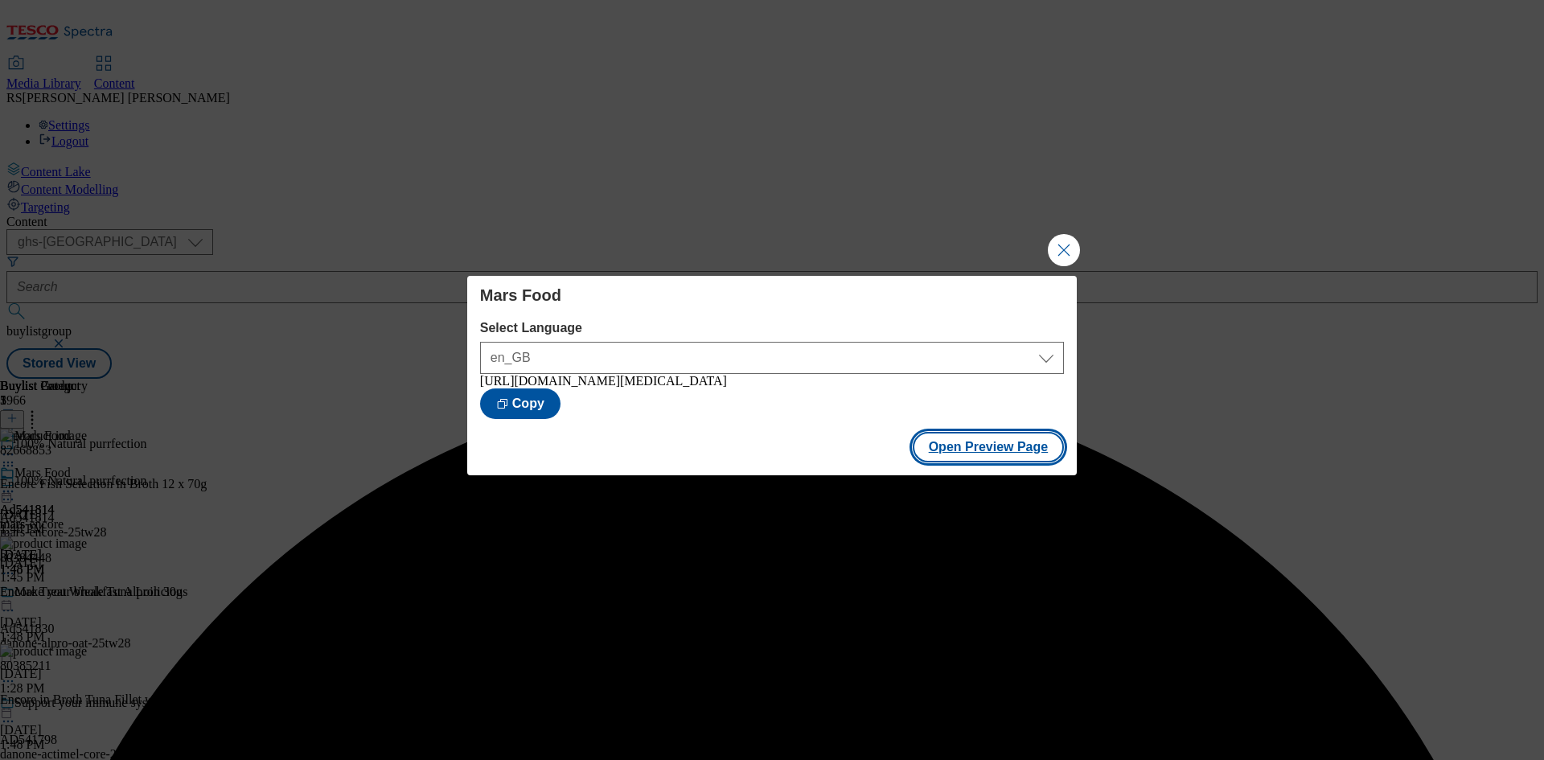
click at [971, 462] on button "Open Preview Page" at bounding box center [989, 447] width 152 height 31
click at [1050, 241] on button "Close Modal" at bounding box center [1064, 250] width 32 height 32
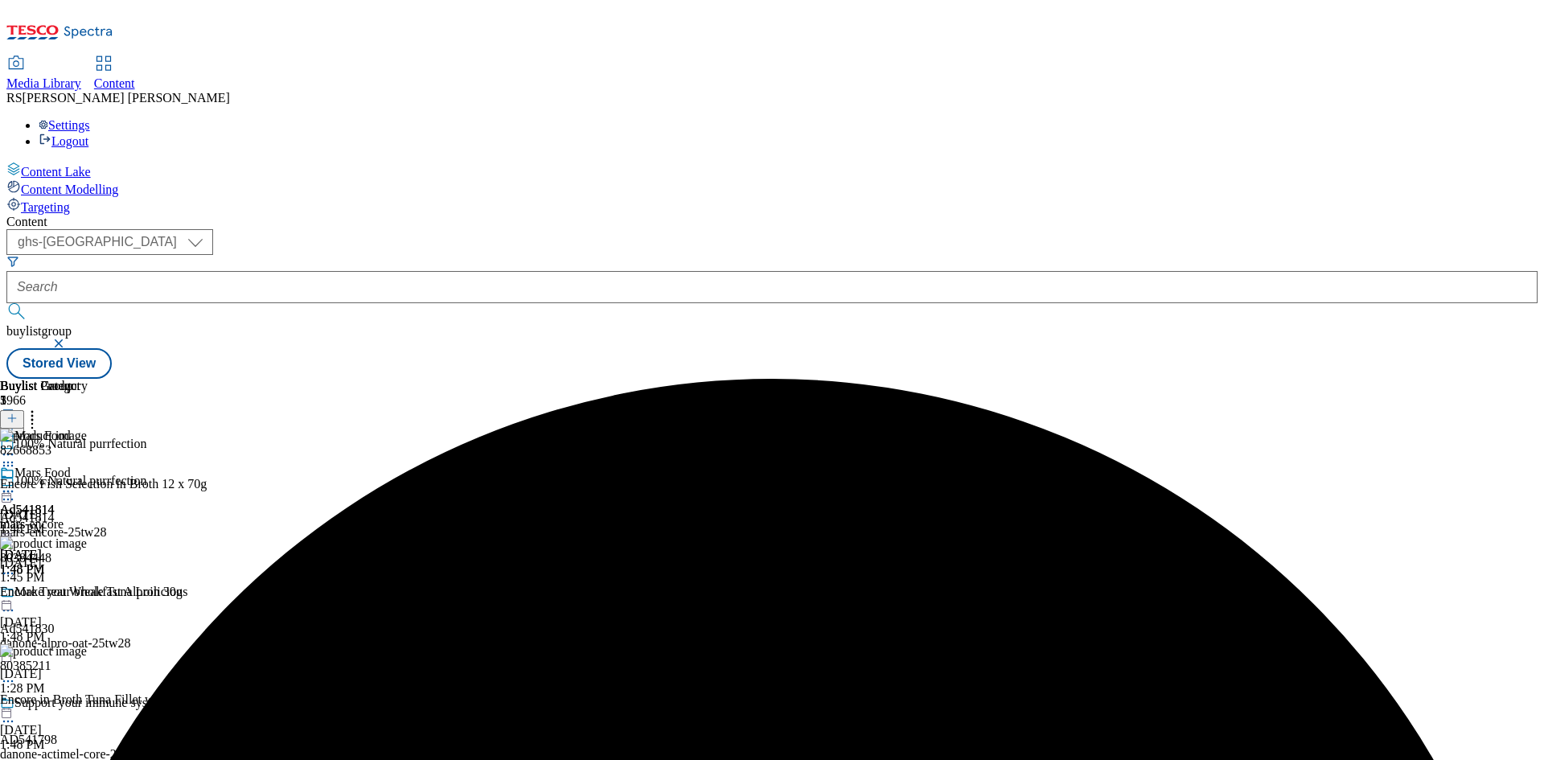
click at [16, 491] on icon at bounding box center [8, 499] width 16 height 16
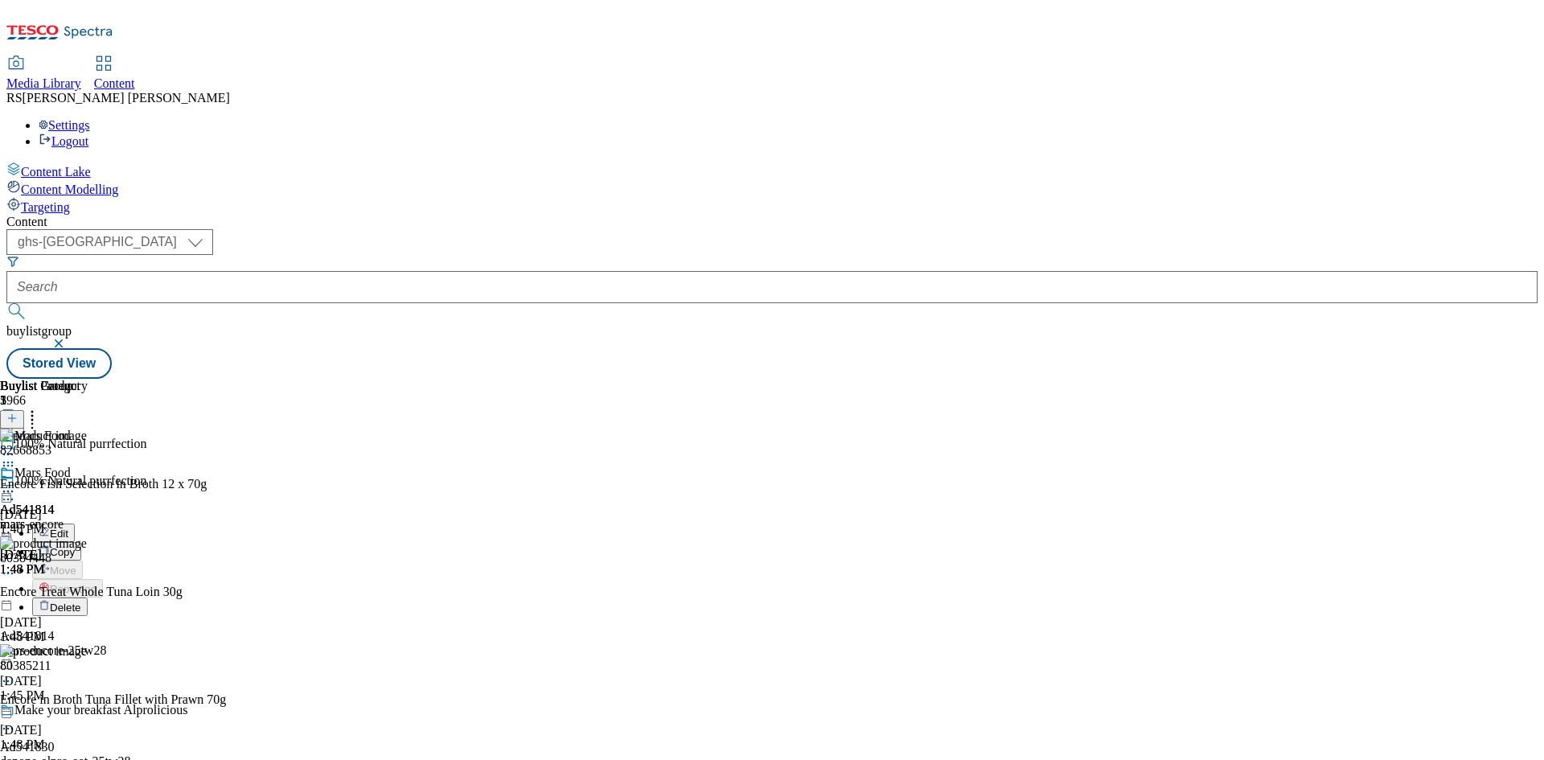
click at [75, 524] on button "Edit" at bounding box center [53, 533] width 43 height 18
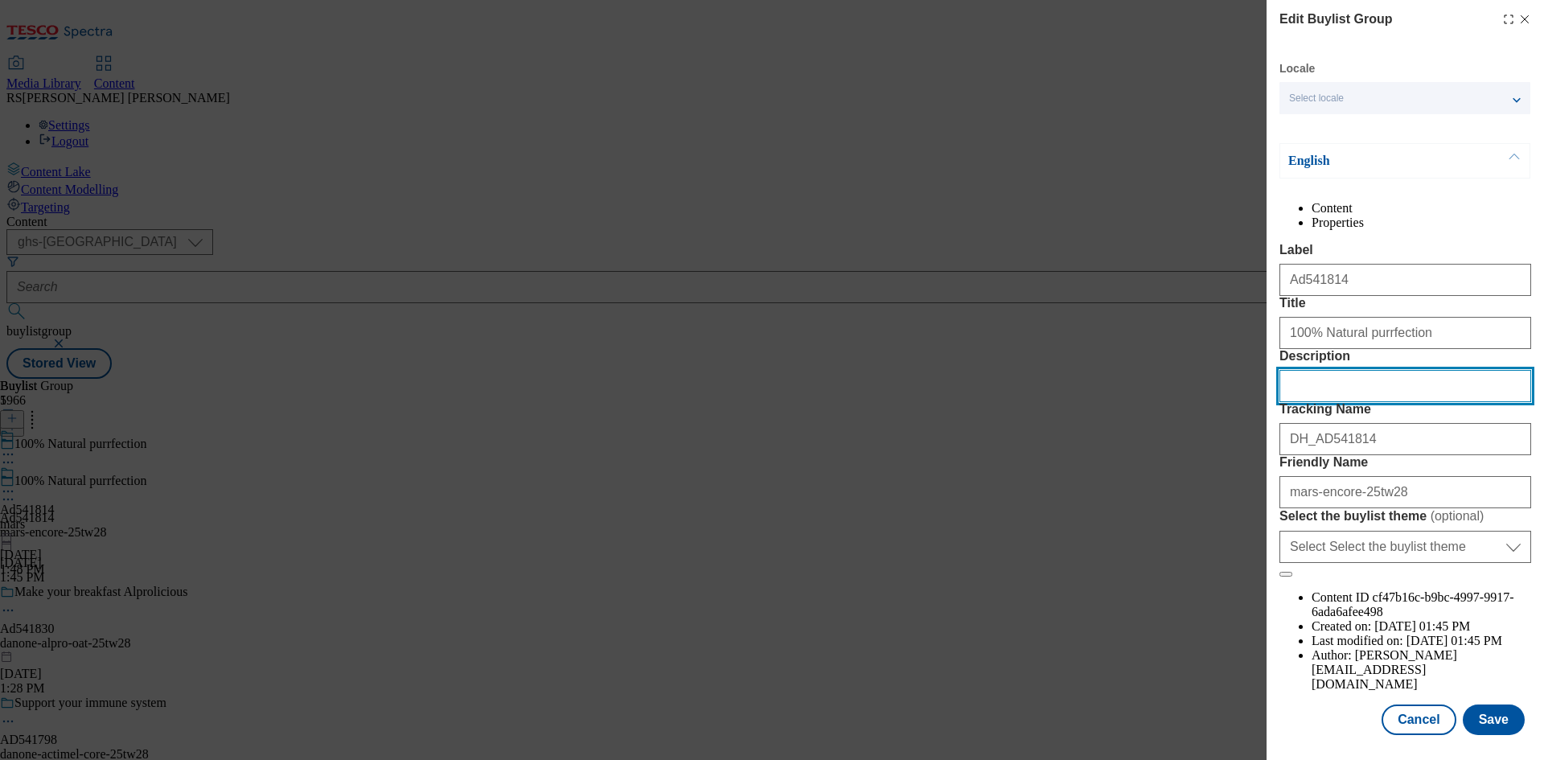
click at [1329, 402] on input "Description" at bounding box center [1406, 386] width 252 height 32
paste input "Encore Cat Food Fish Selection Tins 12X70g"
type input "Encore Cat Food Fish Selection Tins 12X70g"
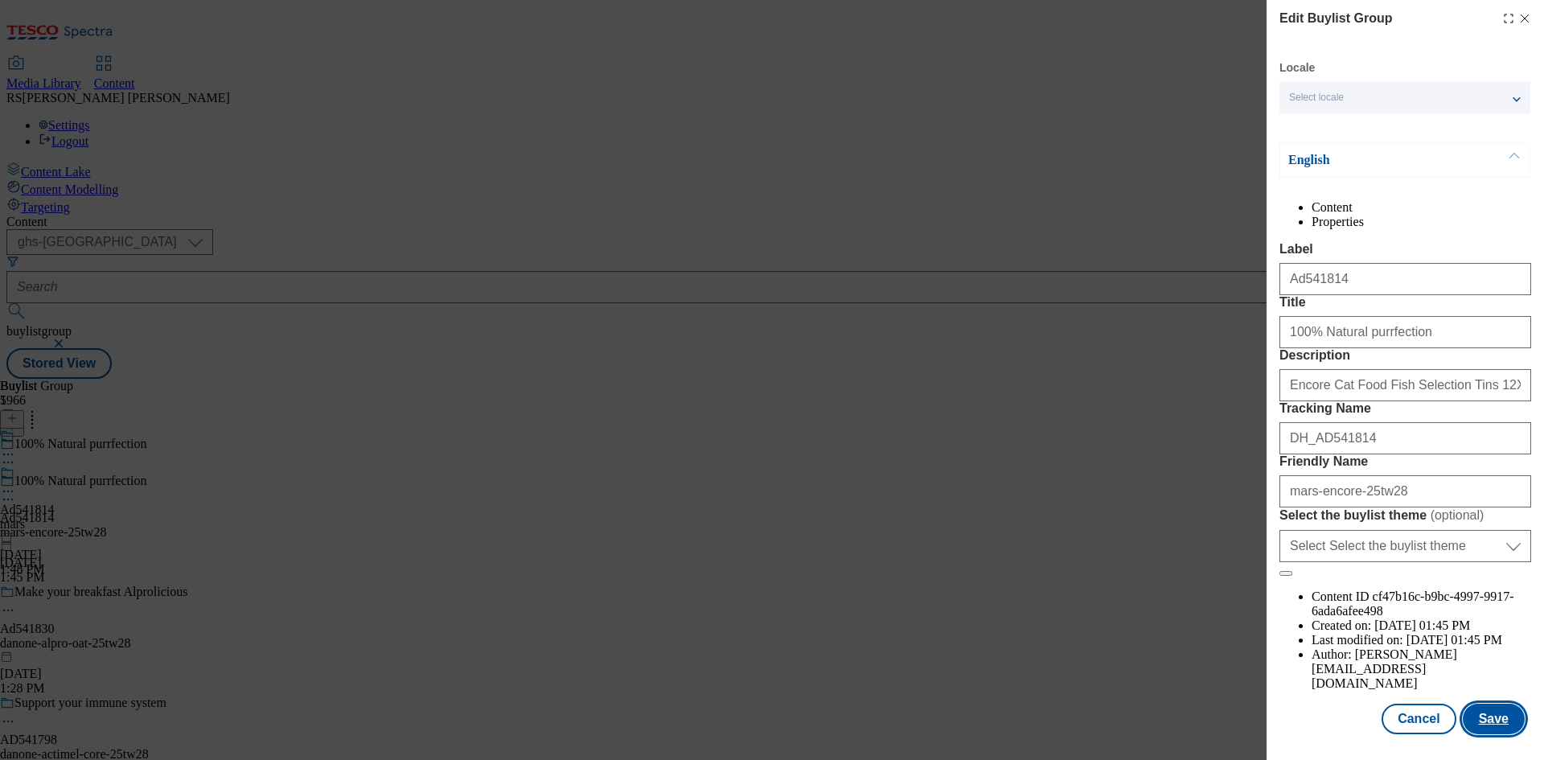
click at [1474, 717] on button "Save" at bounding box center [1494, 719] width 62 height 31
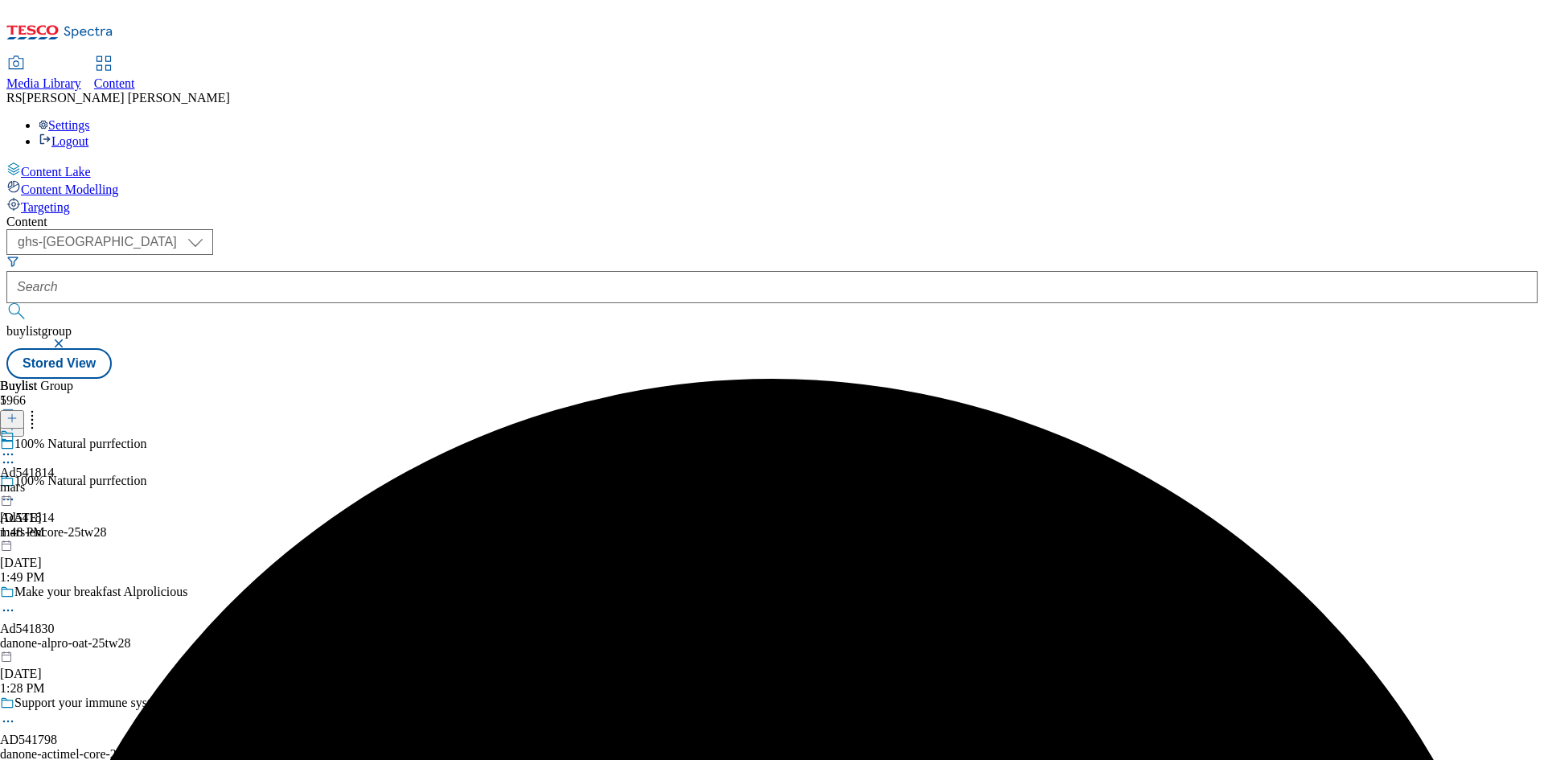
click at [16, 446] on icon at bounding box center [8, 454] width 16 height 16
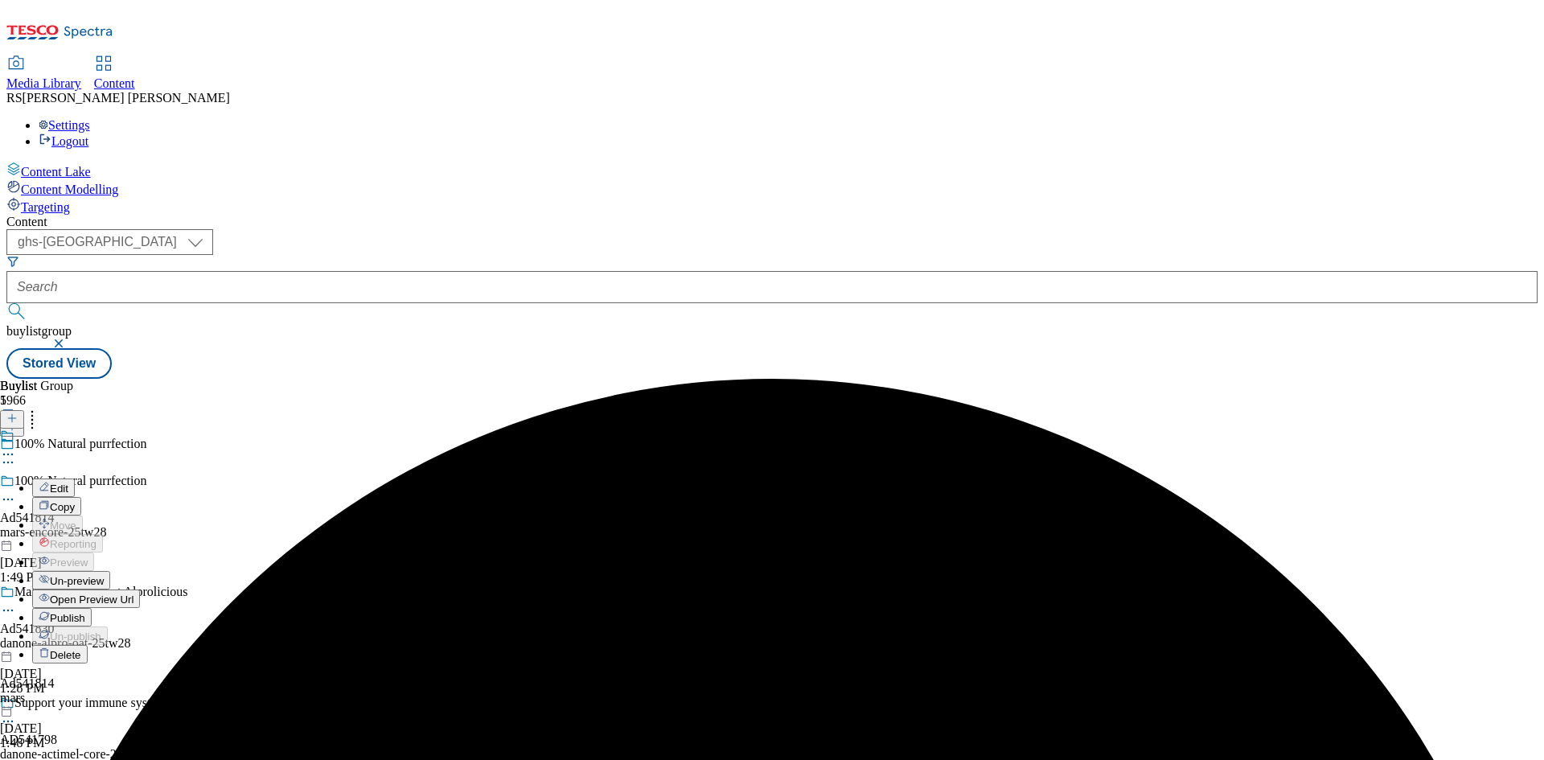
click at [75, 479] on button "Edit" at bounding box center [53, 488] width 43 height 18
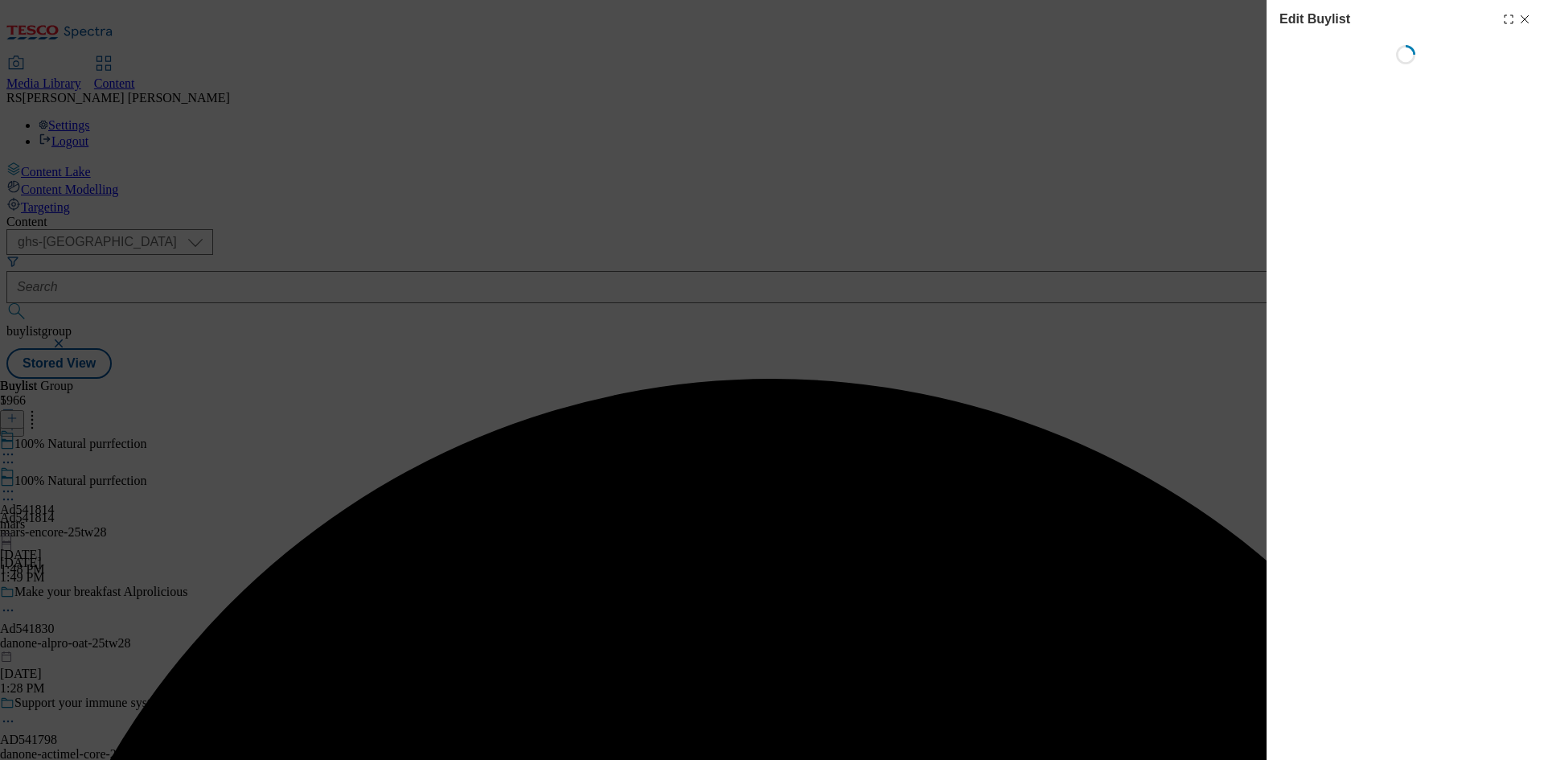
select select "tactical"
select select "supplier funded short term 1-3 weeks"
select select "dunnhumby"
select select "Banner"
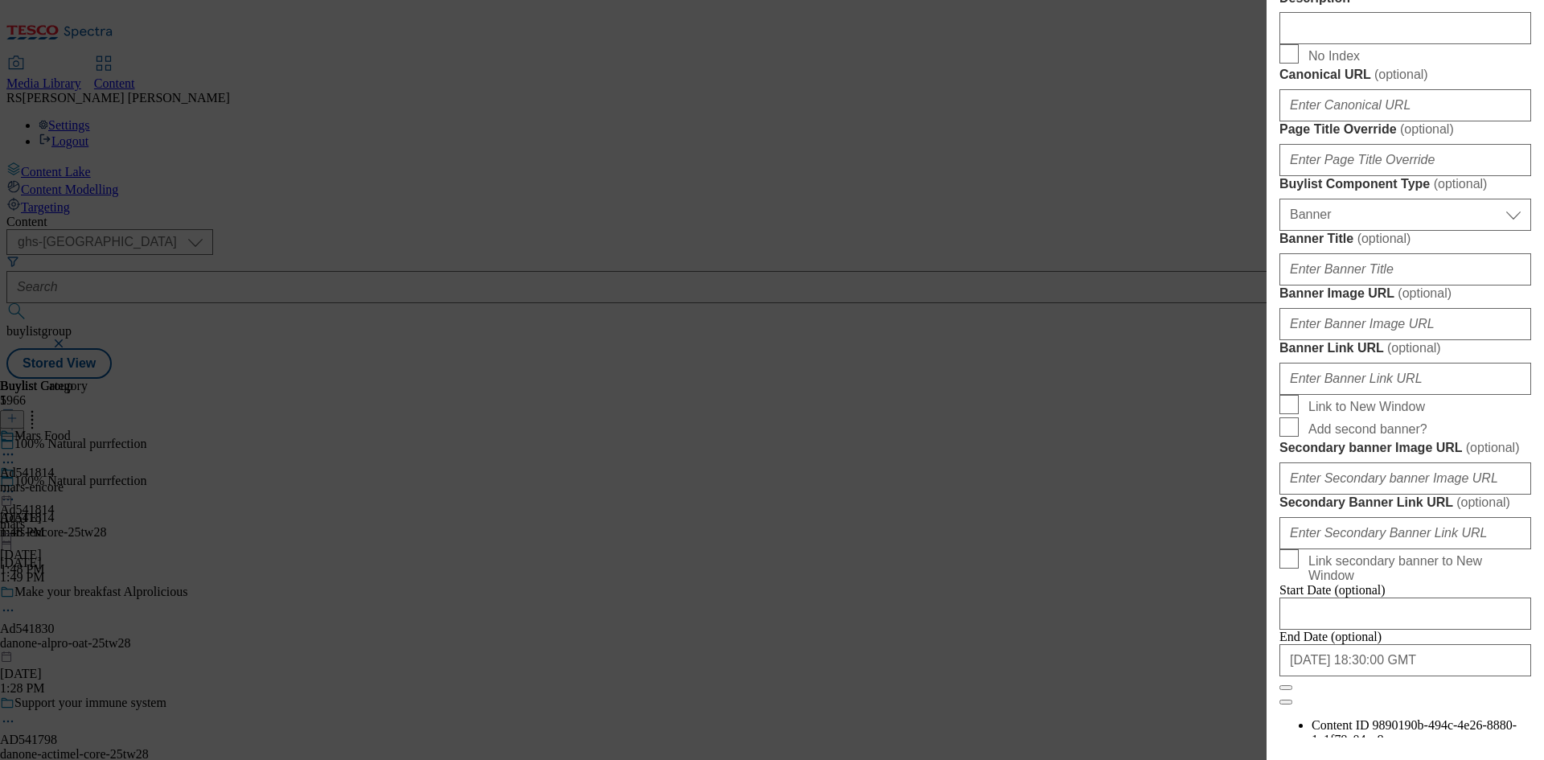
scroll to position [885, 0]
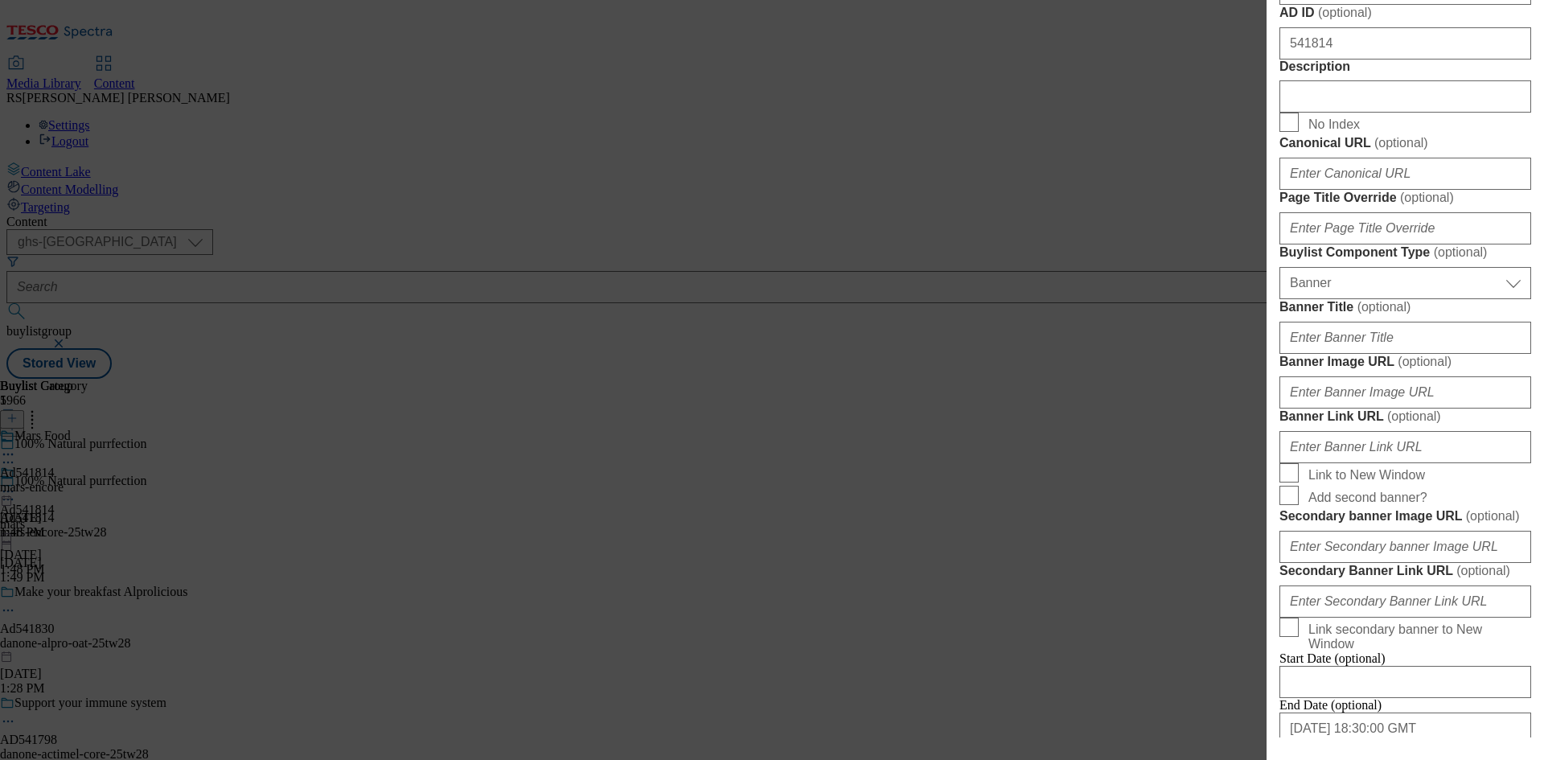
click at [1300, 113] on div "Description" at bounding box center [1406, 86] width 252 height 53
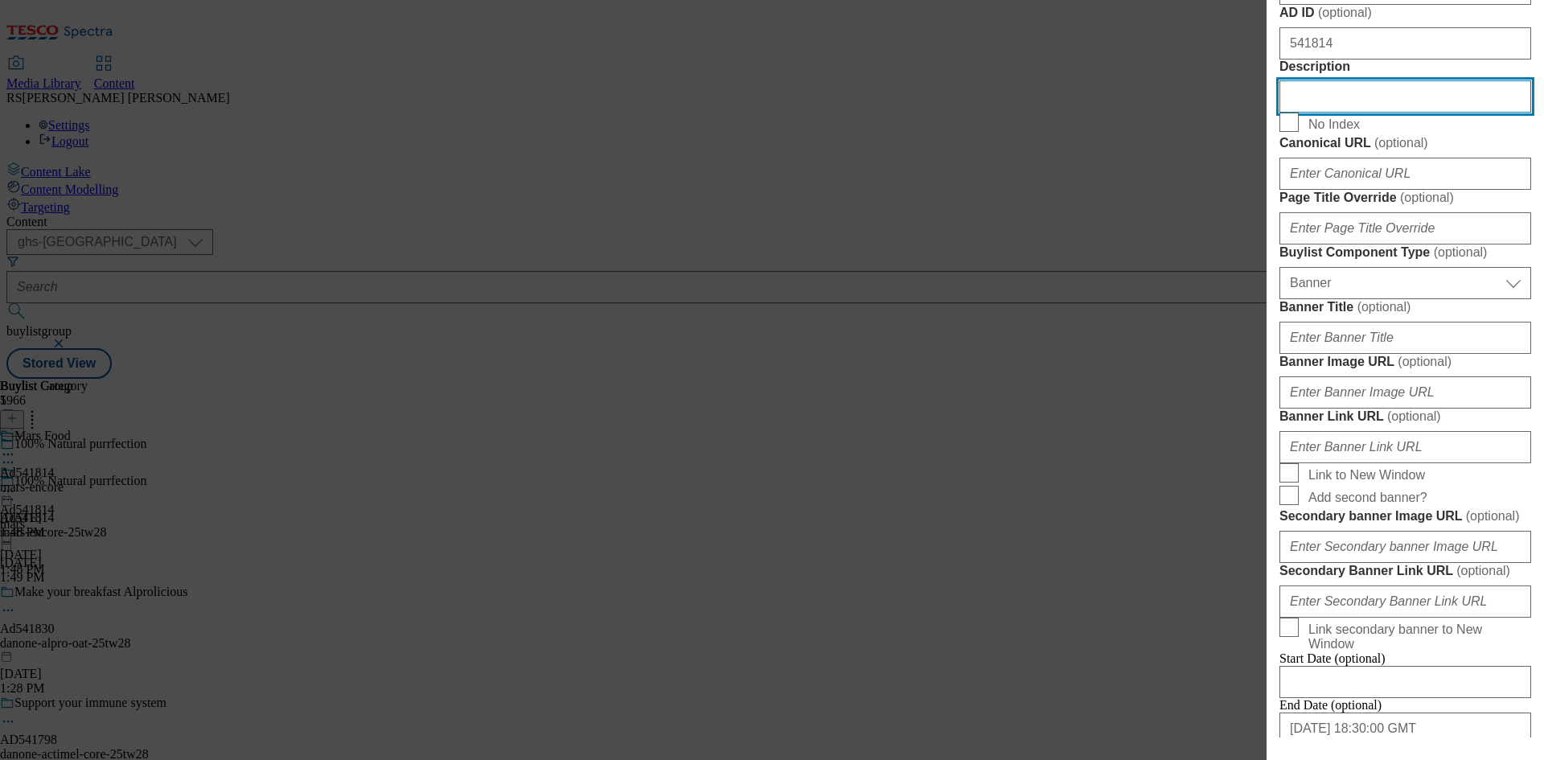
click at [1298, 113] on input "Description" at bounding box center [1406, 96] width 252 height 32
paste input "Encore Cat Food Fish Selection Tins 12X70g"
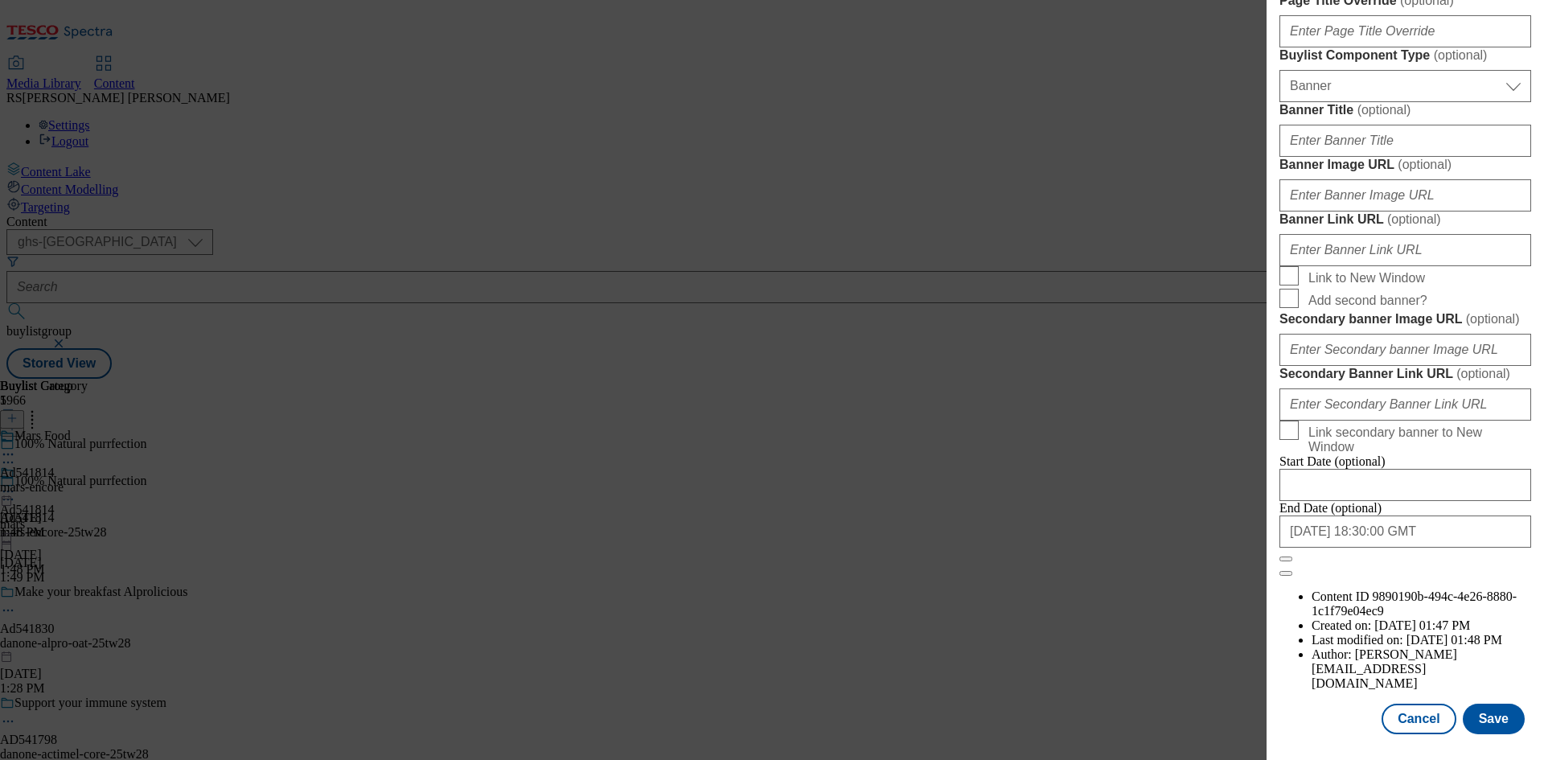
scroll to position [1665, 0]
type input "Encore Cat Food Fish Selection Tins 12X70g"
click at [1482, 709] on button "Save" at bounding box center [1494, 719] width 62 height 31
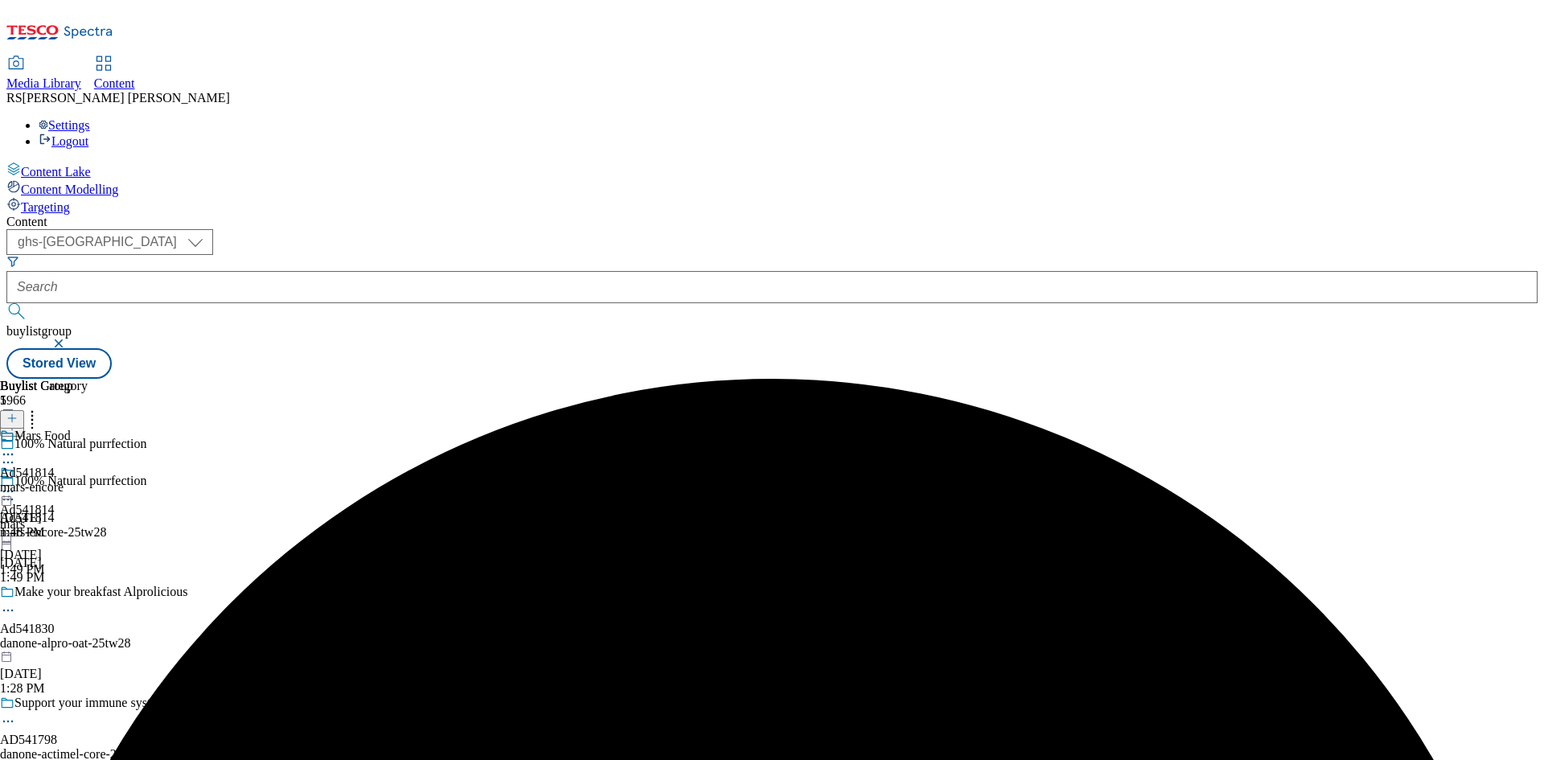
click at [16, 446] on icon at bounding box center [8, 454] width 16 height 16
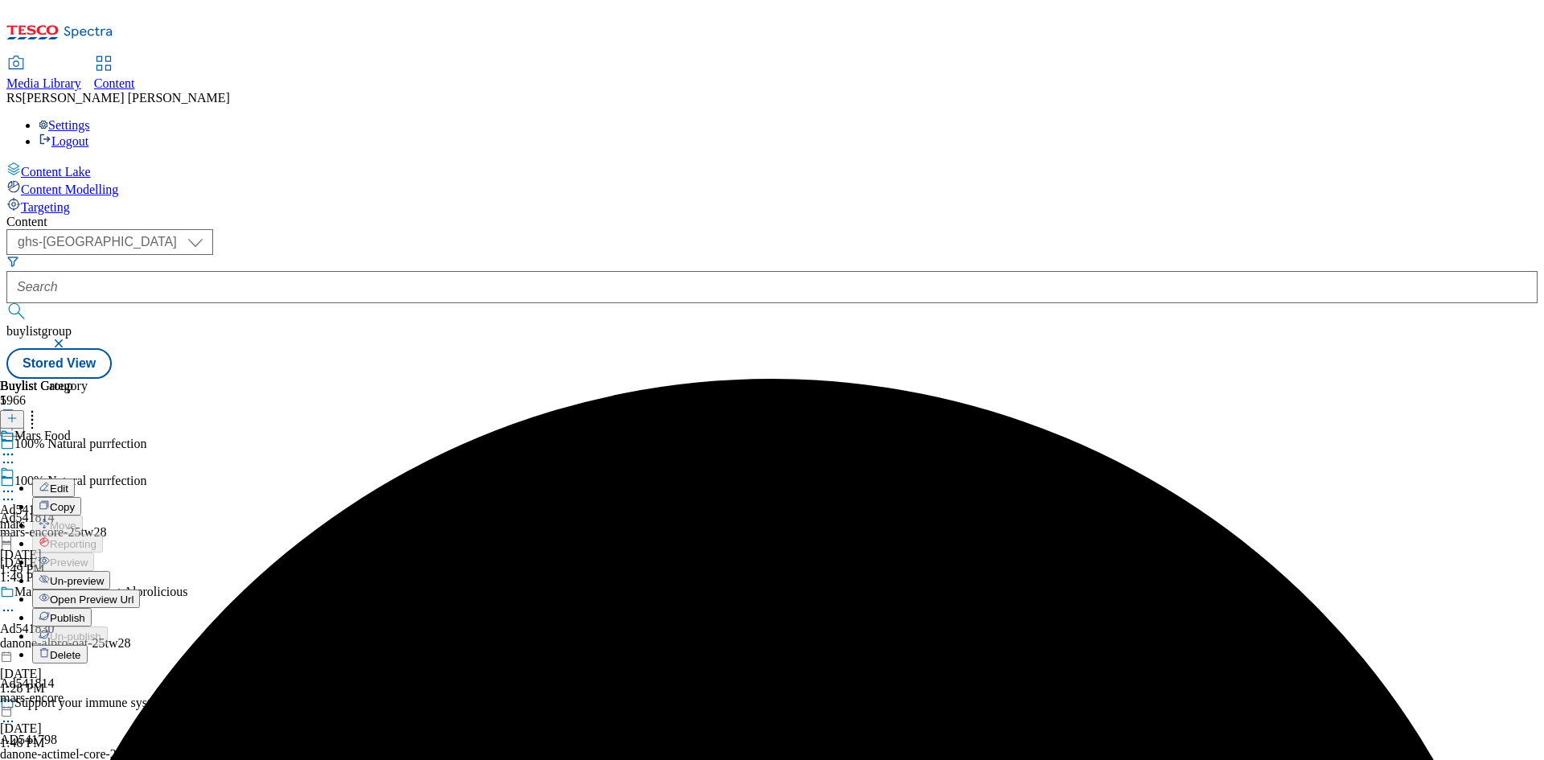
click at [75, 481] on div "Edit" at bounding box center [53, 488] width 43 height 14
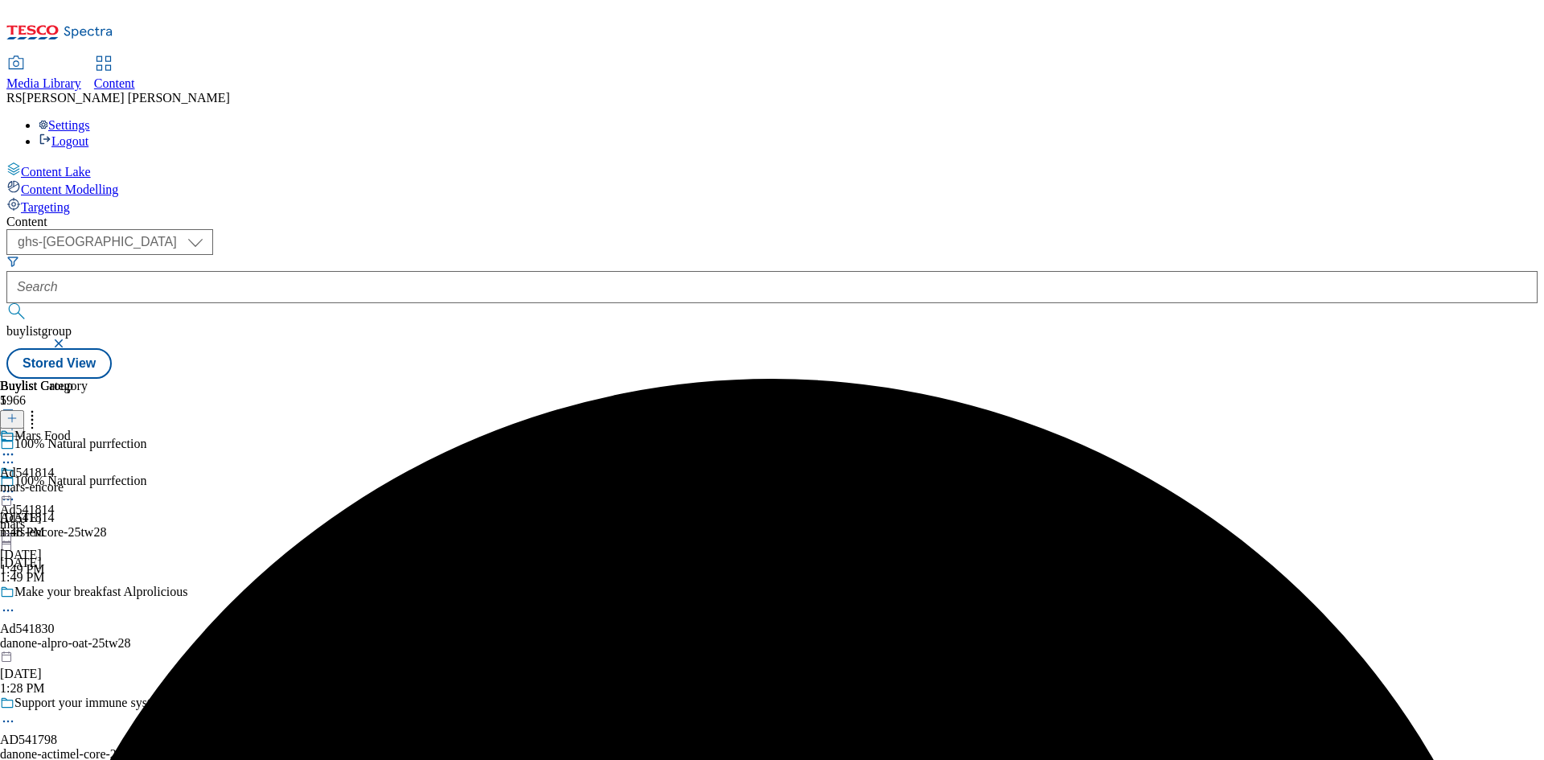
click at [16, 446] on icon at bounding box center [8, 454] width 16 height 16
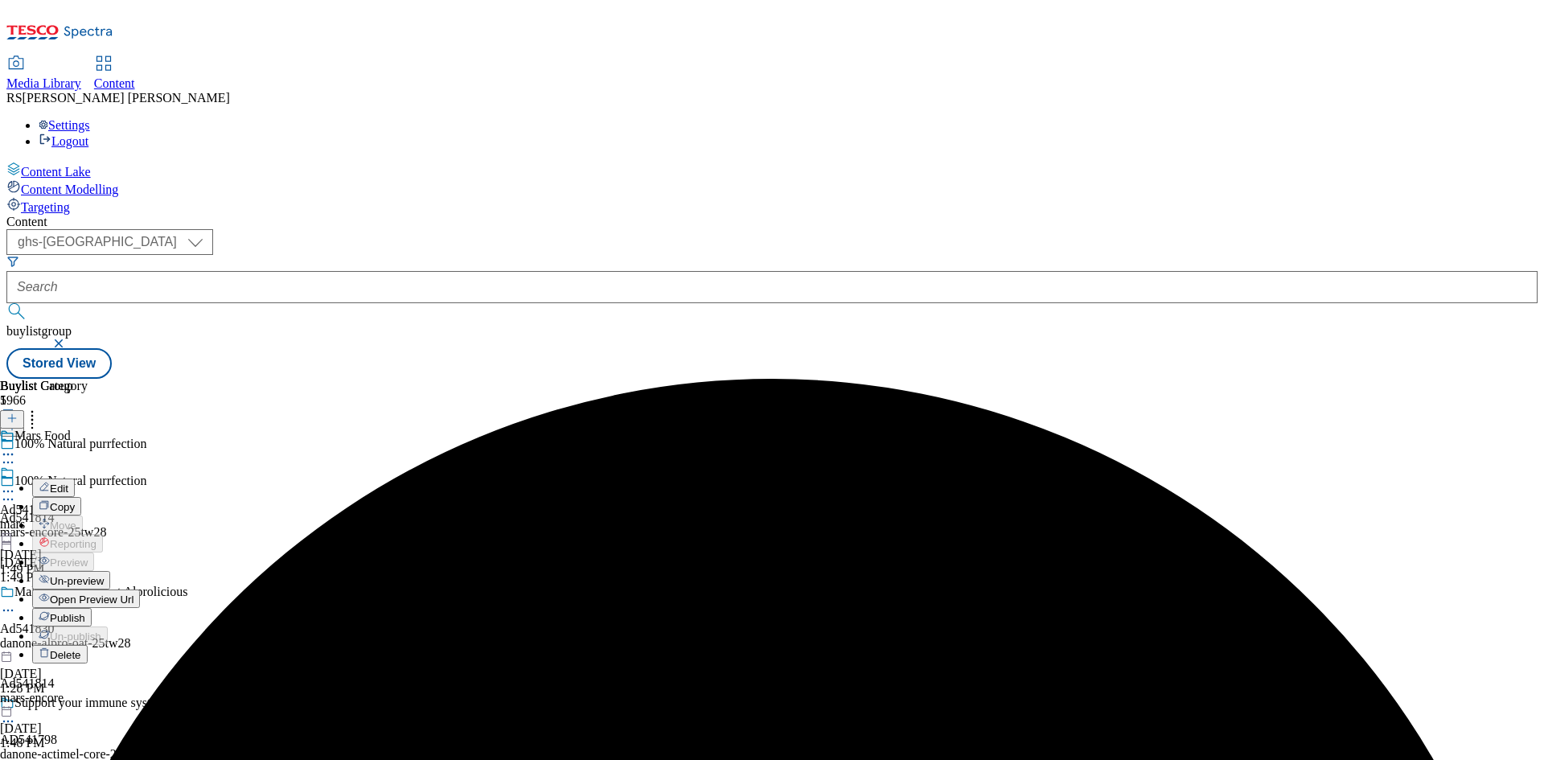
click at [68, 483] on span "Edit" at bounding box center [59, 489] width 18 height 12
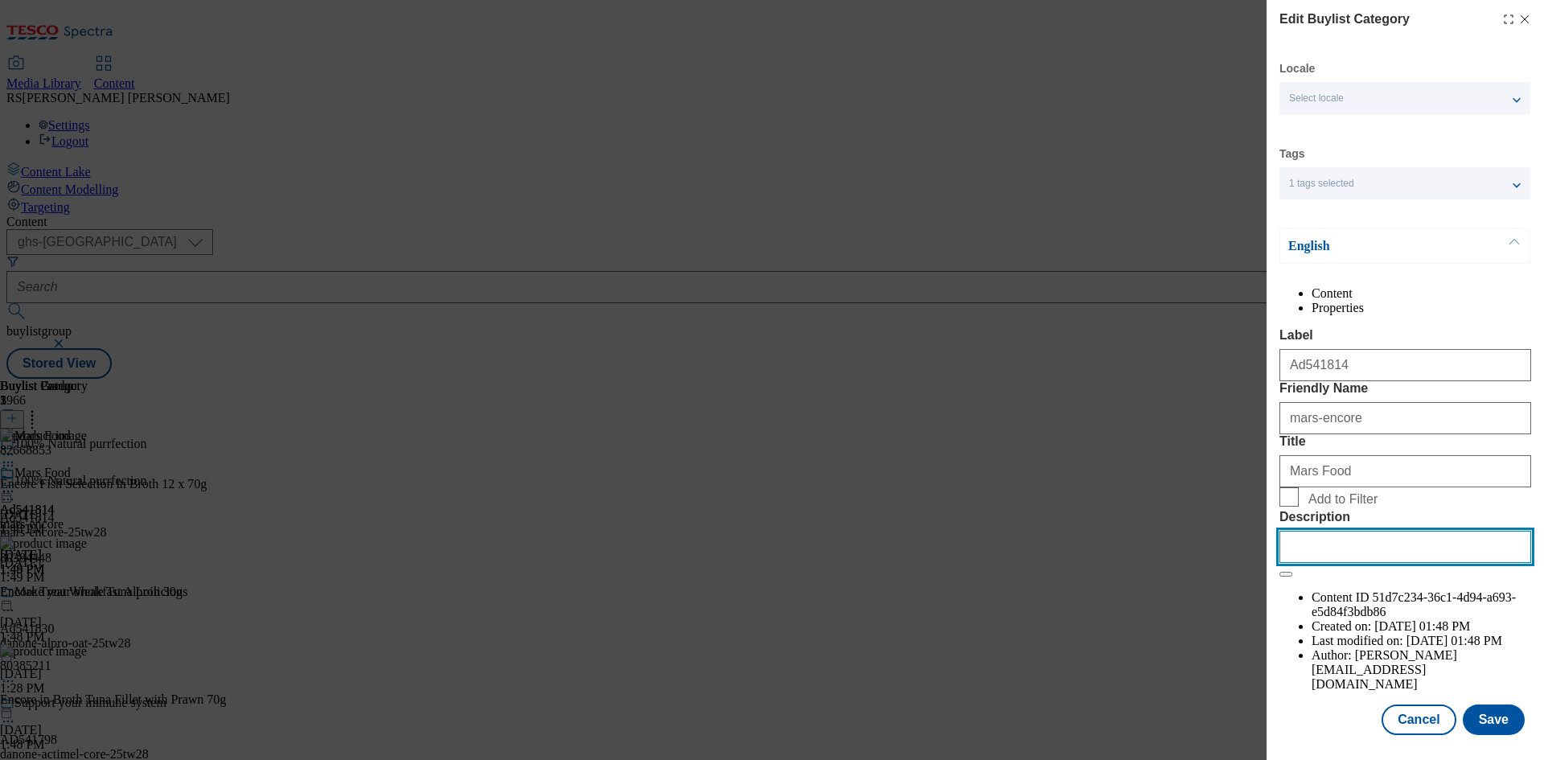
click at [1313, 563] on input "Description" at bounding box center [1406, 547] width 252 height 32
paste input "Encore Cat Food Fish Selection Tins 12X70g"
type input "Encore Cat Food Fish Selection Tins 12X70g"
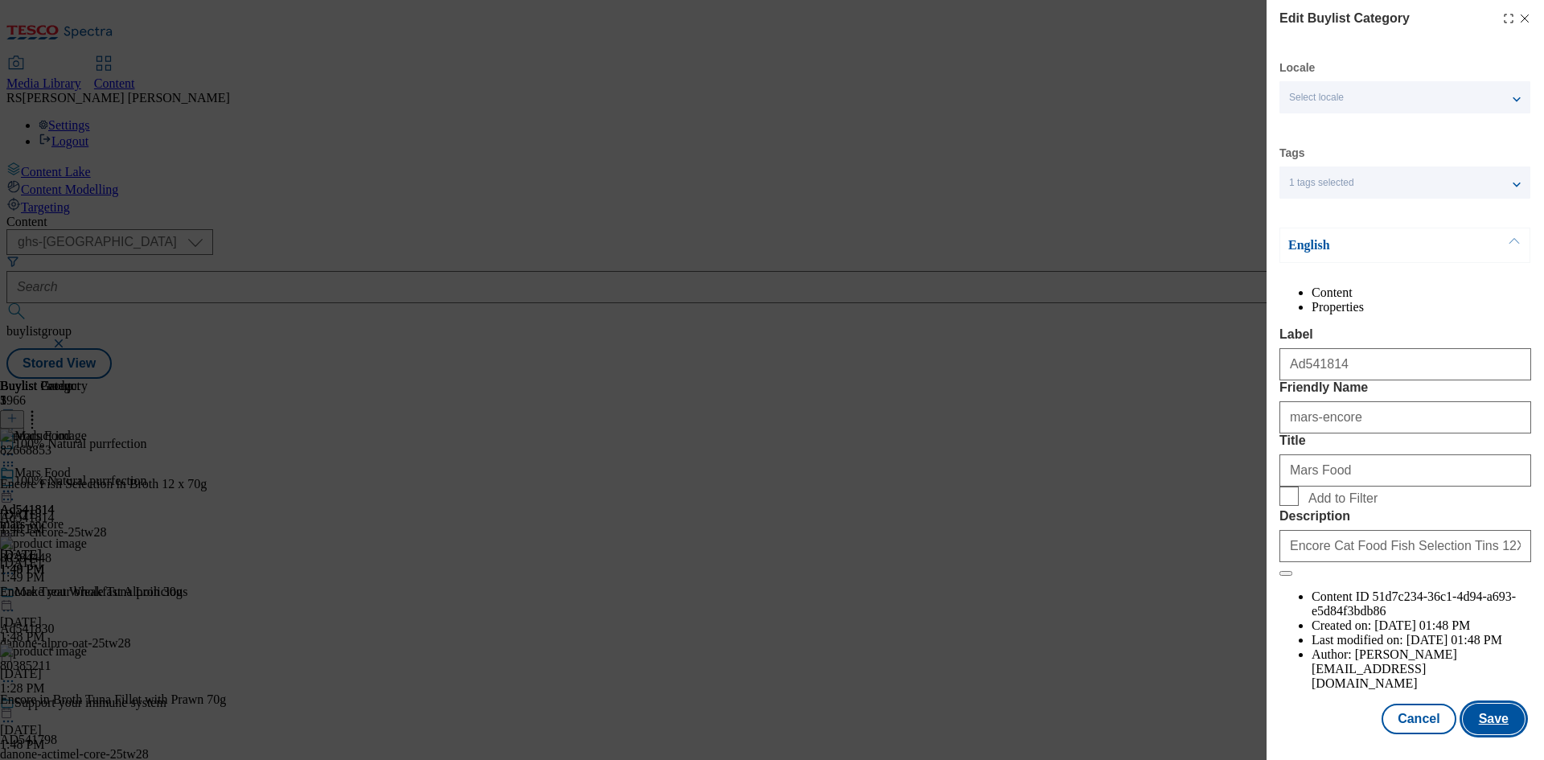
click at [1488, 715] on button "Save" at bounding box center [1494, 719] width 62 height 31
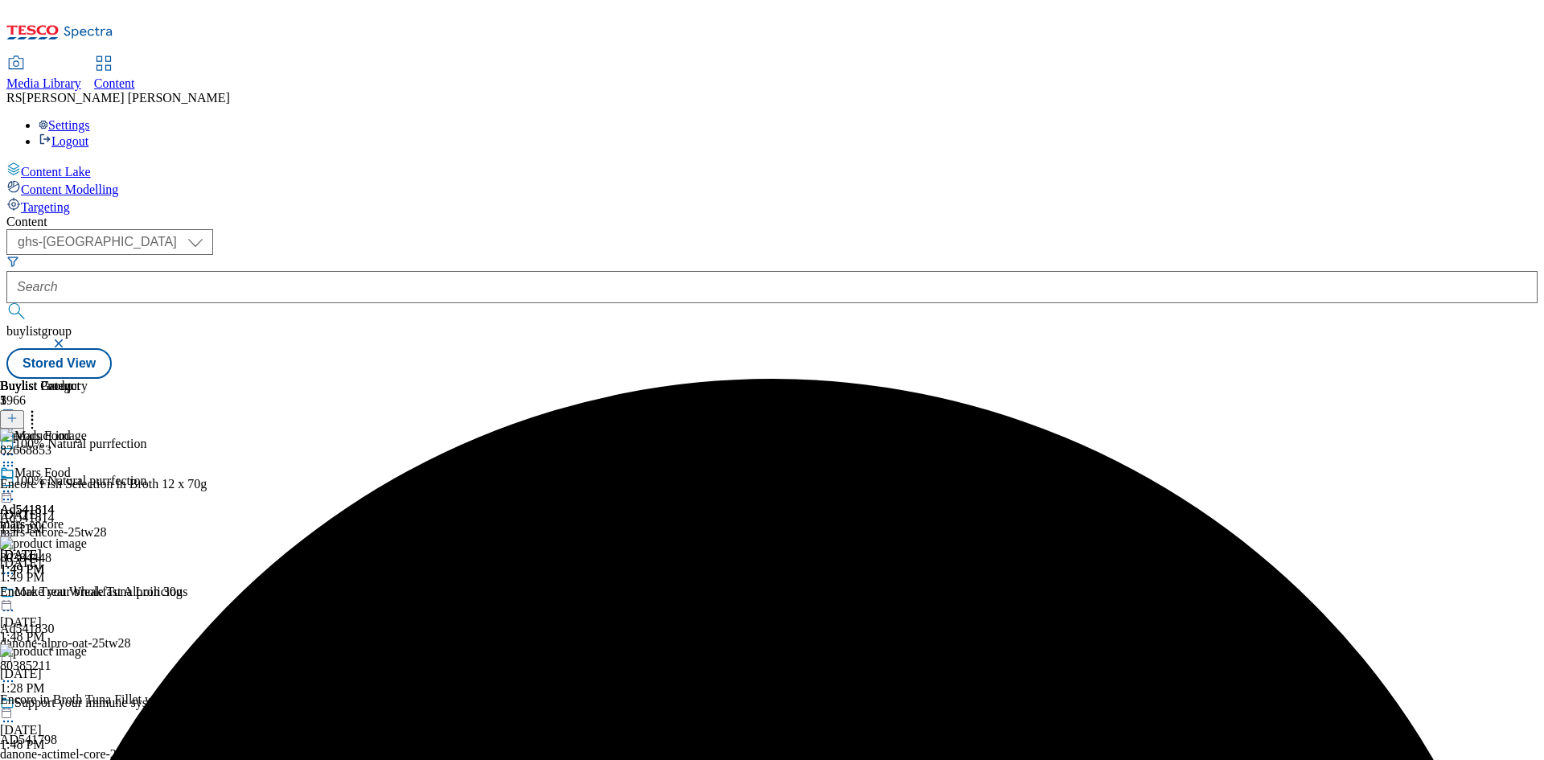
click at [1469, 379] on div "Buylist Group 5966 100% Natural purrfection 100% Natural purrfection Ad541814 m…" at bounding box center [771, 379] width 1531 height 0
click at [16, 483] on icon at bounding box center [8, 491] width 16 height 16
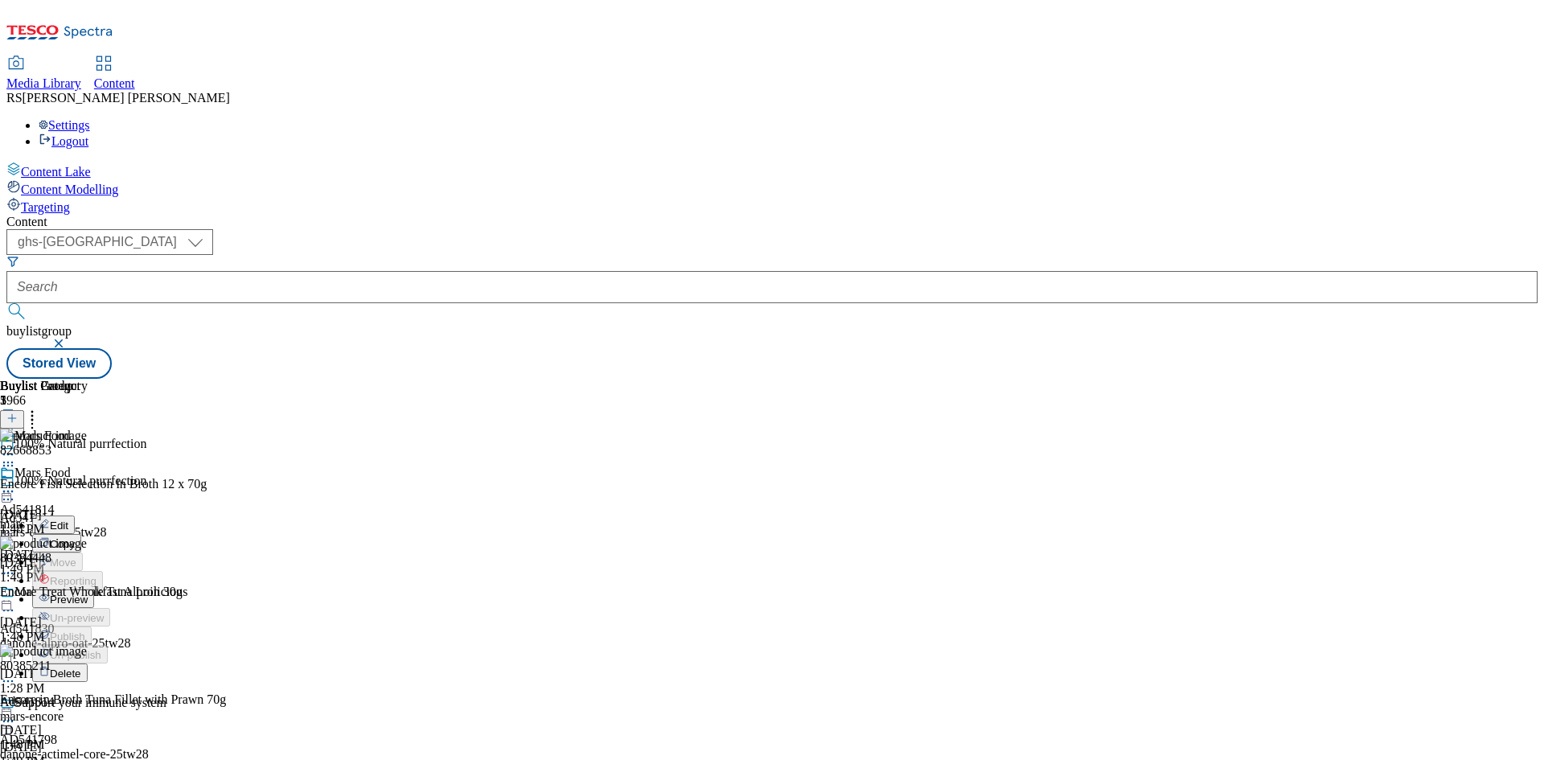
click at [88, 594] on span "Preview" at bounding box center [69, 600] width 38 height 12
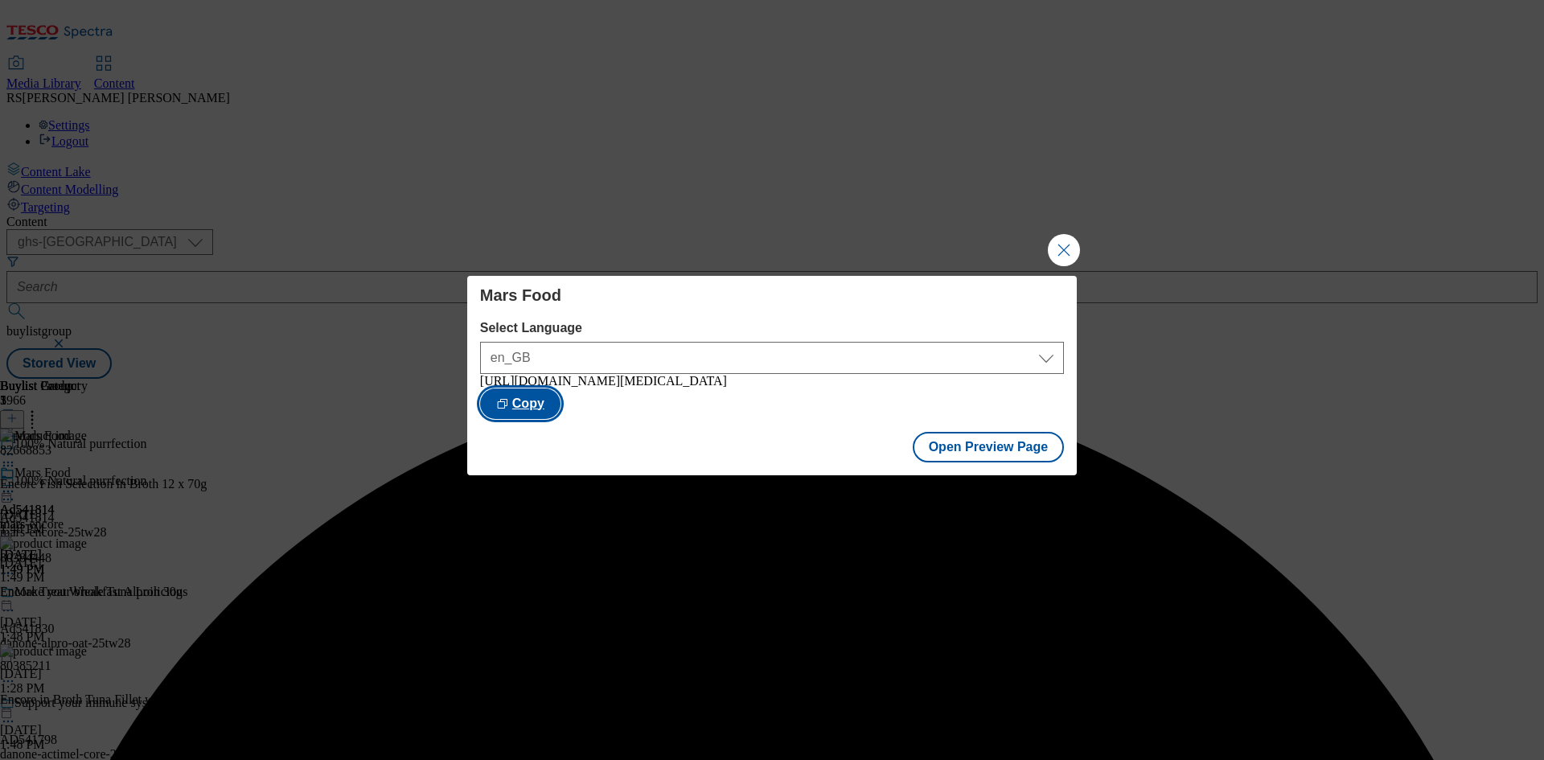
click at [561, 410] on button "Copy" at bounding box center [520, 403] width 80 height 31
